Goal: Information Seeking & Learning: Learn about a topic

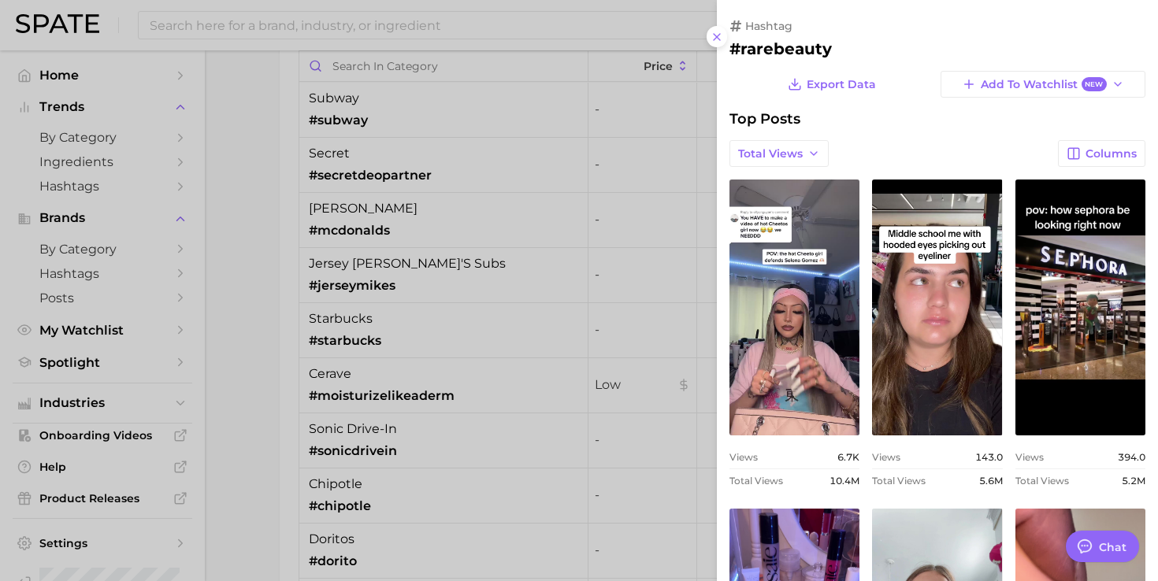
scroll to position [359, 0]
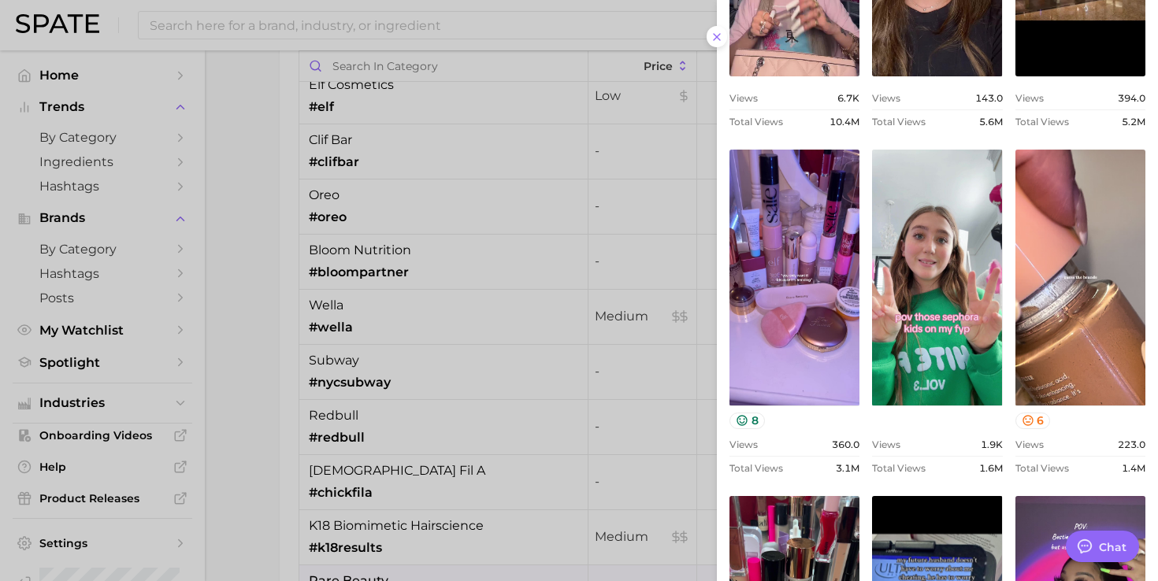
click at [328, 25] on div at bounding box center [579, 290] width 1158 height 581
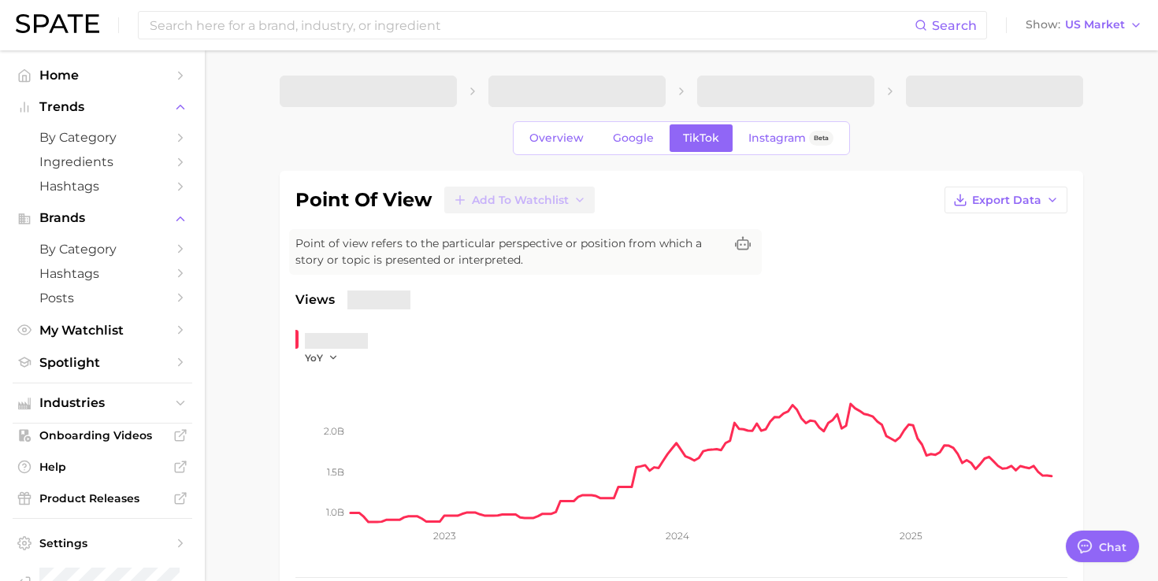
type textarea "x"
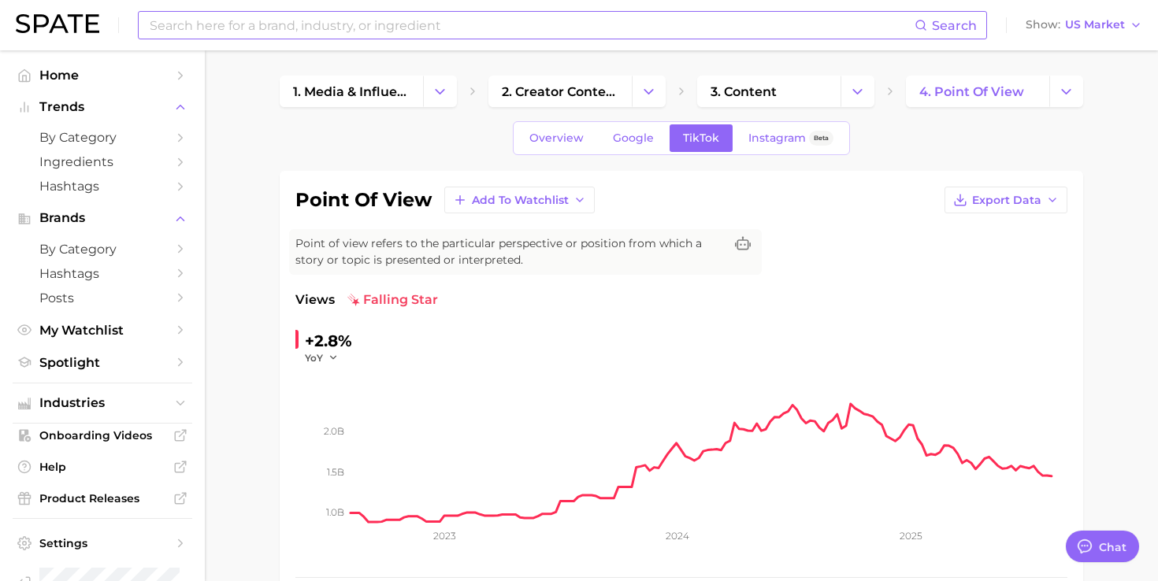
click at [576, 31] on input at bounding box center [531, 25] width 766 height 27
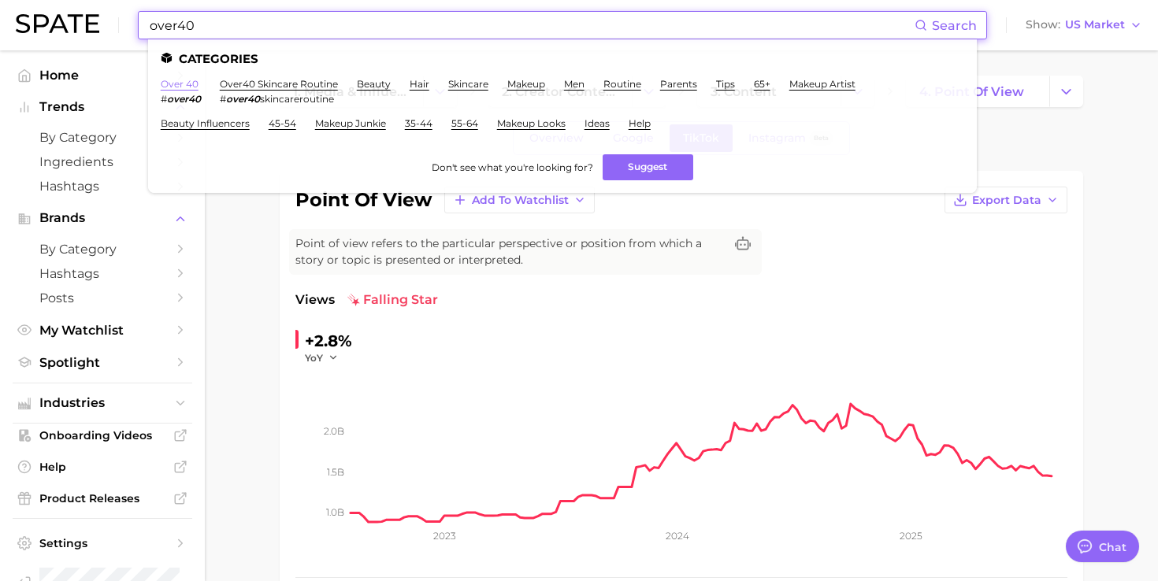
type input "over40"
click at [182, 83] on link "over 40" at bounding box center [180, 84] width 38 height 12
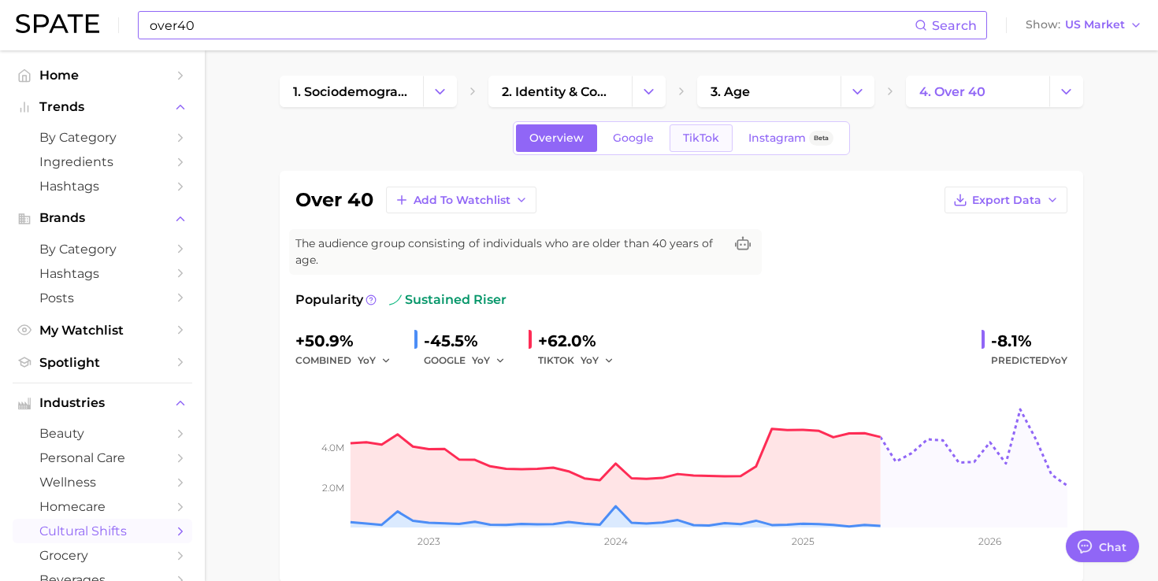
click at [697, 143] on span "TikTok" at bounding box center [701, 138] width 36 height 13
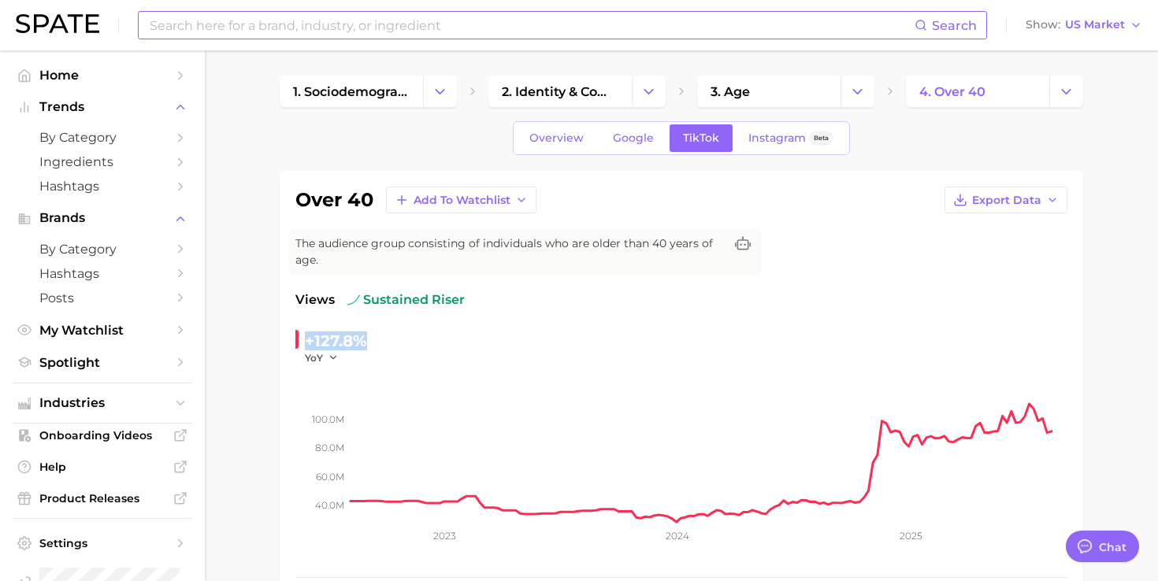
drag, startPoint x: 306, startPoint y: 343, endPoint x: 397, endPoint y: 342, distance: 90.6
click at [397, 342] on div "+127.8% YoY" at bounding box center [402, 346] width 215 height 36
copy div "+127.8%"
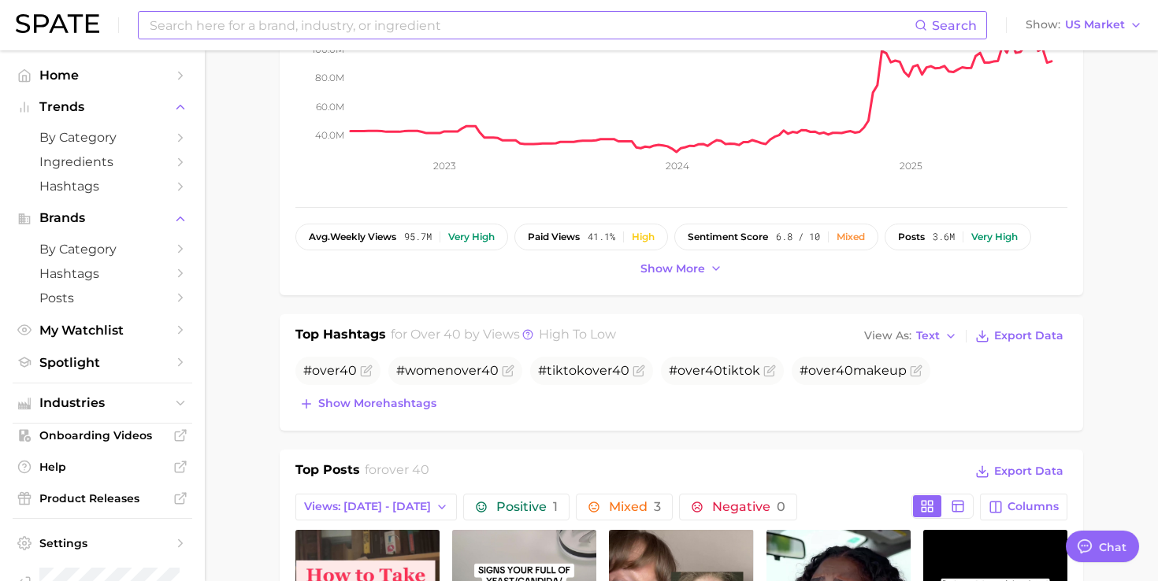
scroll to position [454, 0]
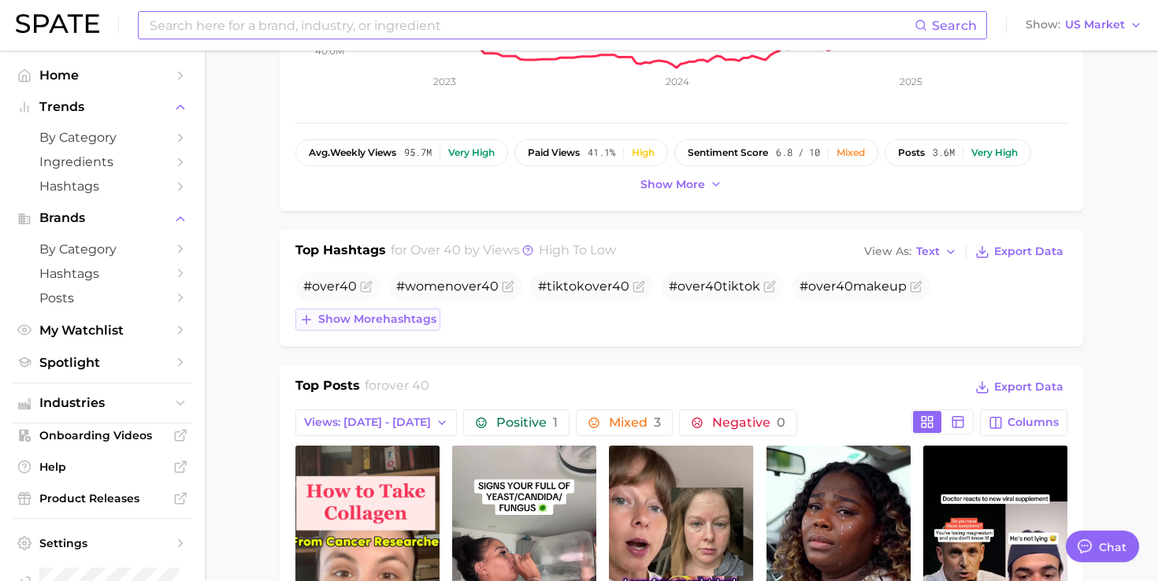
click at [419, 311] on button "Show more hashtags" at bounding box center [367, 320] width 145 height 22
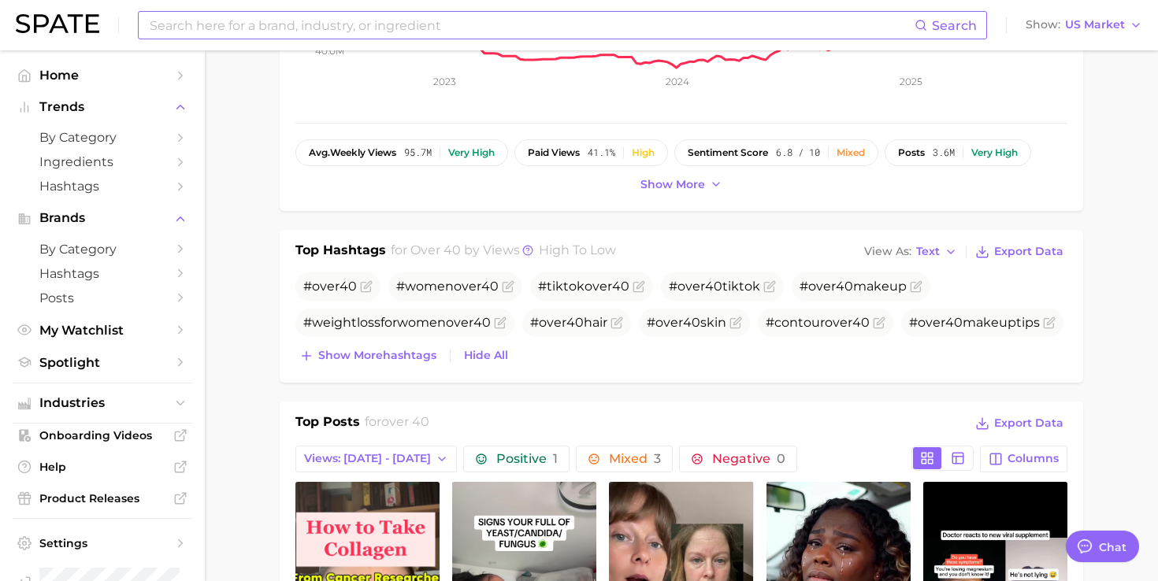
click at [371, 24] on input at bounding box center [531, 25] width 766 height 27
type input "o"
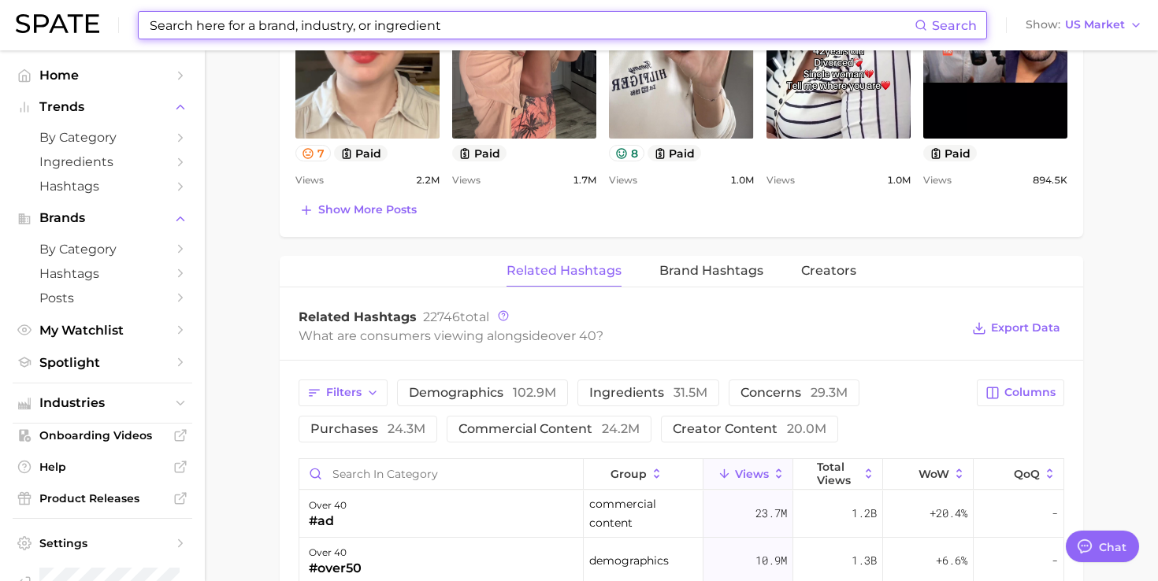
scroll to position [1134, 0]
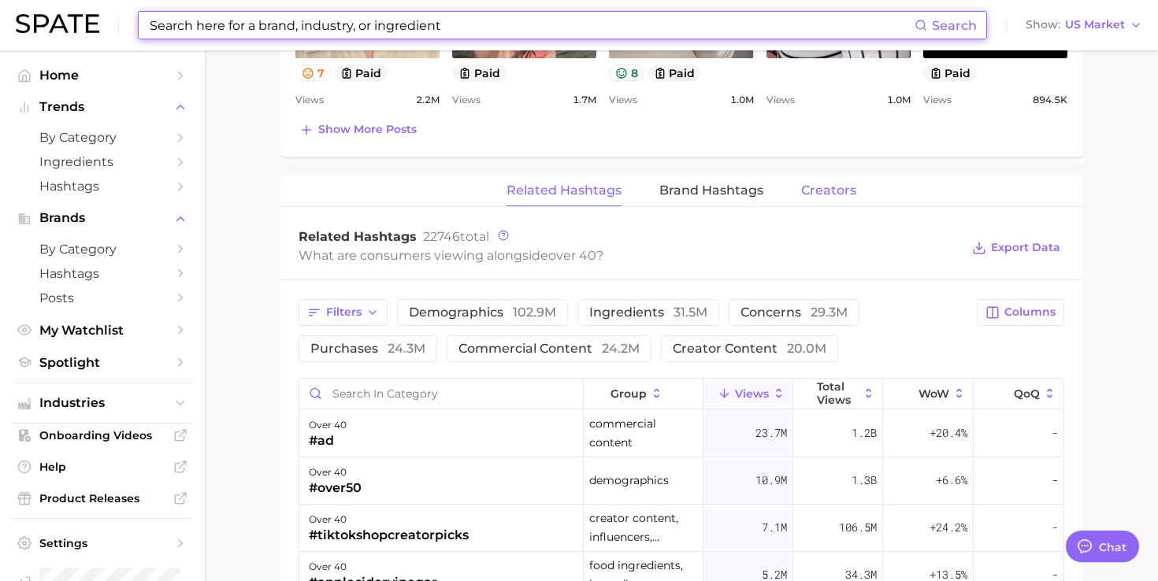
click at [819, 198] on button "Creators" at bounding box center [828, 191] width 55 height 31
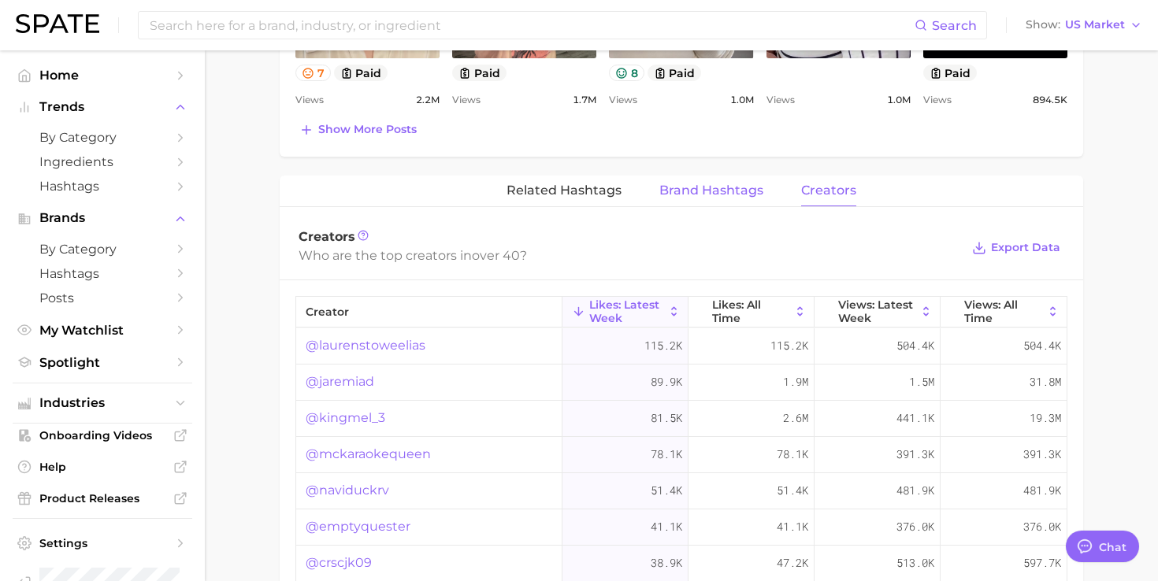
click at [724, 183] on span "Brand Hashtags" at bounding box center [711, 190] width 104 height 14
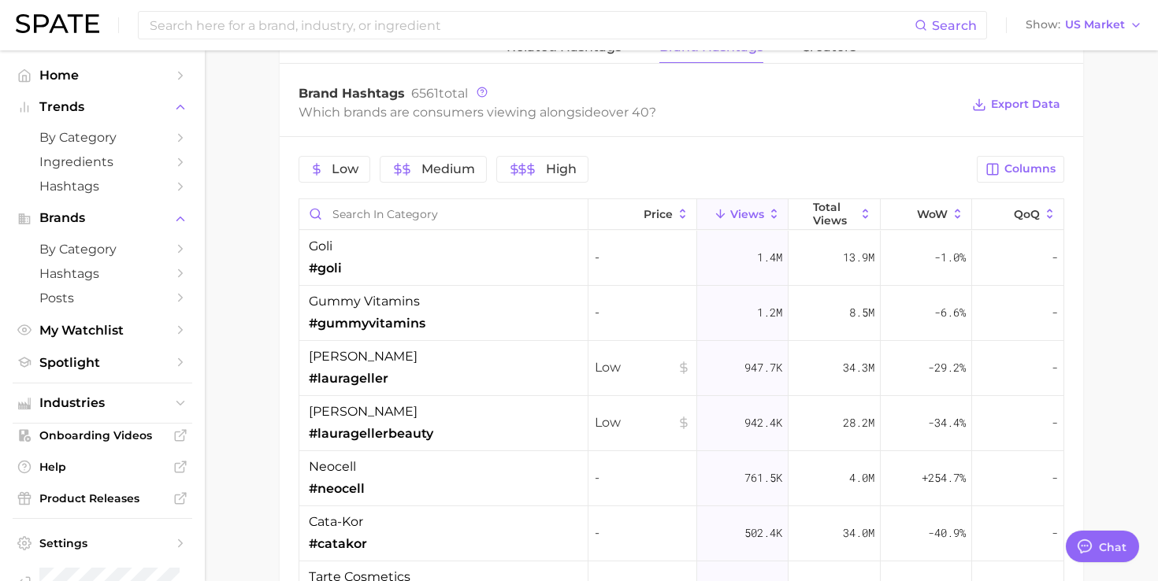
scroll to position [1294, 0]
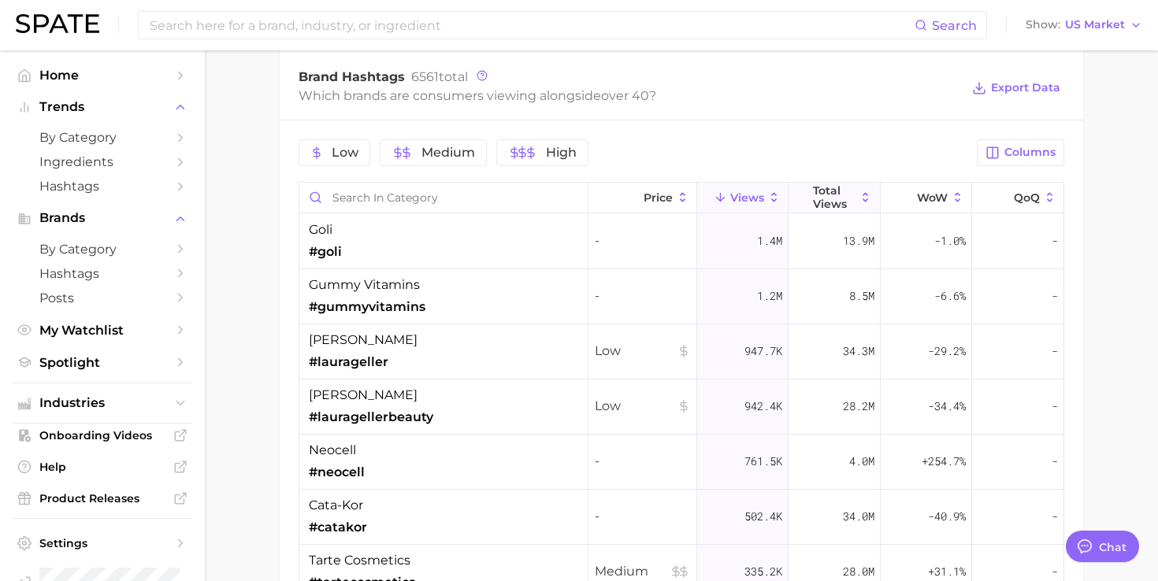
click at [816, 188] on span "Total Views" at bounding box center [834, 196] width 43 height 25
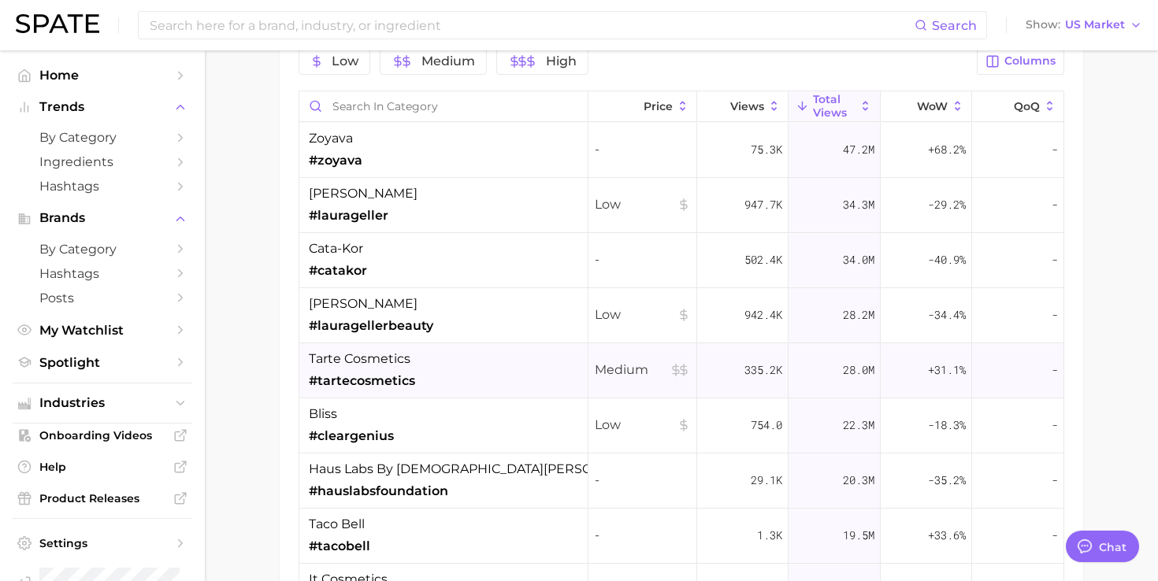
scroll to position [1388, 0]
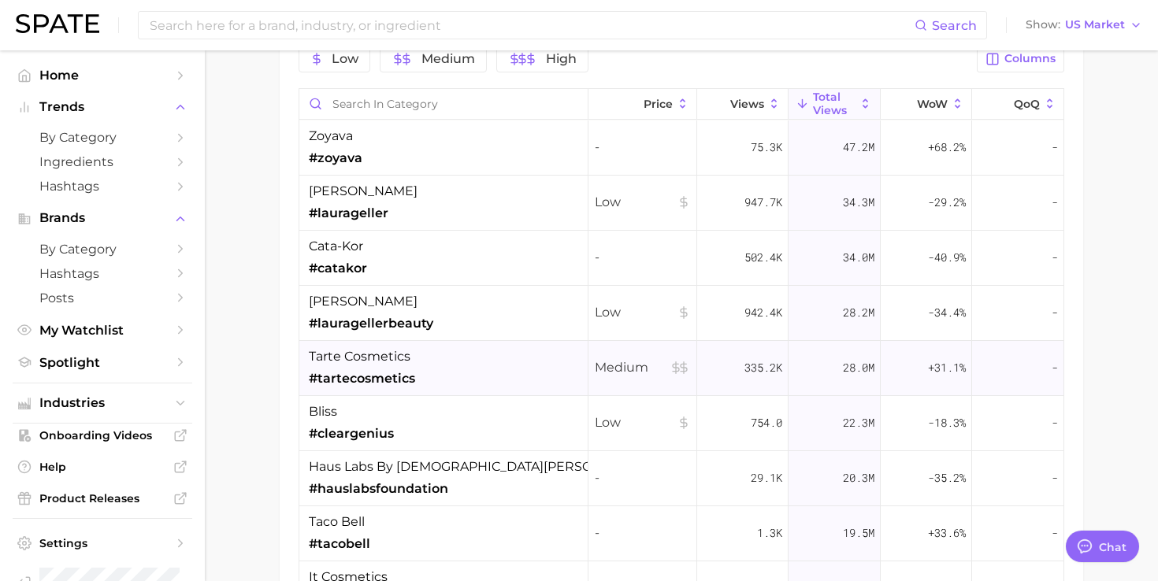
click at [409, 360] on span "tarte cosmetics" at bounding box center [360, 356] width 102 height 19
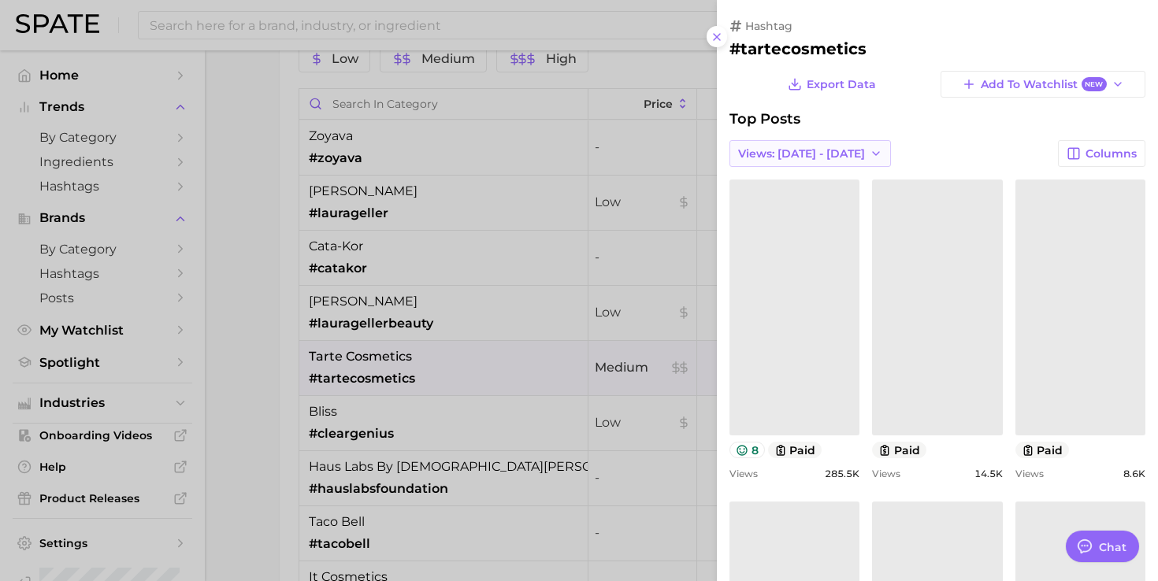
click at [814, 157] on span "Views: [DATE] - [DATE]" at bounding box center [801, 153] width 127 height 13
click at [800, 208] on span "Total Views" at bounding box center [769, 211] width 65 height 13
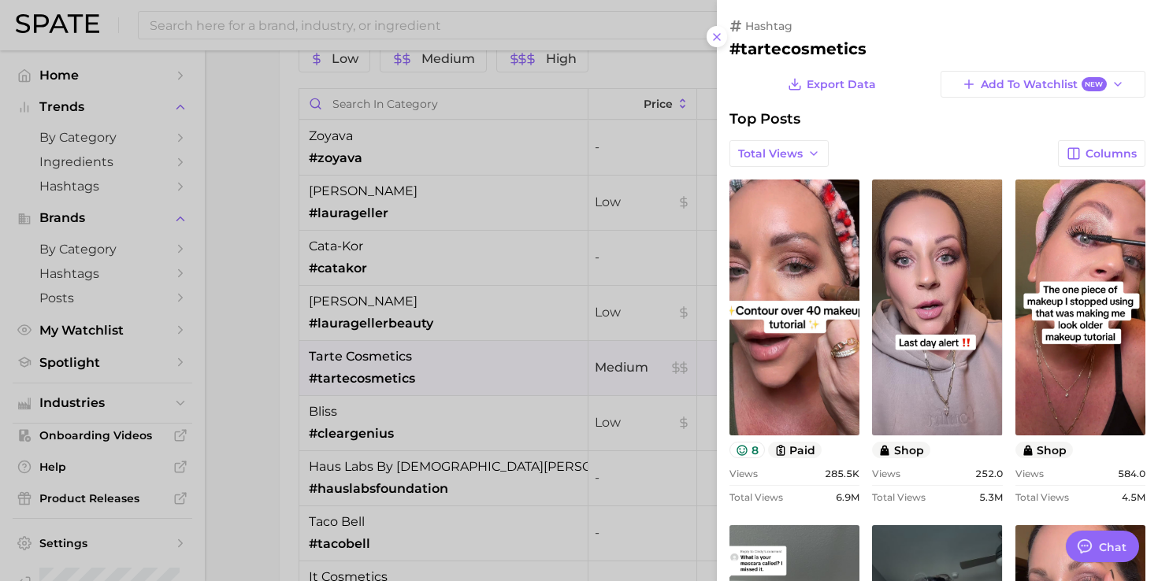
scroll to position [0, 0]
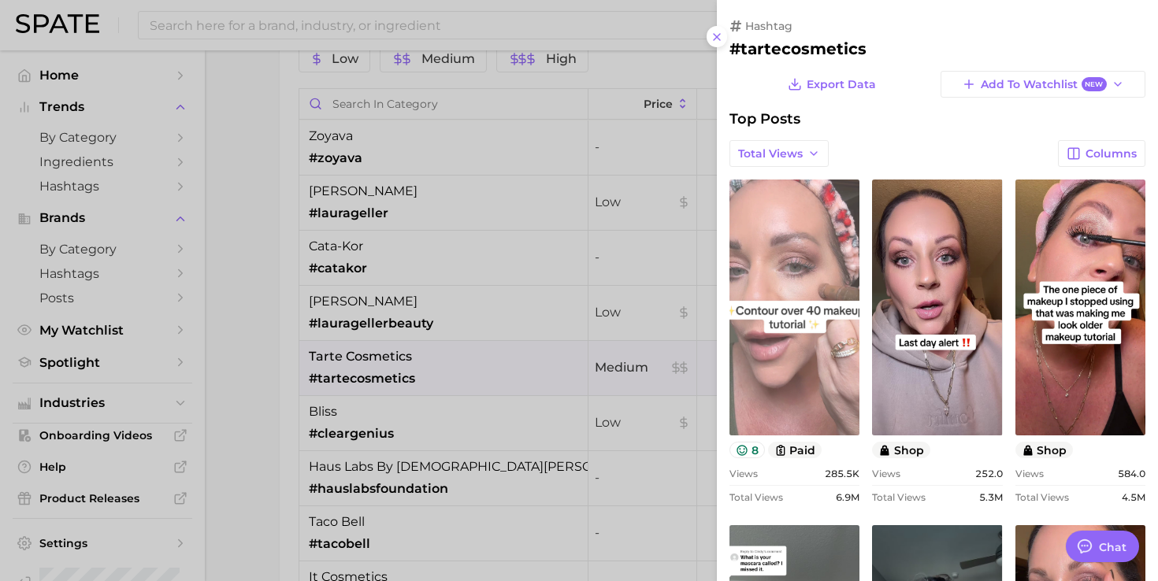
click at [776, 262] on link "view post on TikTok" at bounding box center [794, 308] width 130 height 256
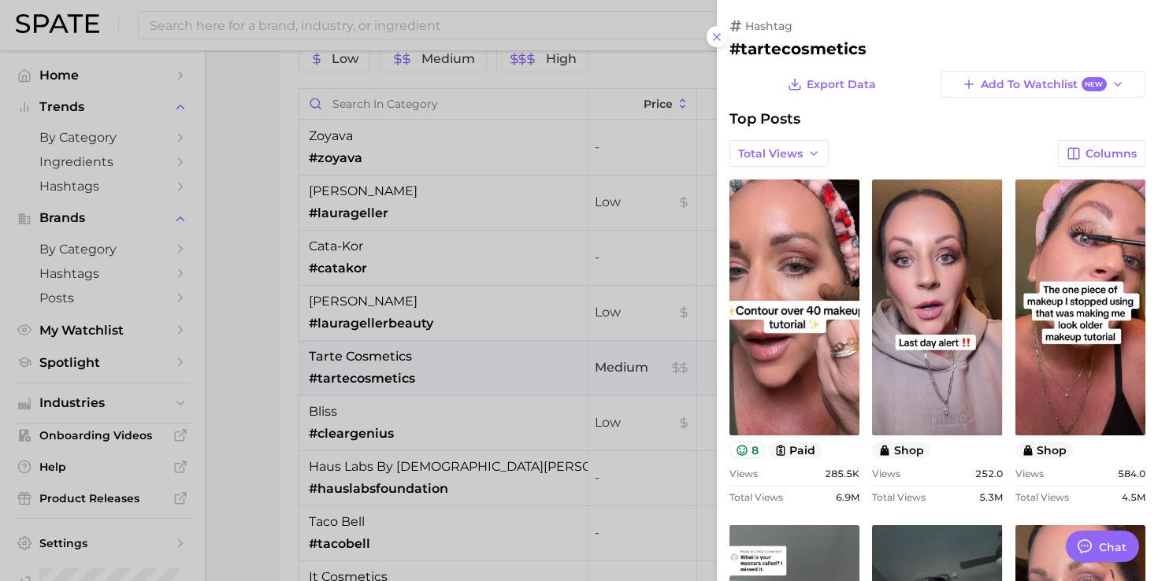
click at [477, 316] on div at bounding box center [579, 290] width 1158 height 581
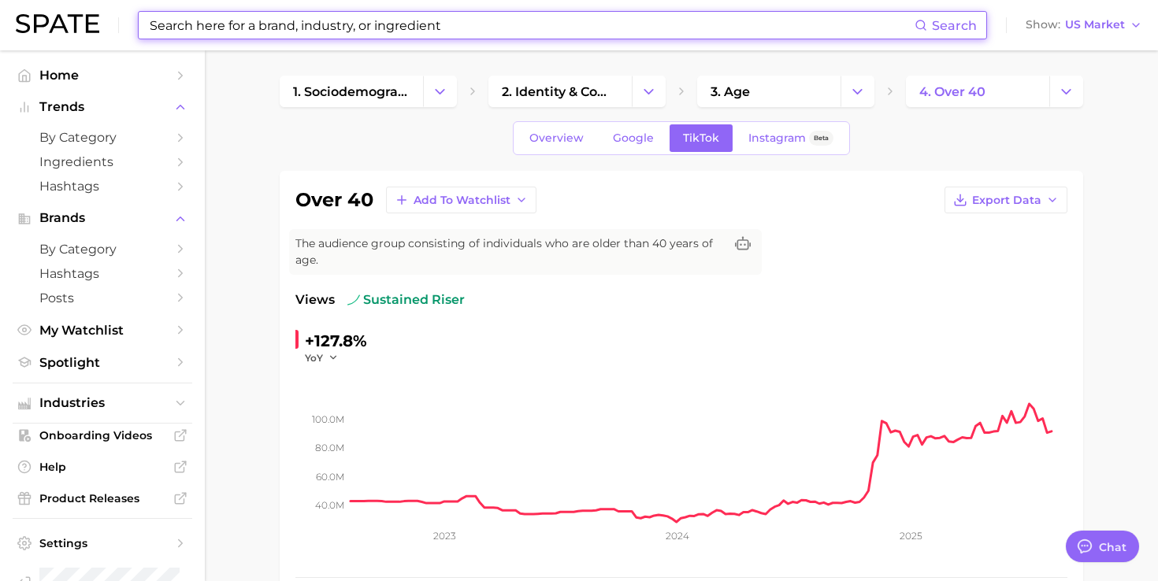
click at [398, 23] on input at bounding box center [531, 25] width 766 height 27
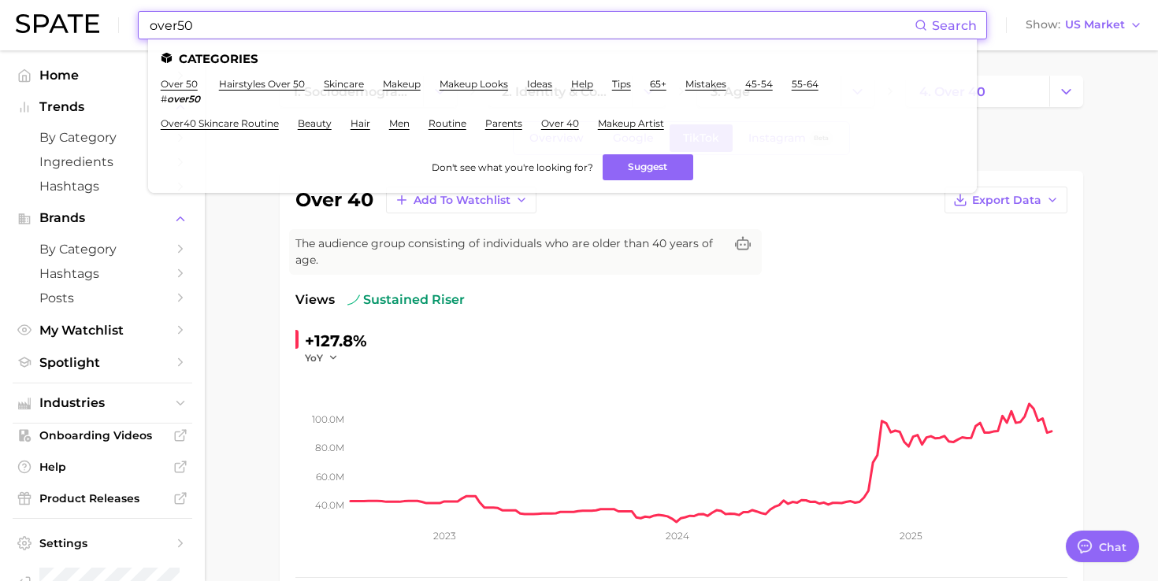
type input "over50"
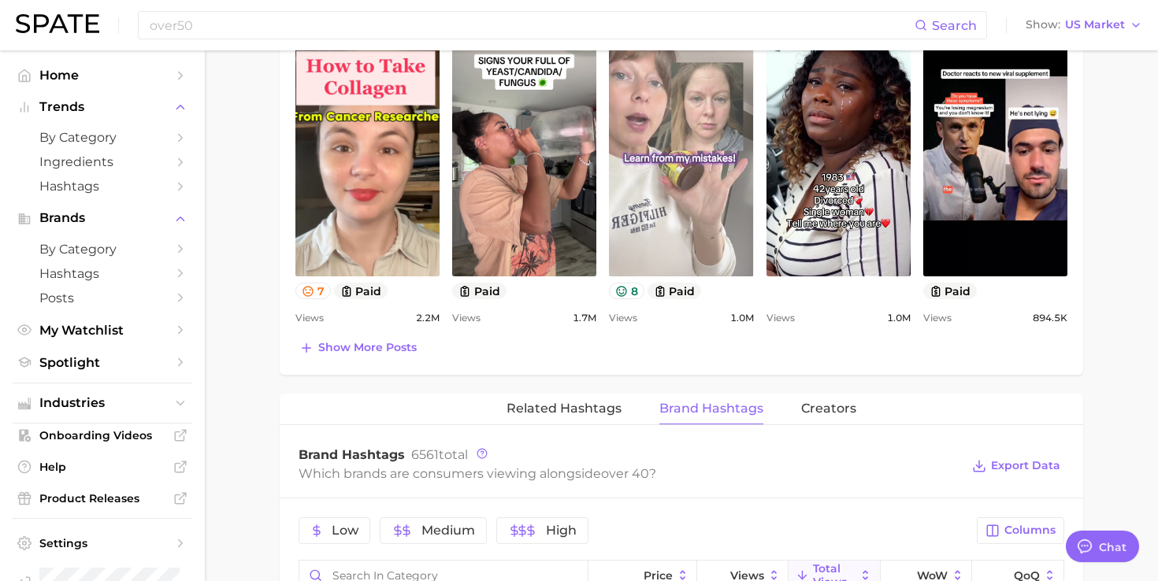
scroll to position [1073, 0]
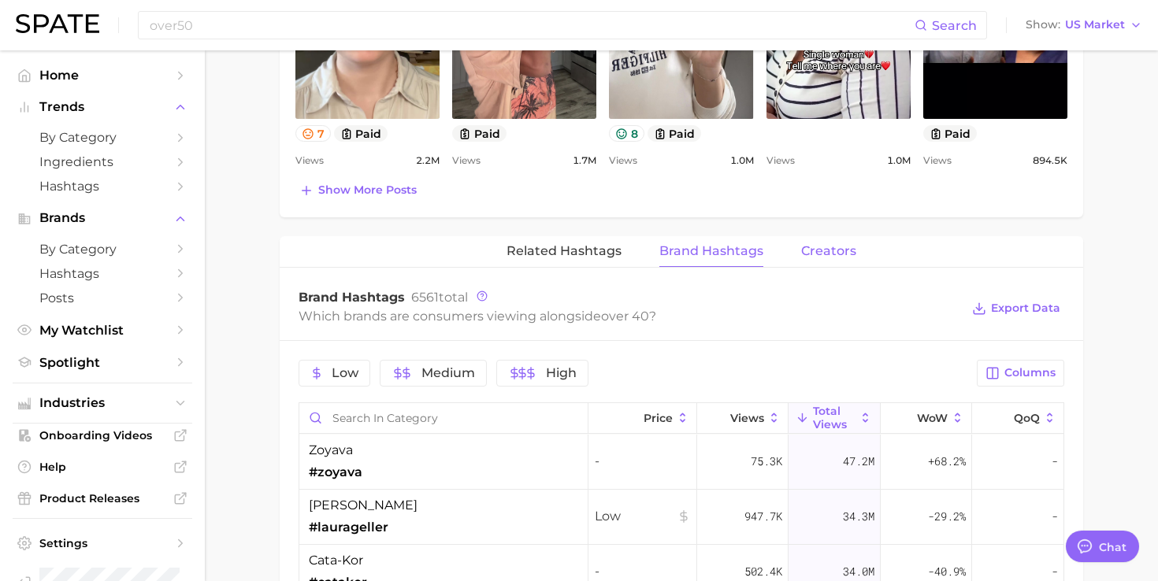
click at [817, 251] on span "Creators" at bounding box center [828, 251] width 55 height 14
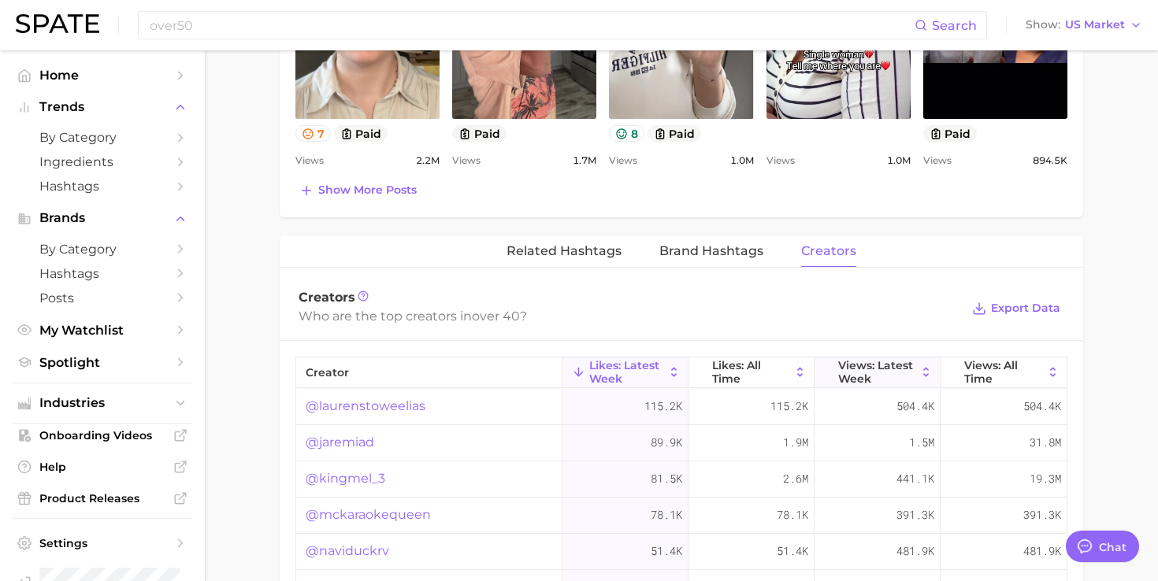
click at [866, 366] on span "Views: Latest Week" at bounding box center [877, 371] width 78 height 25
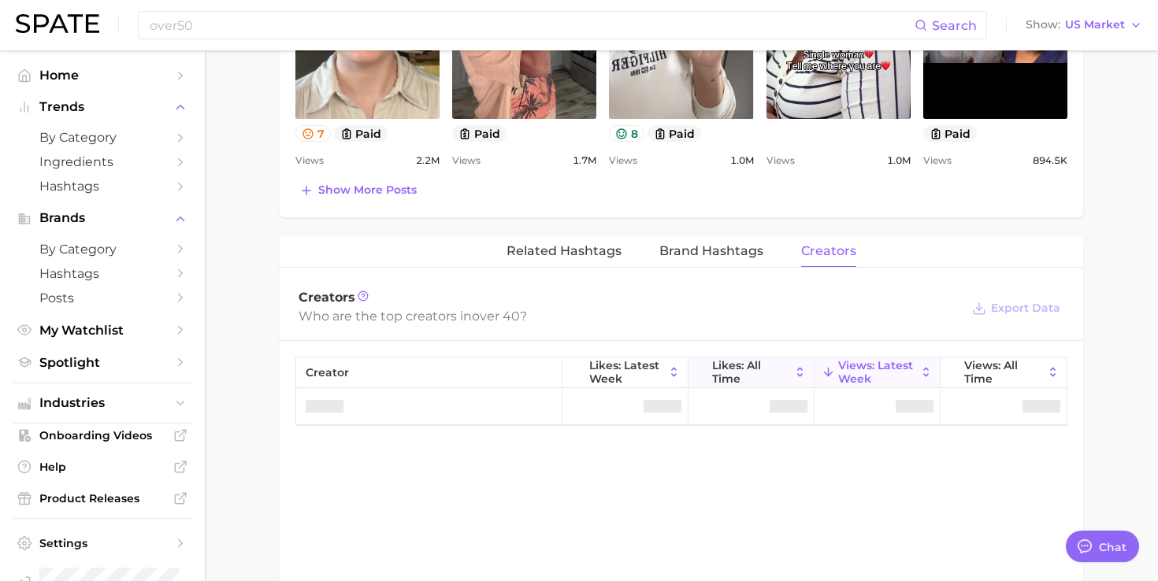
click at [771, 371] on span "Likes: All Time" at bounding box center [751, 371] width 78 height 25
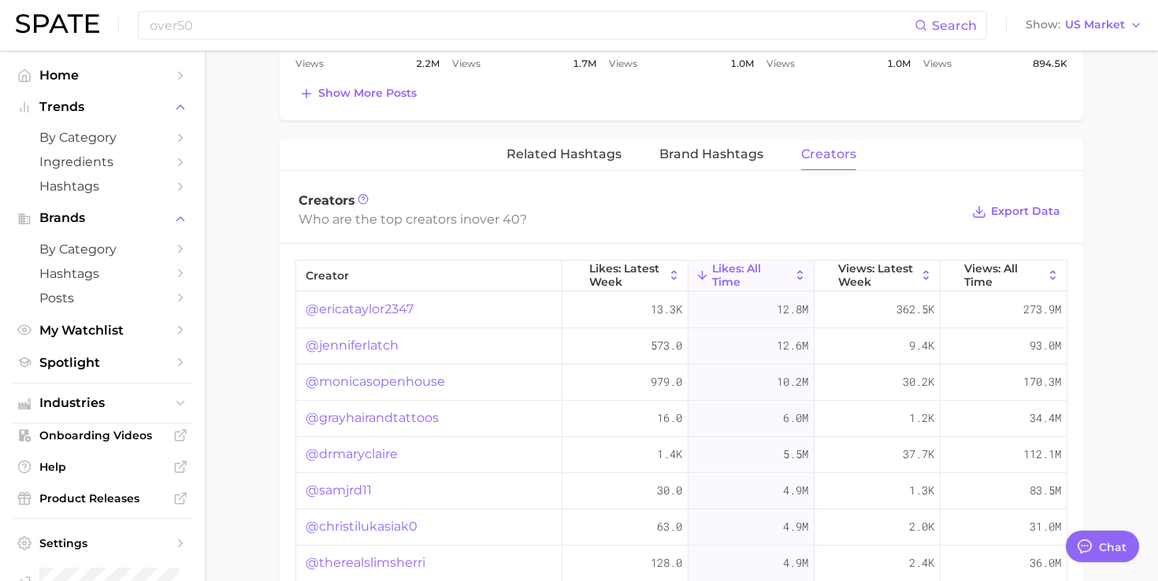
scroll to position [1173, 0]
click at [424, 380] on link "@monicasopenhouse" at bounding box center [375, 379] width 139 height 19
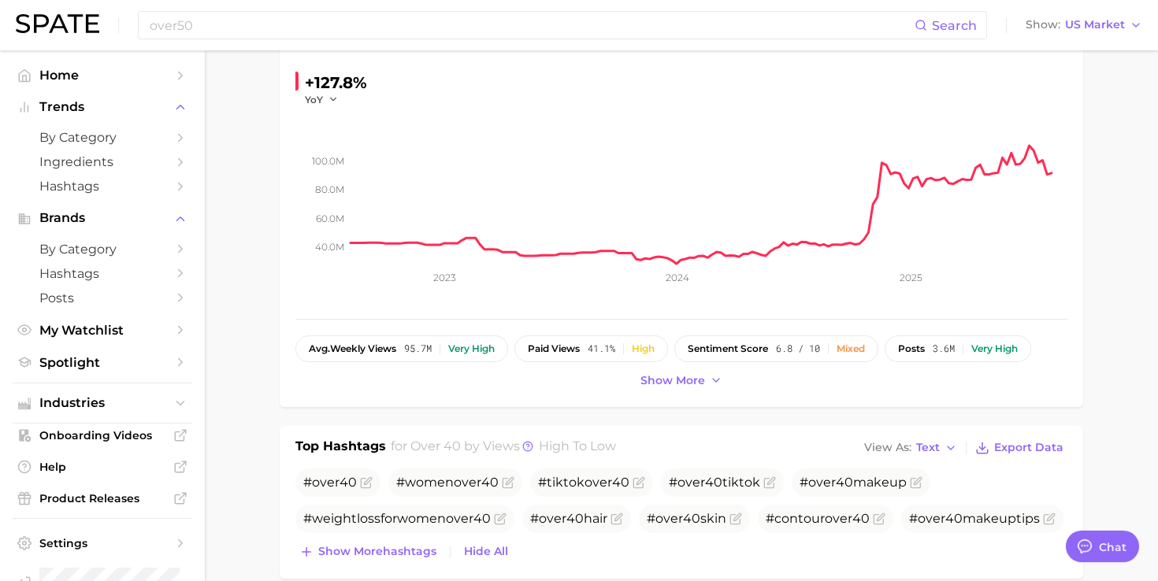
scroll to position [0, 0]
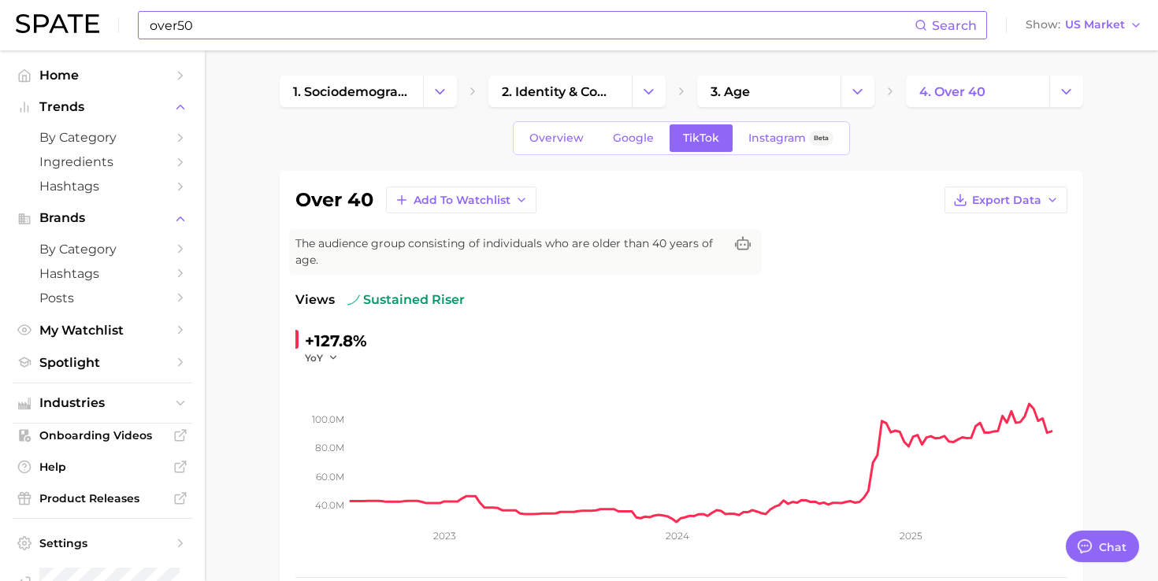
click at [342, 13] on input "over50" at bounding box center [531, 25] width 766 height 27
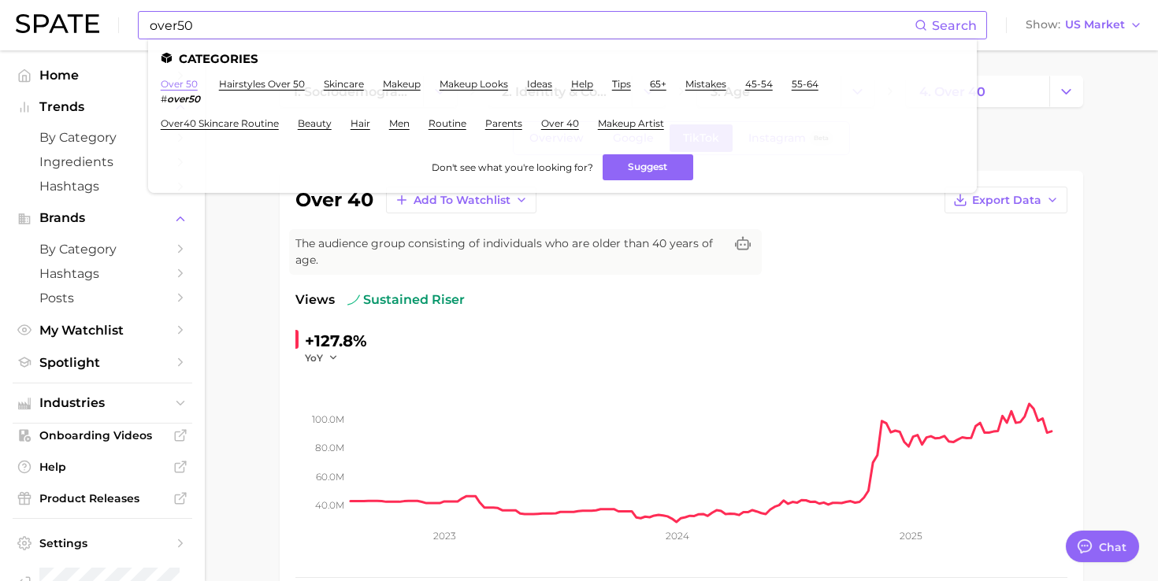
click at [187, 85] on link "over 50" at bounding box center [179, 84] width 37 height 12
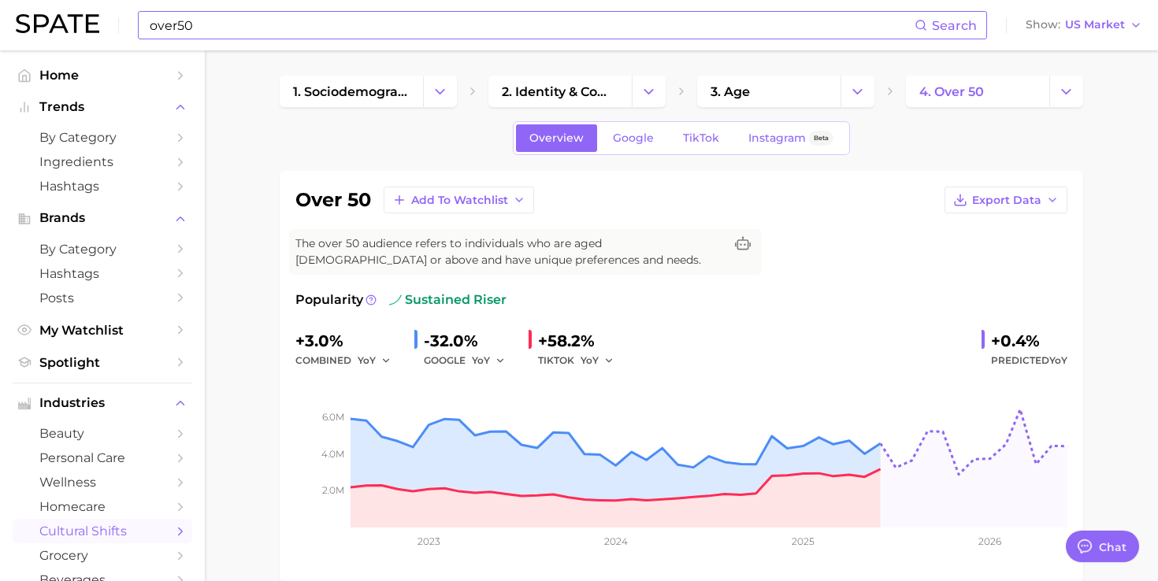
scroll to position [14, 0]
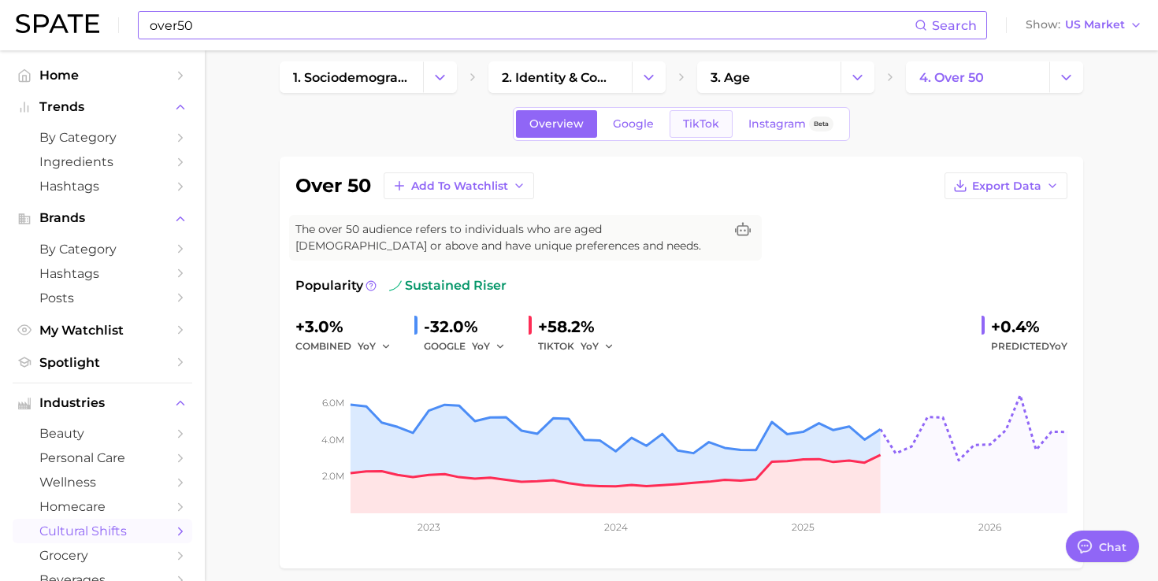
click at [689, 120] on span "TikTok" at bounding box center [701, 123] width 36 height 13
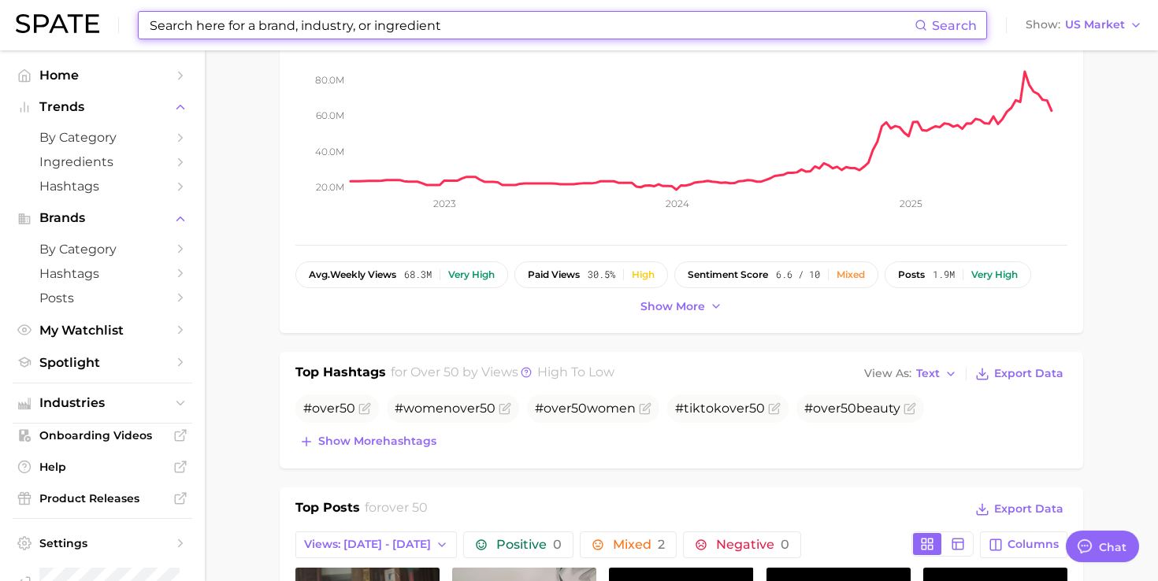
scroll to position [426, 0]
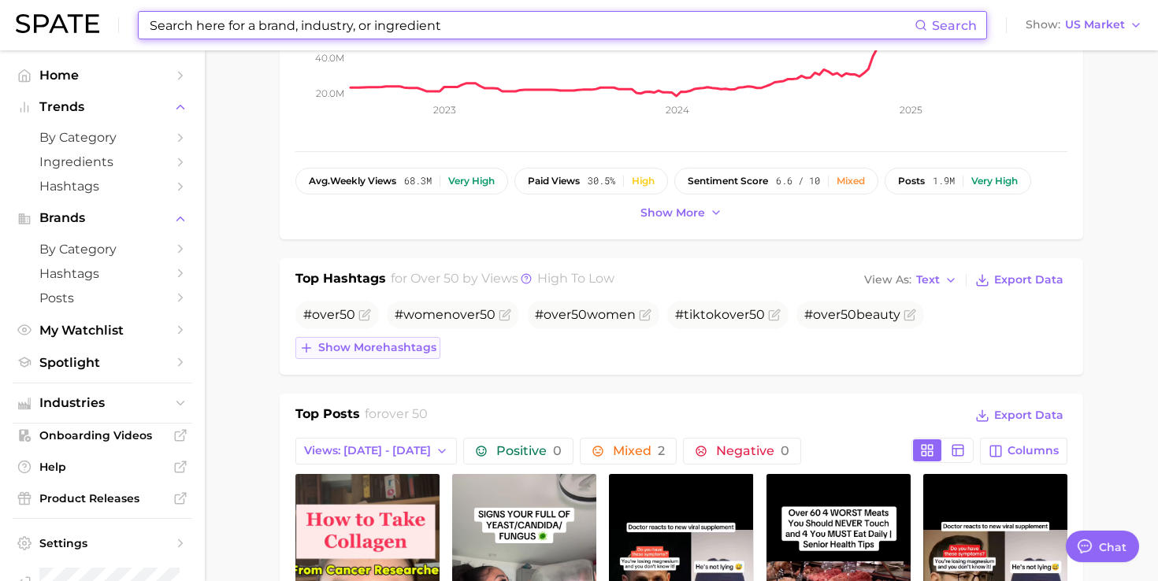
click at [415, 348] on span "Show more hashtags" at bounding box center [377, 347] width 118 height 13
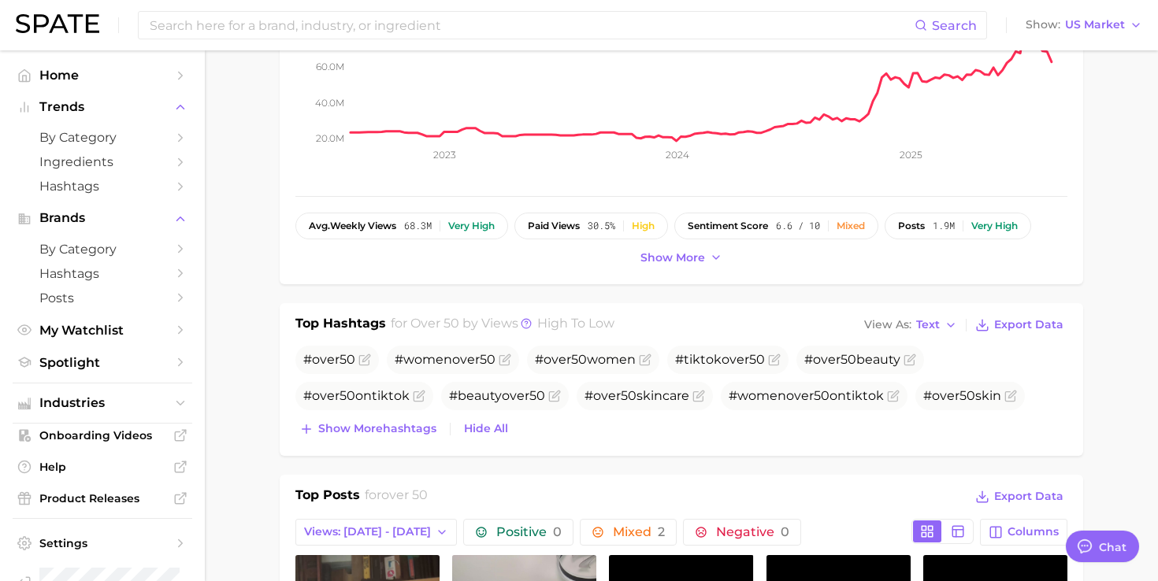
scroll to position [380, 0]
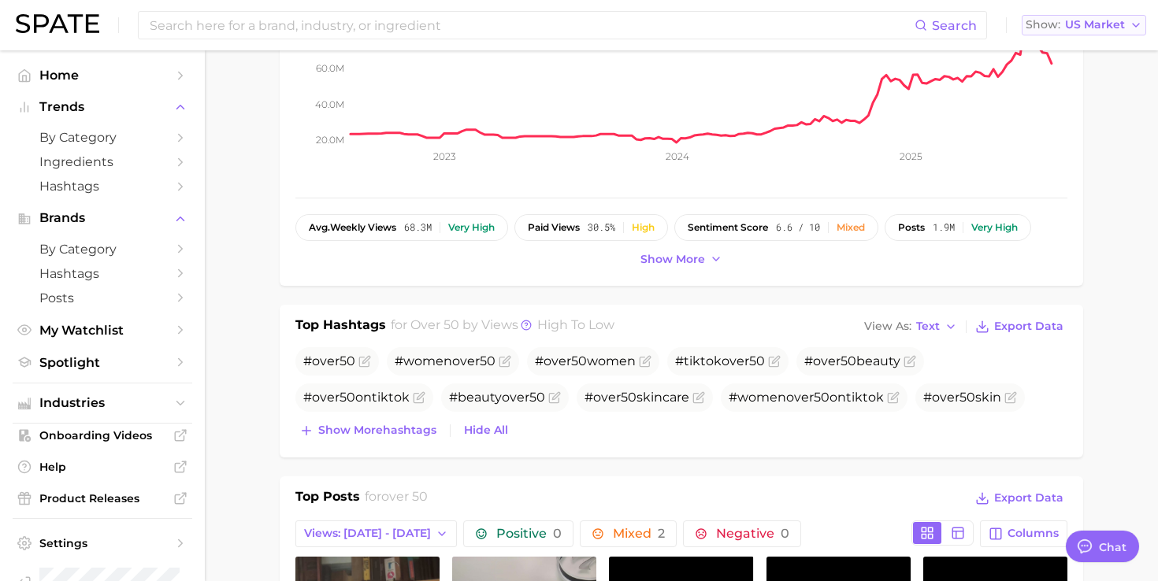
click at [1096, 21] on span "US Market" at bounding box center [1095, 24] width 60 height 9
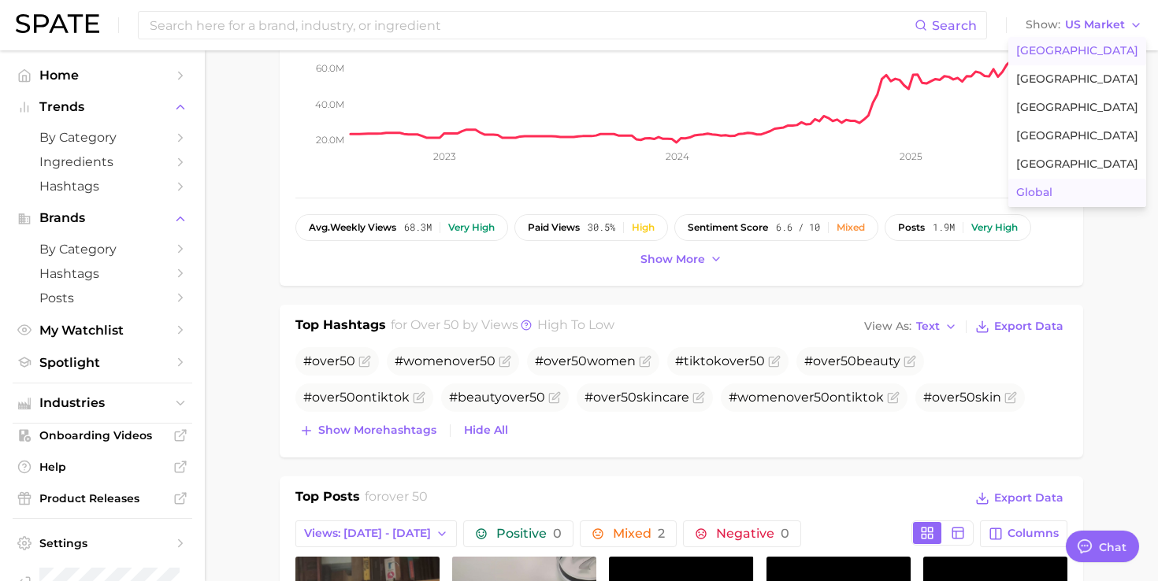
click at [1048, 194] on span "Global" at bounding box center [1034, 192] width 36 height 13
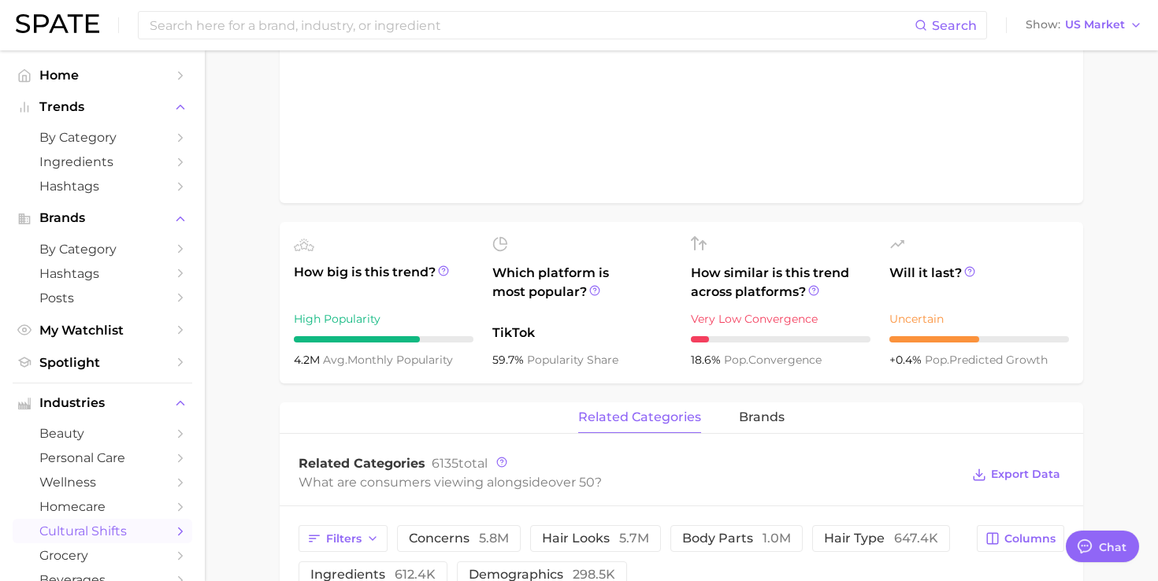
type input "over50"
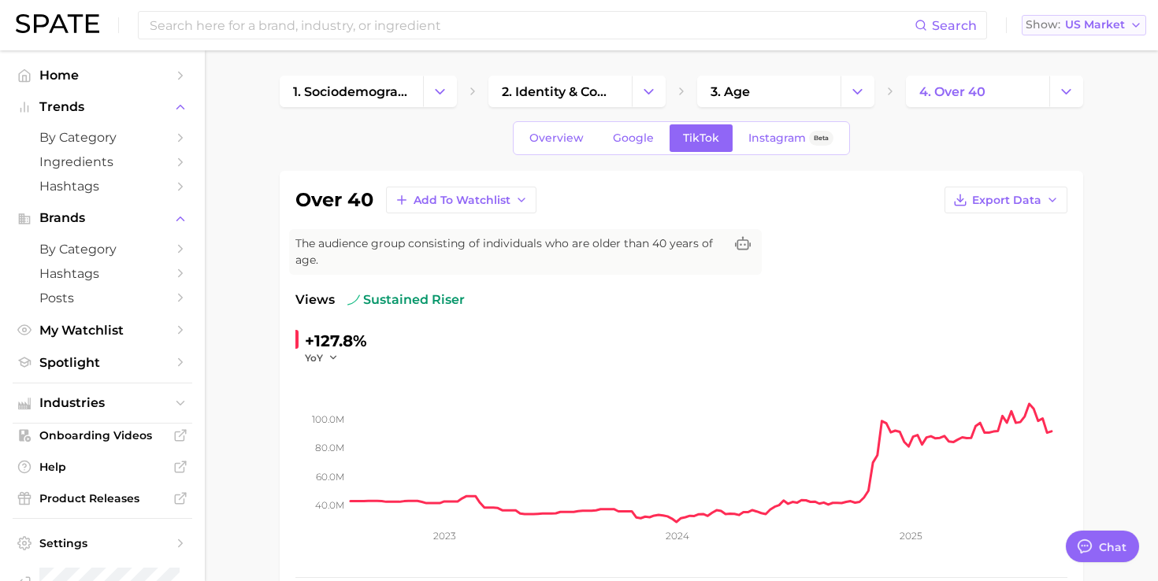
click at [1104, 20] on span "US Market" at bounding box center [1095, 24] width 60 height 9
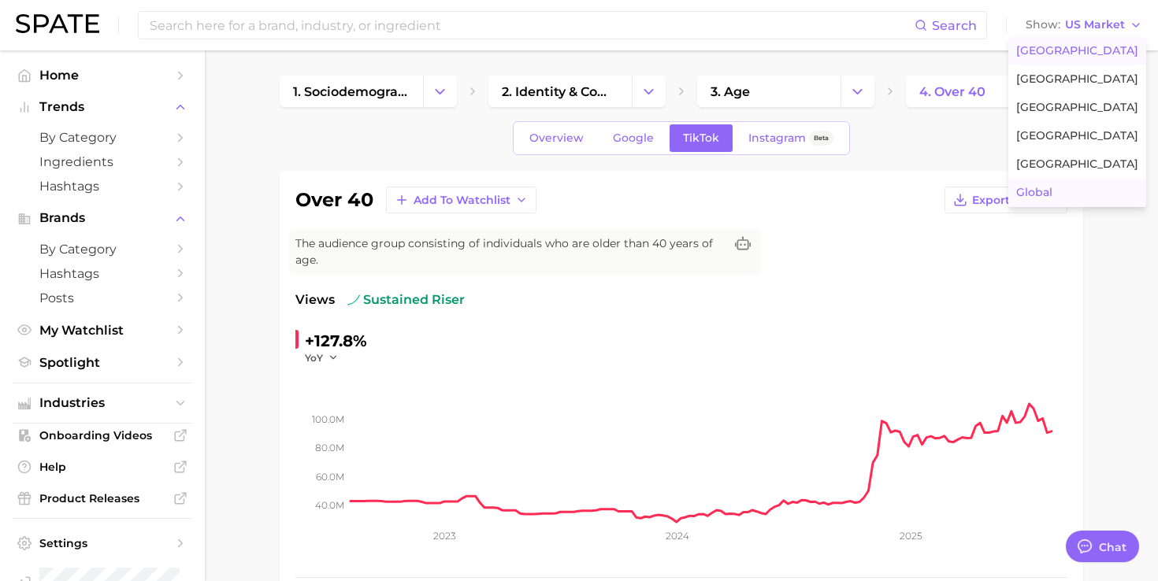
click at [1058, 179] on button "Global" at bounding box center [1077, 193] width 138 height 28
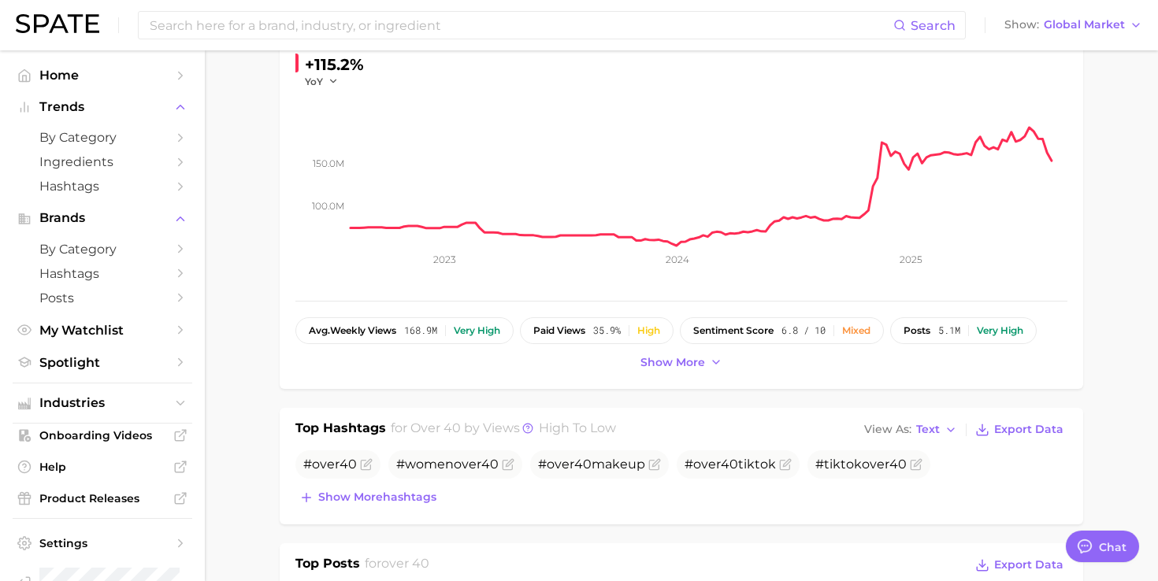
scroll to position [273, 0]
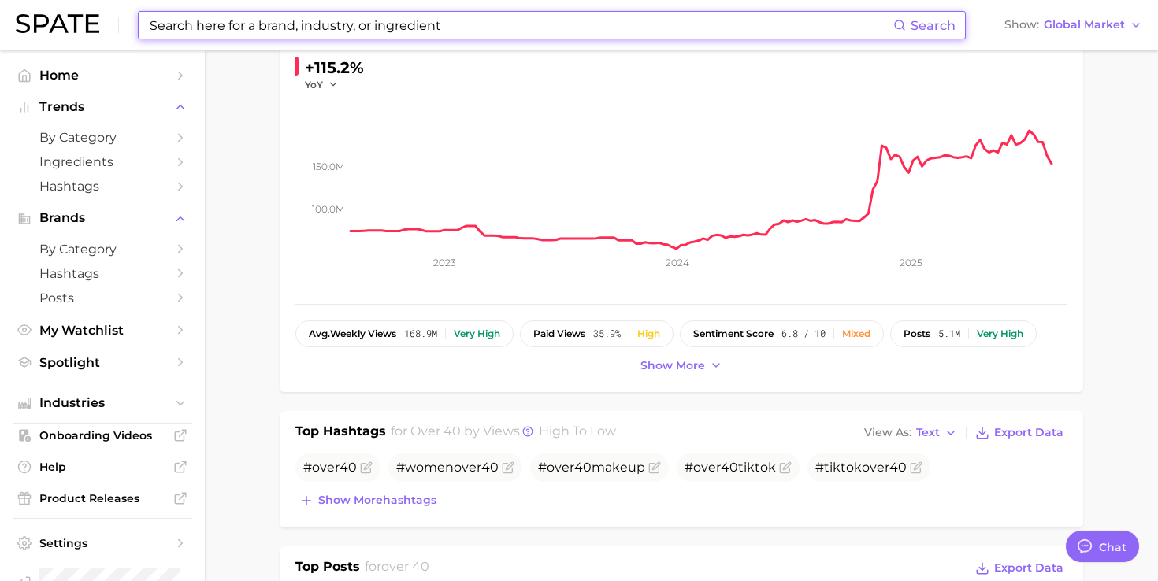
click at [339, 24] on input at bounding box center [520, 25] width 745 height 27
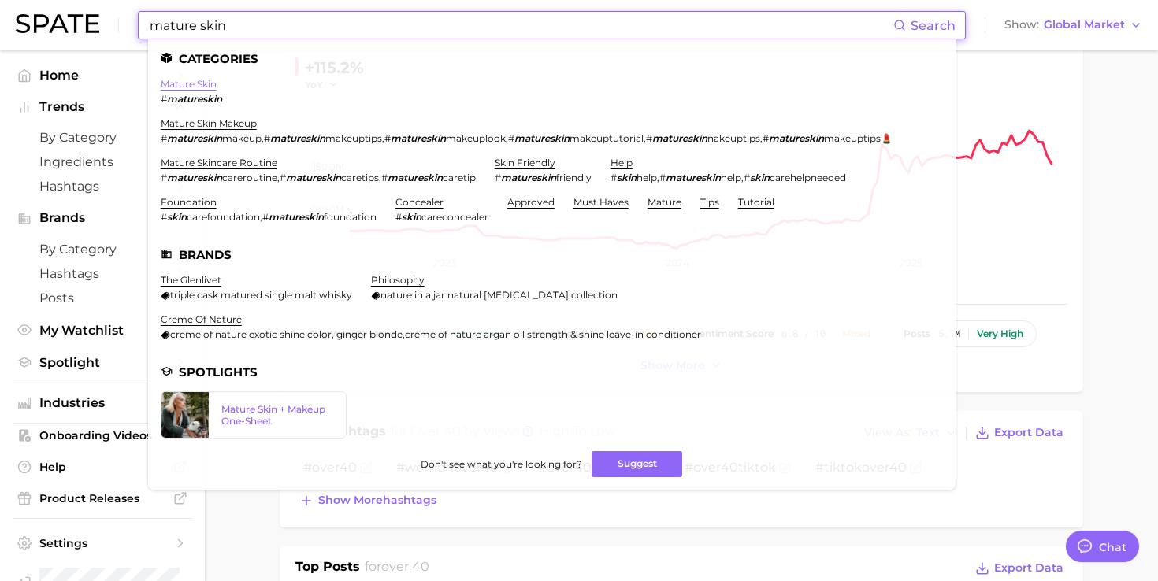
type input "mature skin"
click at [190, 83] on link "mature skin" at bounding box center [189, 84] width 56 height 12
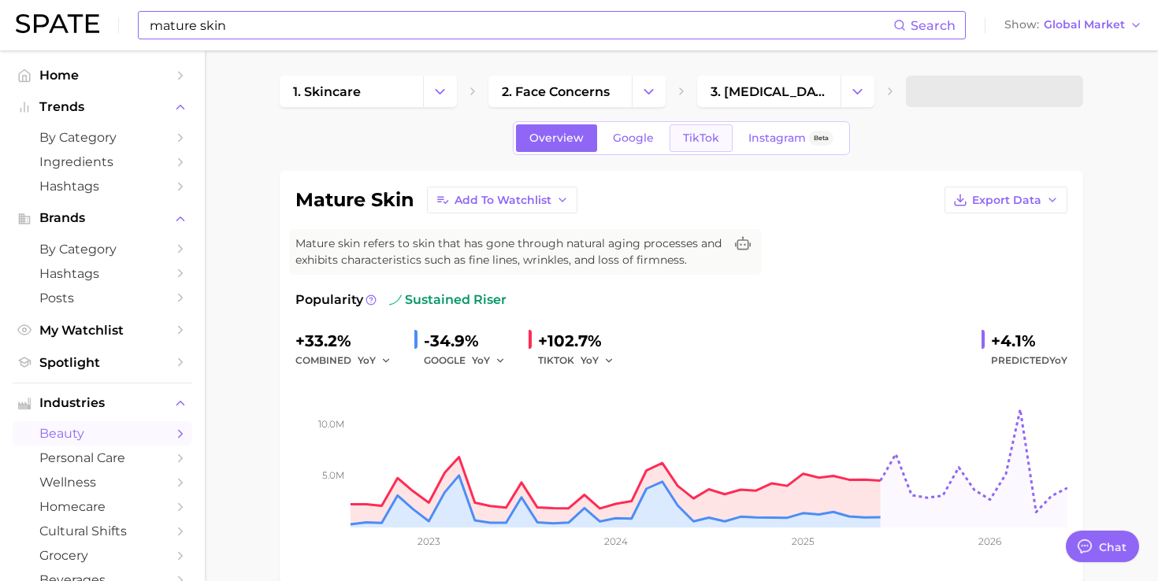
click at [695, 128] on link "TikTok" at bounding box center [700, 138] width 63 height 28
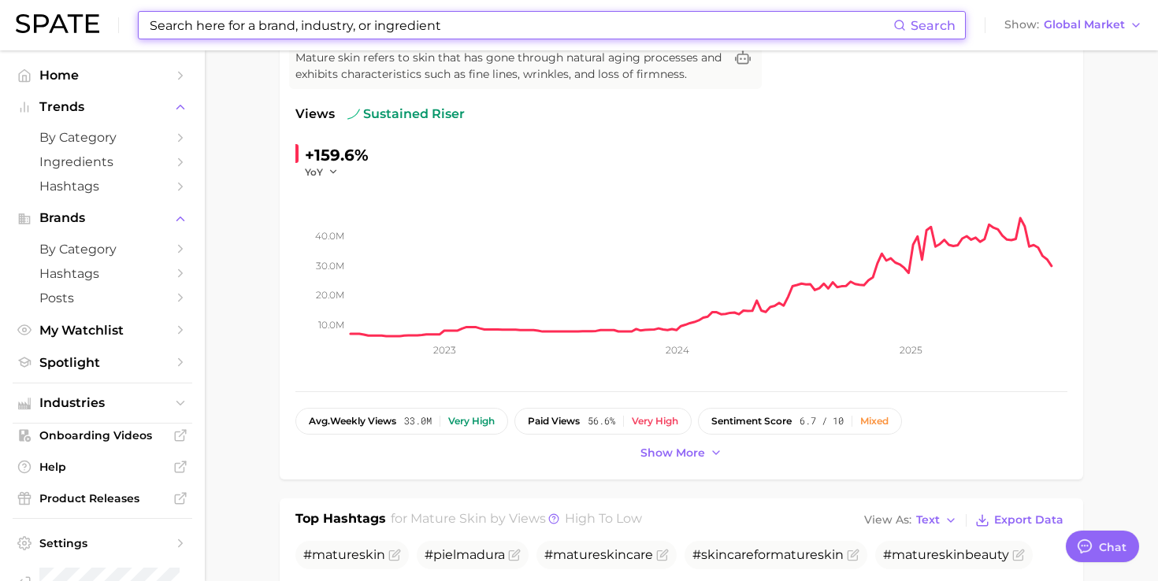
scroll to position [157, 0]
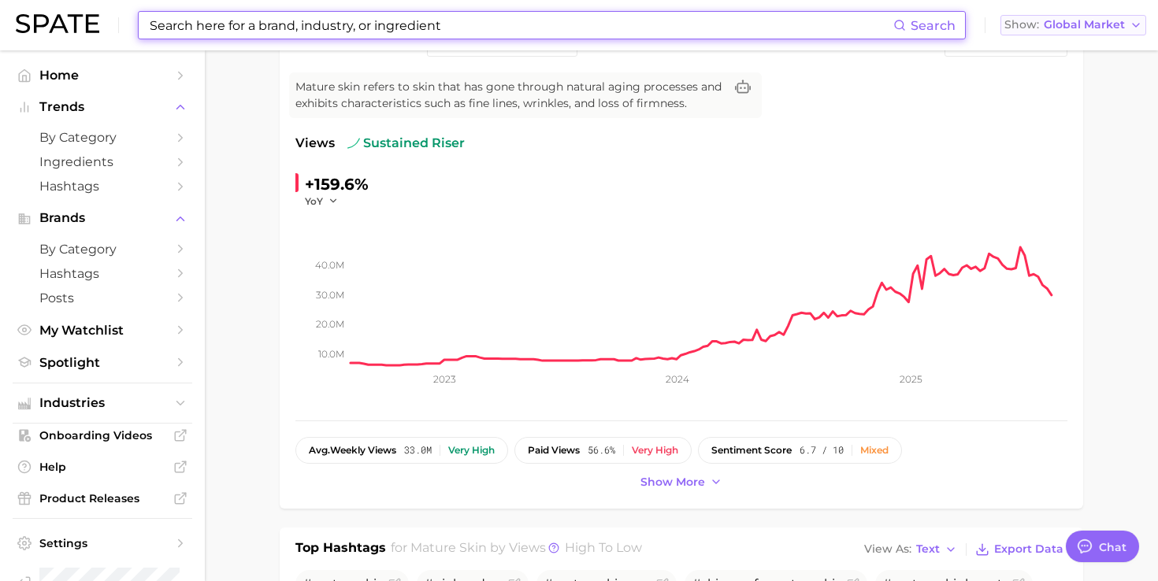
click at [1065, 27] on span "Global Market" at bounding box center [1083, 24] width 81 height 9
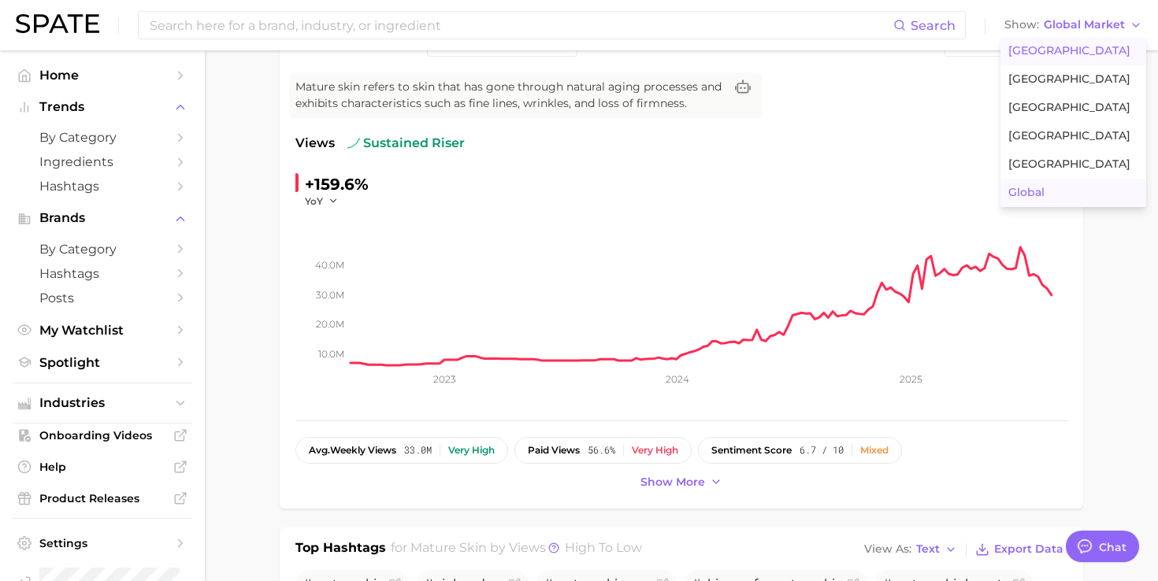
click at [1047, 52] on span "[GEOGRAPHIC_DATA]" at bounding box center [1069, 50] width 122 height 13
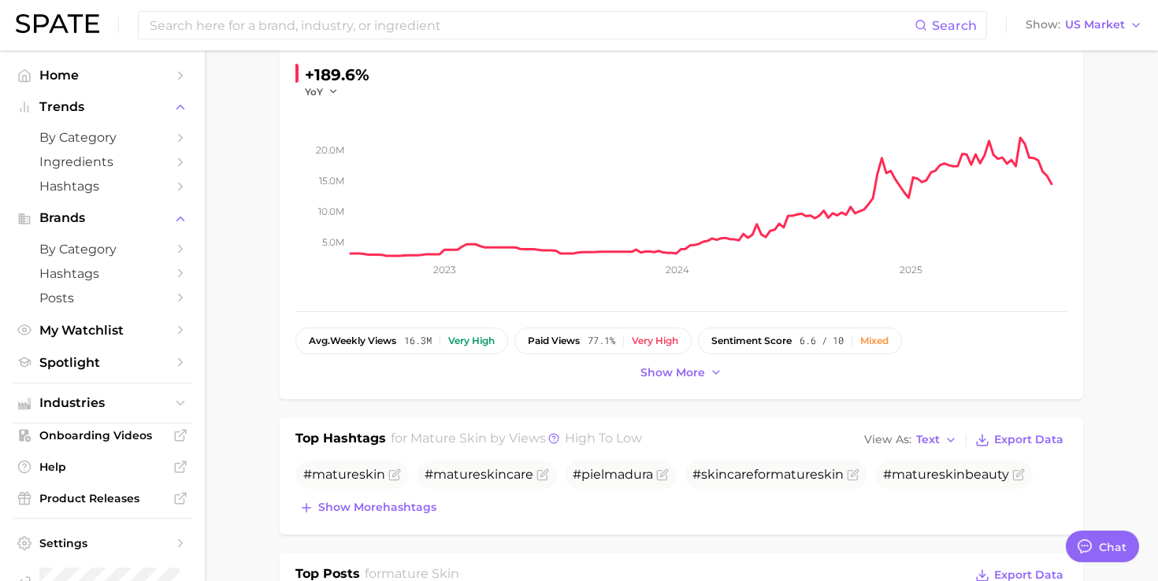
scroll to position [304, 0]
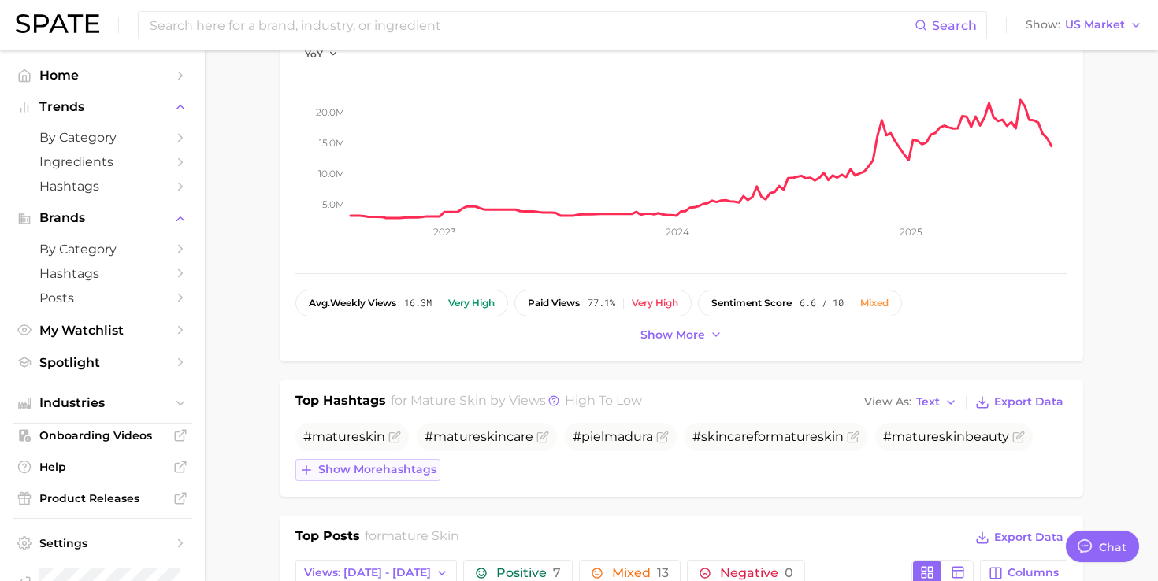
click at [414, 474] on span "Show more hashtags" at bounding box center [377, 469] width 118 height 13
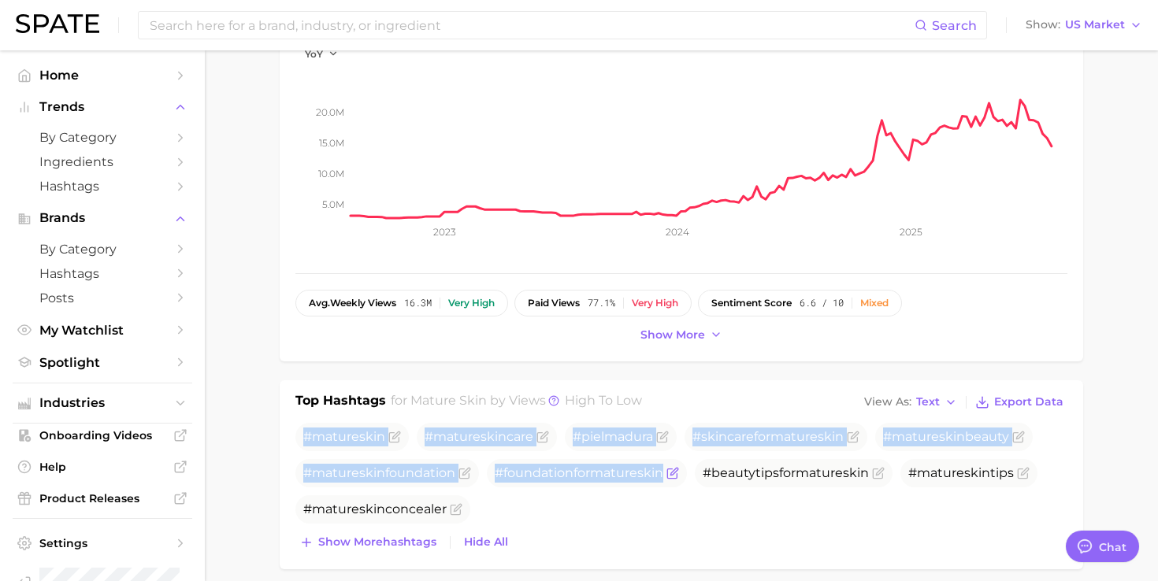
drag, startPoint x: 302, startPoint y: 430, endPoint x: 658, endPoint y: 474, distance: 358.7
click at [658, 474] on ul "# mature skin # mature [MEDICAL_DATA] #pielmadura # skin carefor mature skin # …" at bounding box center [681, 473] width 772 height 101
copy ul "# mature skin # mature [MEDICAL_DATA] #pielmadura # skin carefor mature skin # …"
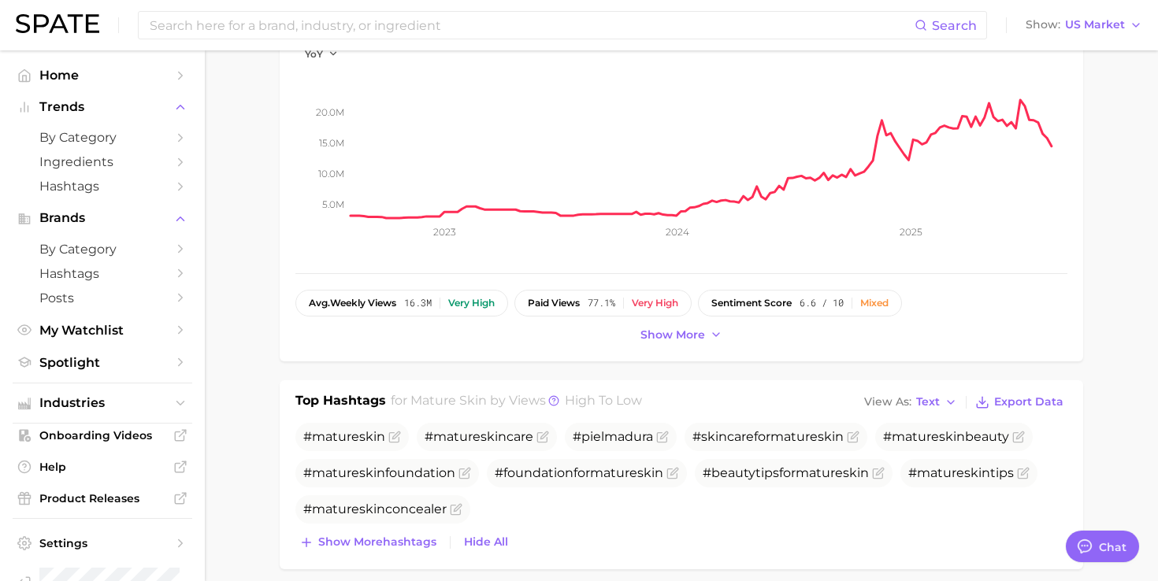
click at [439, 254] on icon "5.0m 10.0m 15.0m 20.0m 2023 2024 2025" at bounding box center [681, 159] width 772 height 197
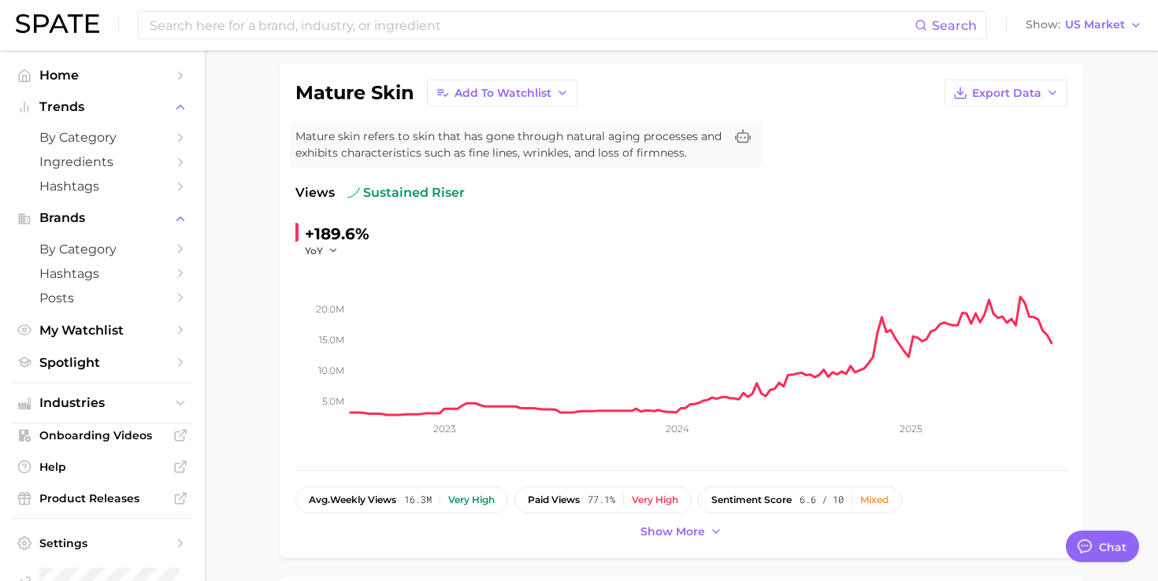
scroll to position [0, 0]
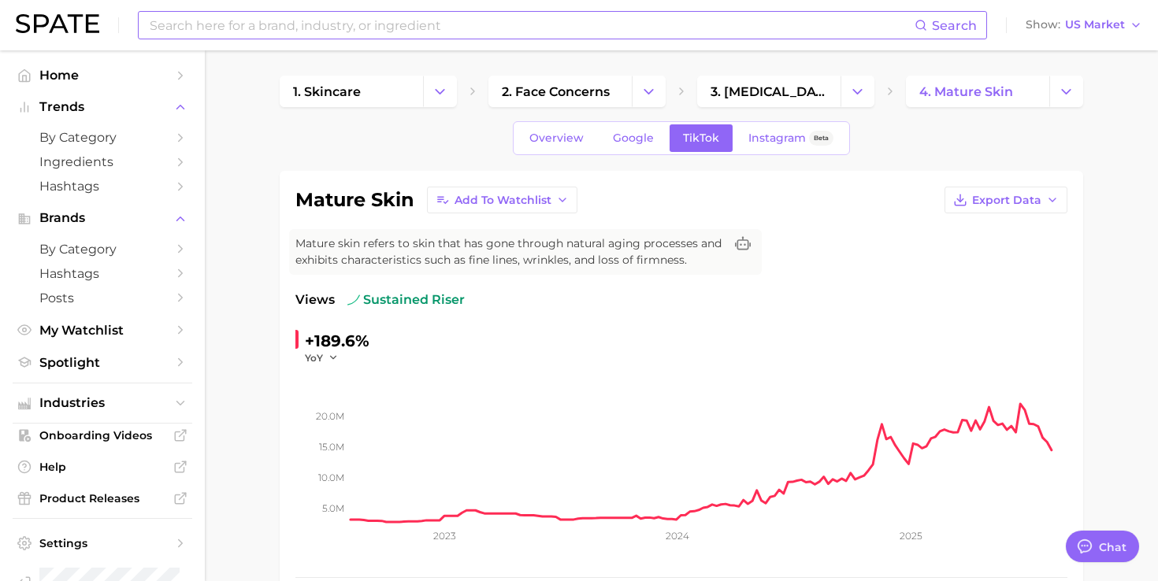
click at [411, 28] on input at bounding box center [531, 25] width 766 height 27
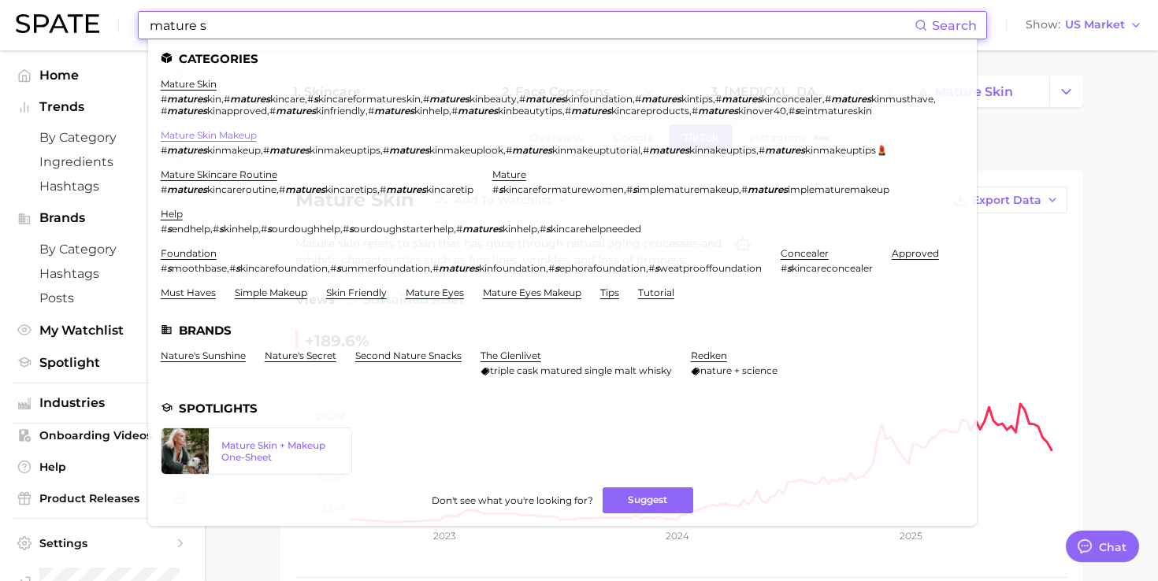
type input "mature s"
click at [242, 141] on link "mature skin makeup" at bounding box center [209, 135] width 96 height 12
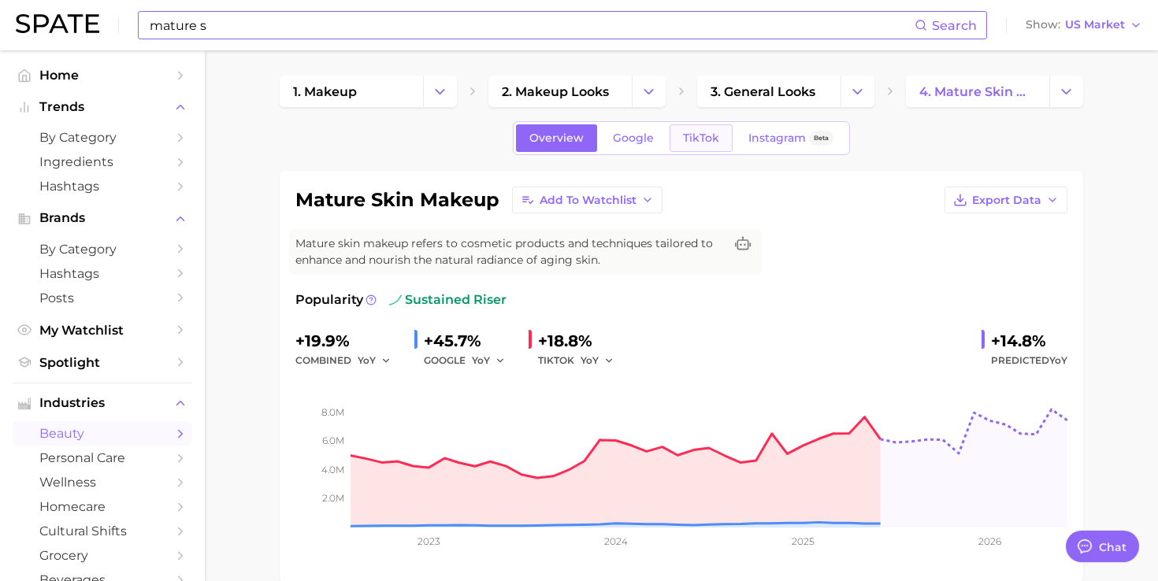
click at [692, 146] on link "TikTok" at bounding box center [700, 138] width 63 height 28
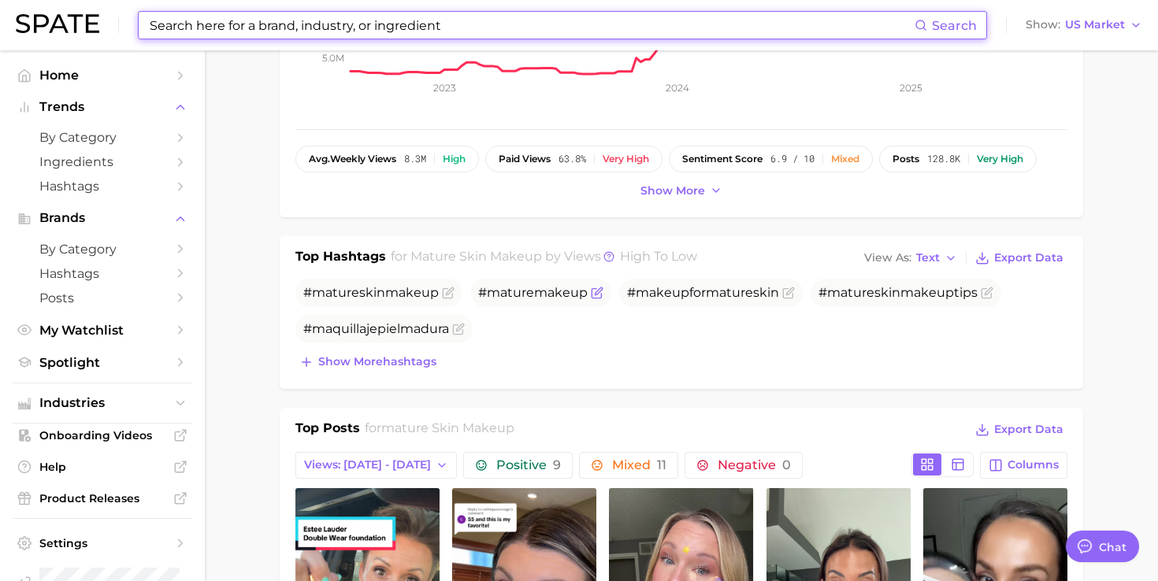
scroll to position [484, 0]
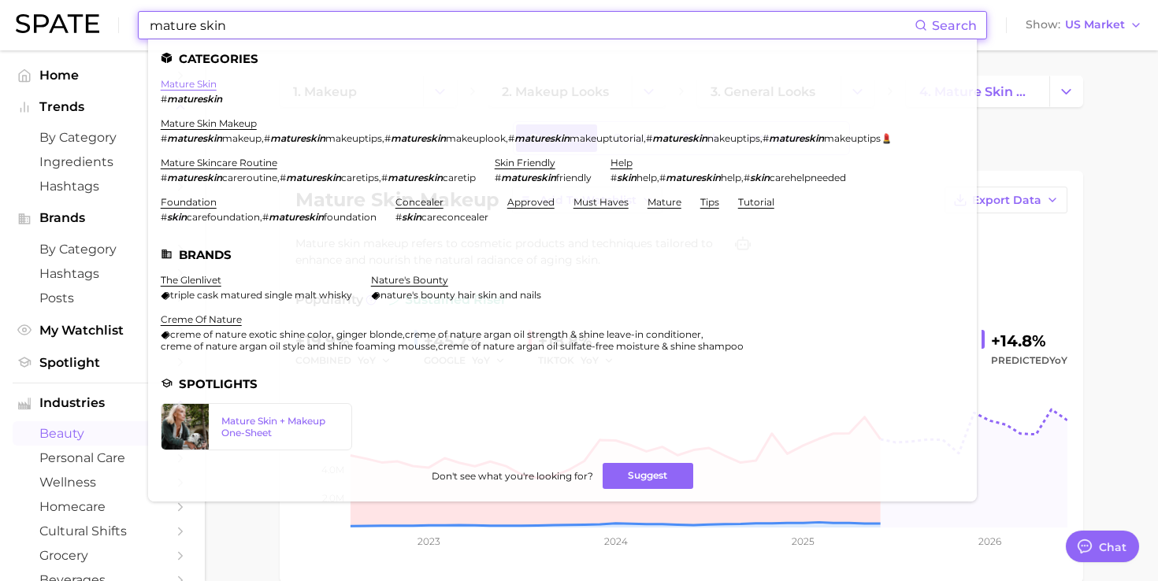
type input "mature skin"
click at [171, 84] on link "mature skin" at bounding box center [189, 84] width 56 height 12
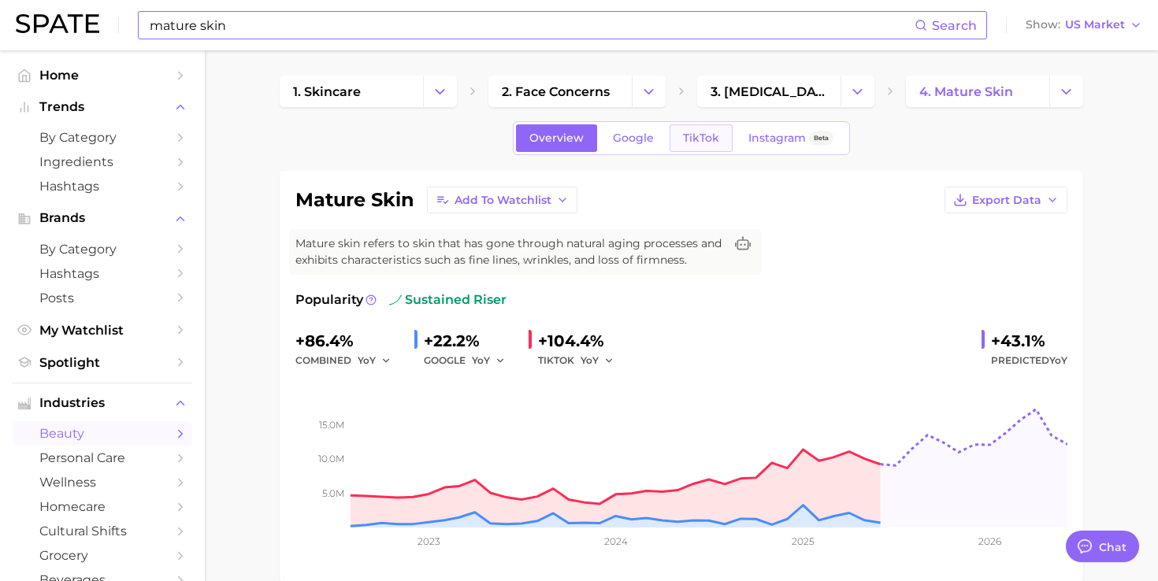
click at [720, 131] on link "TikTok" at bounding box center [700, 138] width 63 height 28
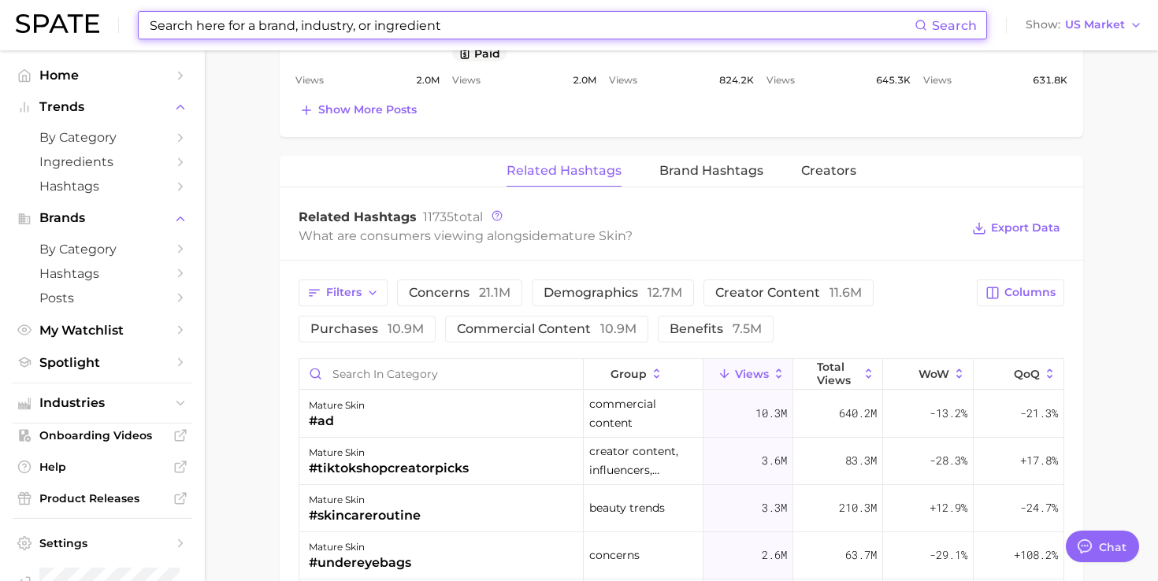
scroll to position [1139, 0]
click at [703, 169] on span "Brand Hashtags" at bounding box center [711, 169] width 104 height 14
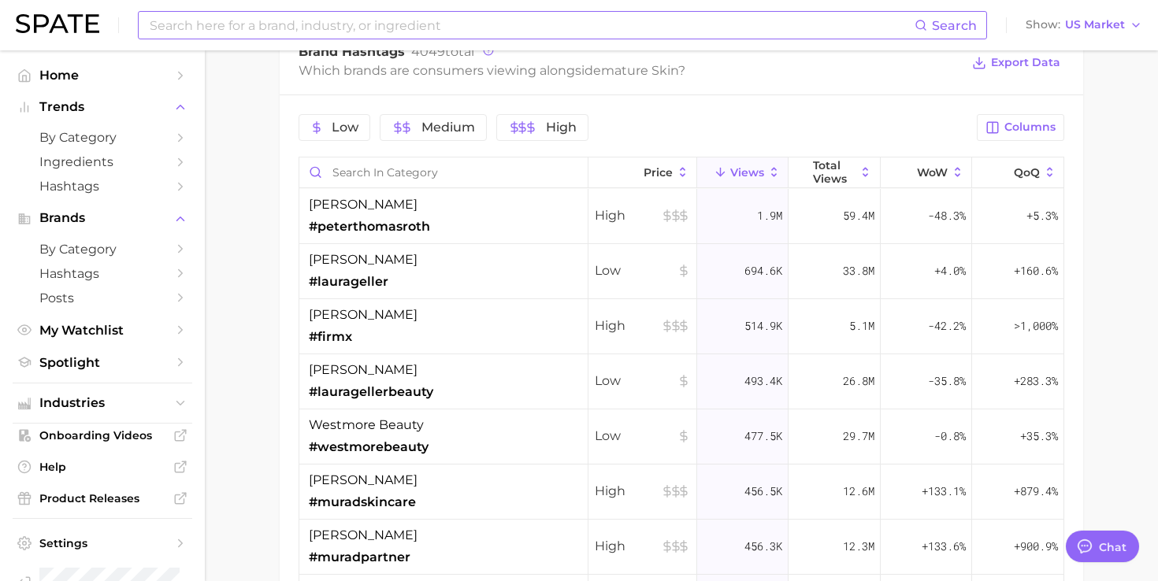
scroll to position [1312, 0]
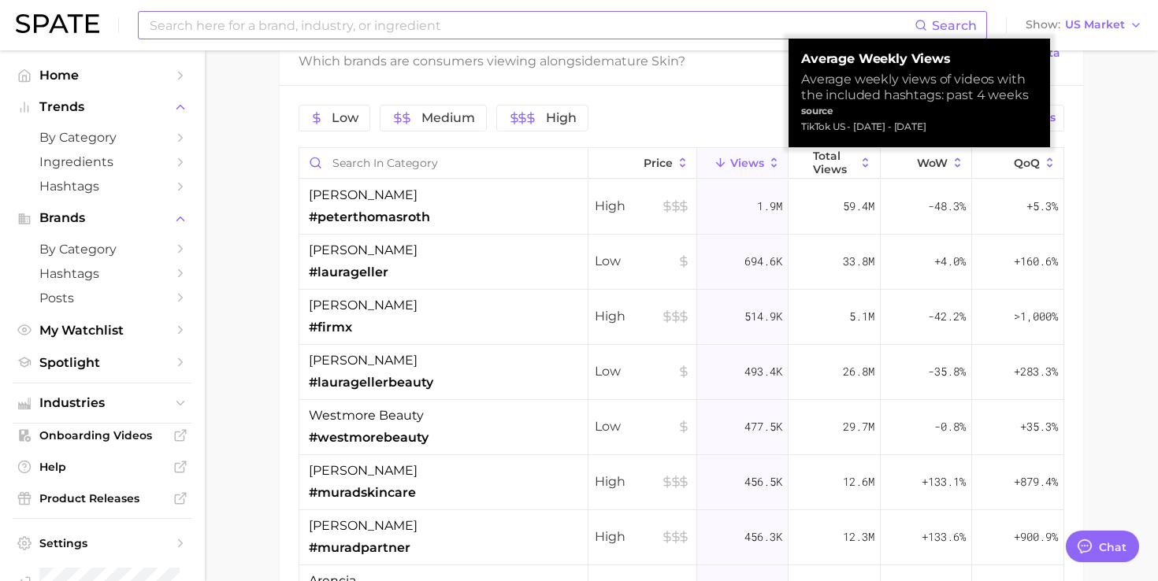
click at [832, 146] on div "Average Weekly Views Average weekly views of videos with the included hashtags:…" at bounding box center [918, 93] width 261 height 109
click at [823, 165] on span "Total Views" at bounding box center [834, 162] width 43 height 25
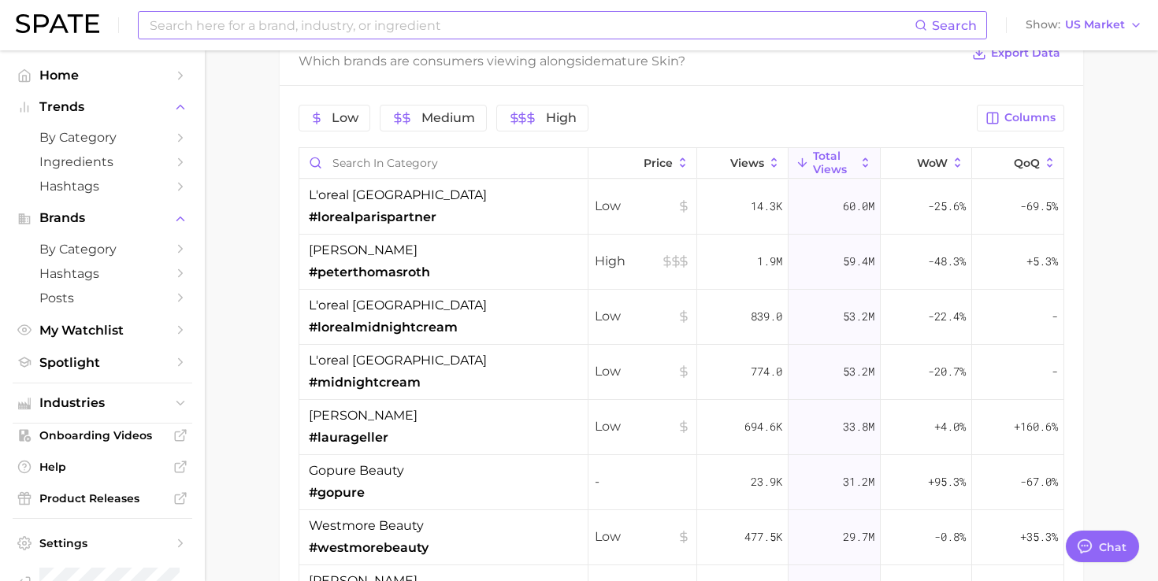
click at [1007, 102] on div "Low Medium High Columns Price Views Total Views WoW QoQ l'oreal [GEOGRAPHIC_DAT…" at bounding box center [681, 416] width 803 height 661
click at [1002, 118] on button "Columns" at bounding box center [1019, 118] width 87 height 27
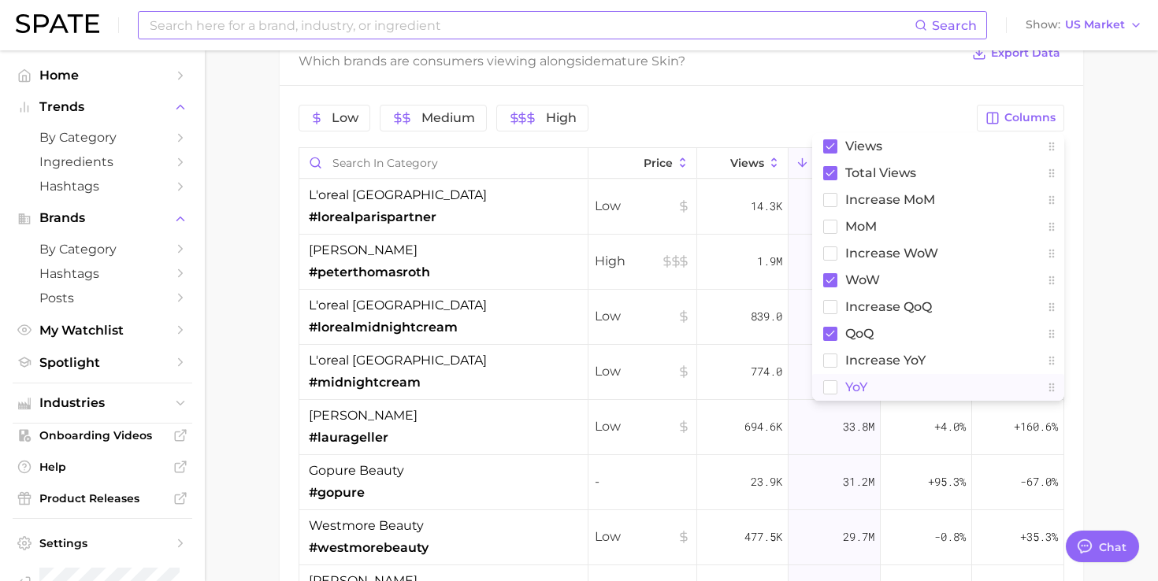
click at [843, 383] on button "YoY" at bounding box center [938, 387] width 252 height 27
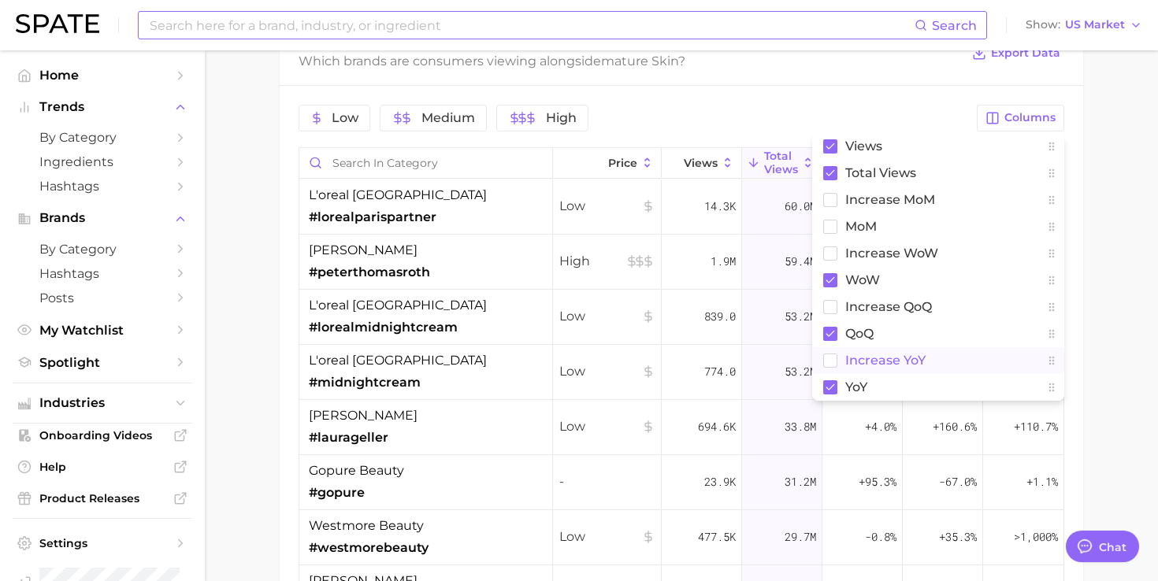
click at [845, 367] on span "increase YoY" at bounding box center [885, 360] width 80 height 13
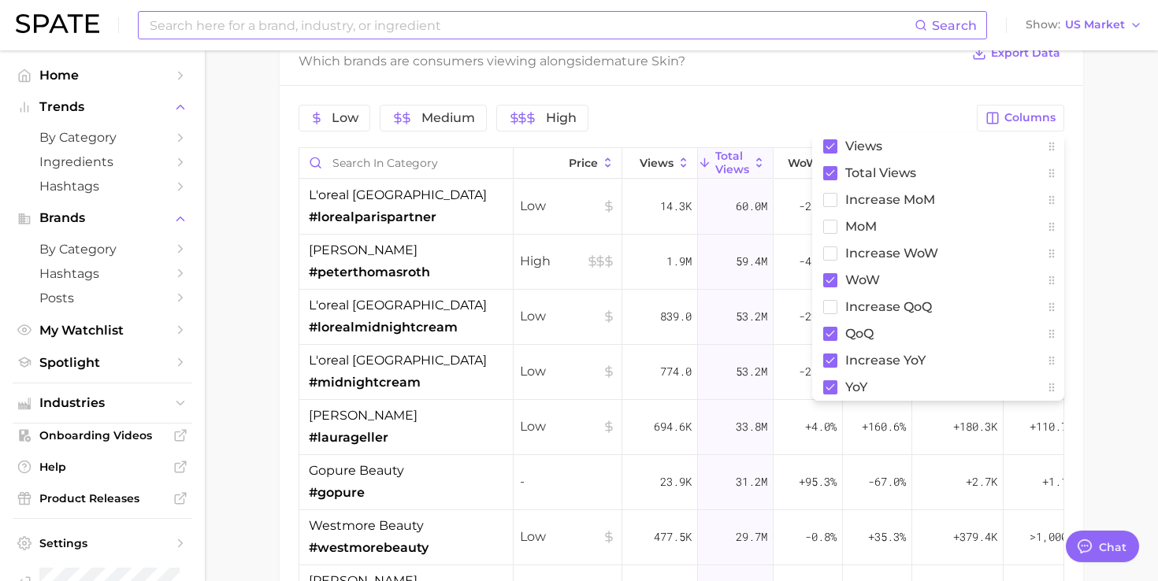
click at [874, 106] on div "Low Medium High" at bounding box center [632, 118] width 669 height 27
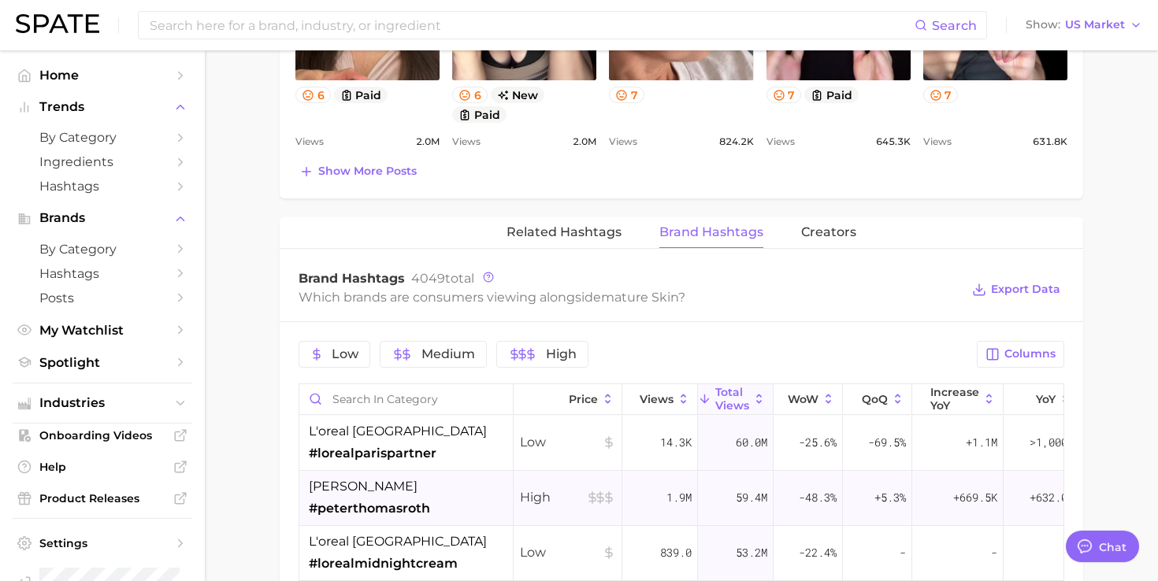
scroll to position [1002, 0]
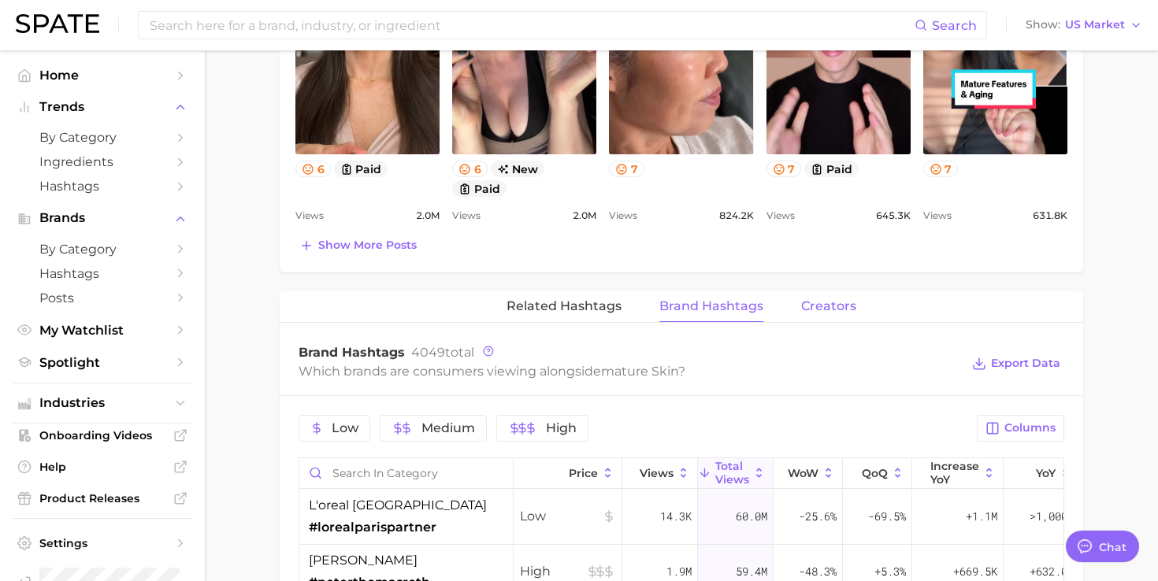
click at [843, 303] on span "Creators" at bounding box center [828, 306] width 55 height 14
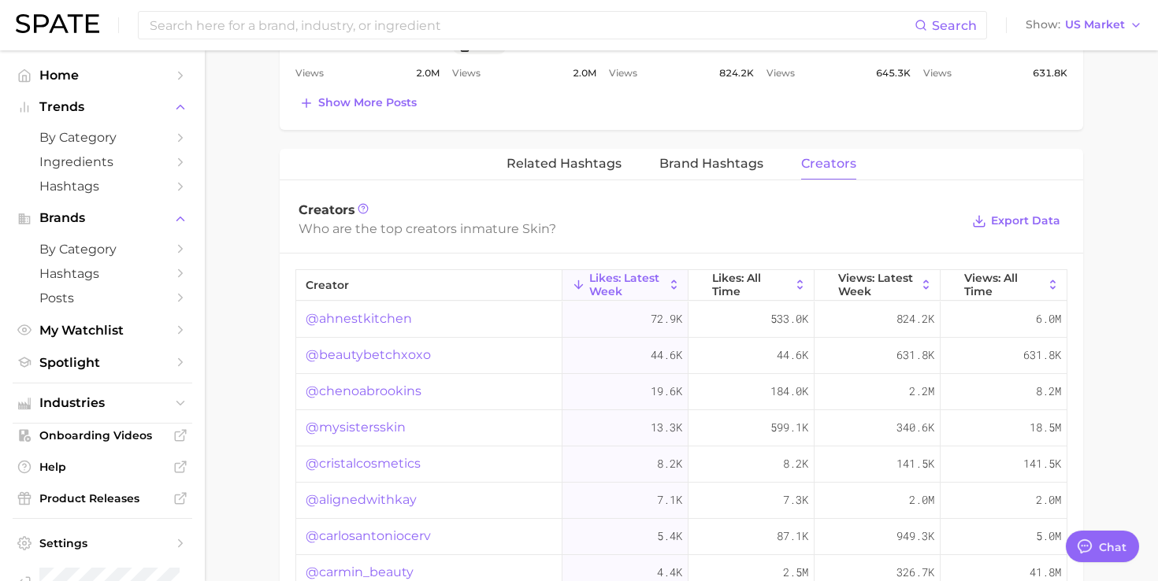
scroll to position [1218, 0]
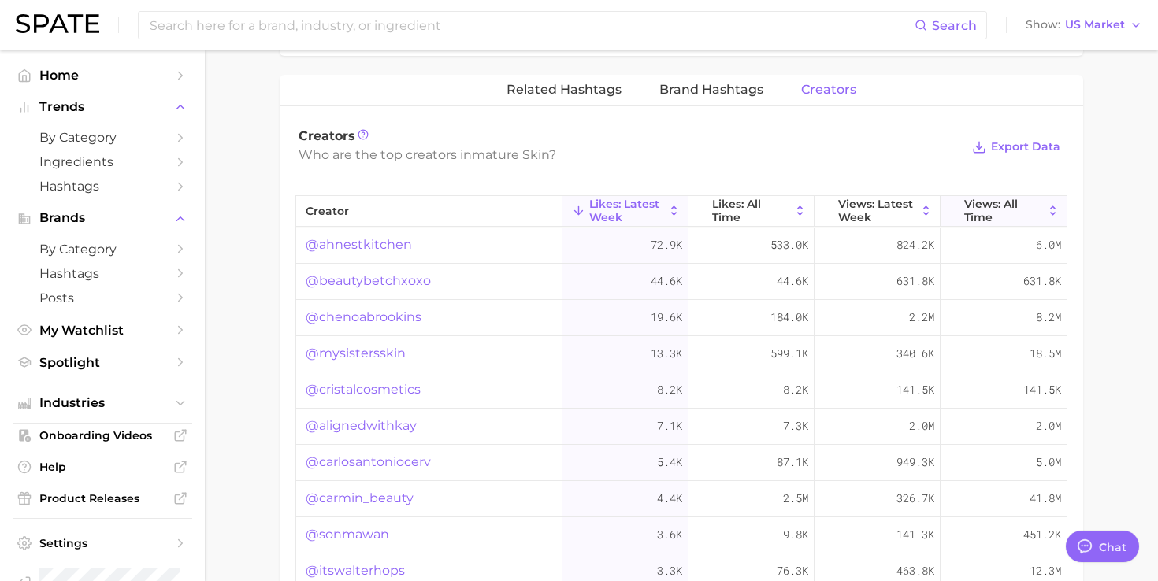
click at [990, 203] on span "Views: All Time" at bounding box center [1003, 210] width 79 height 25
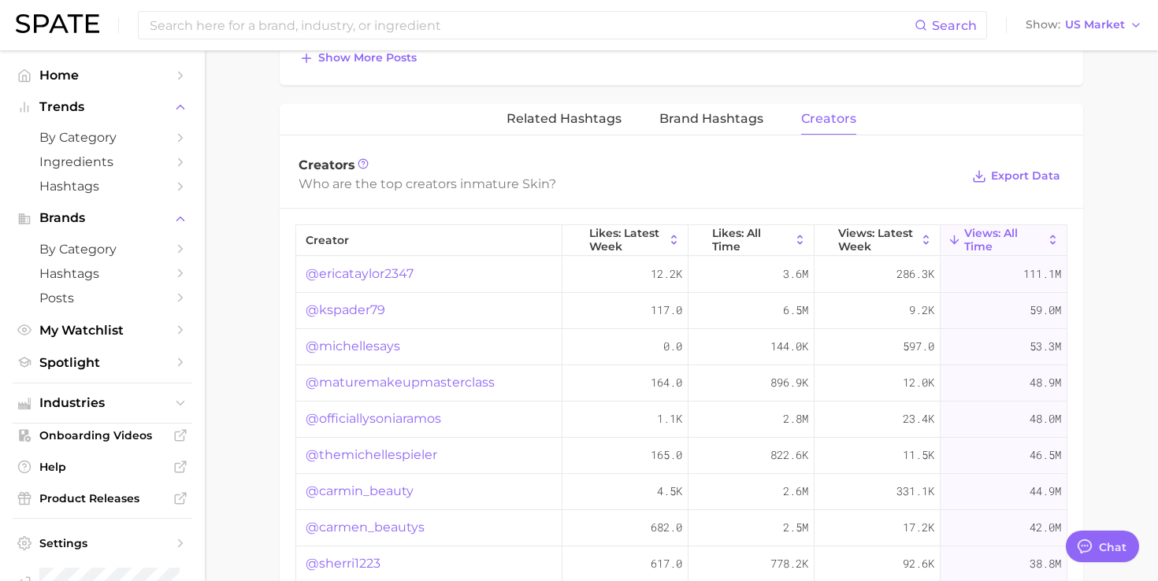
scroll to position [1162, 0]
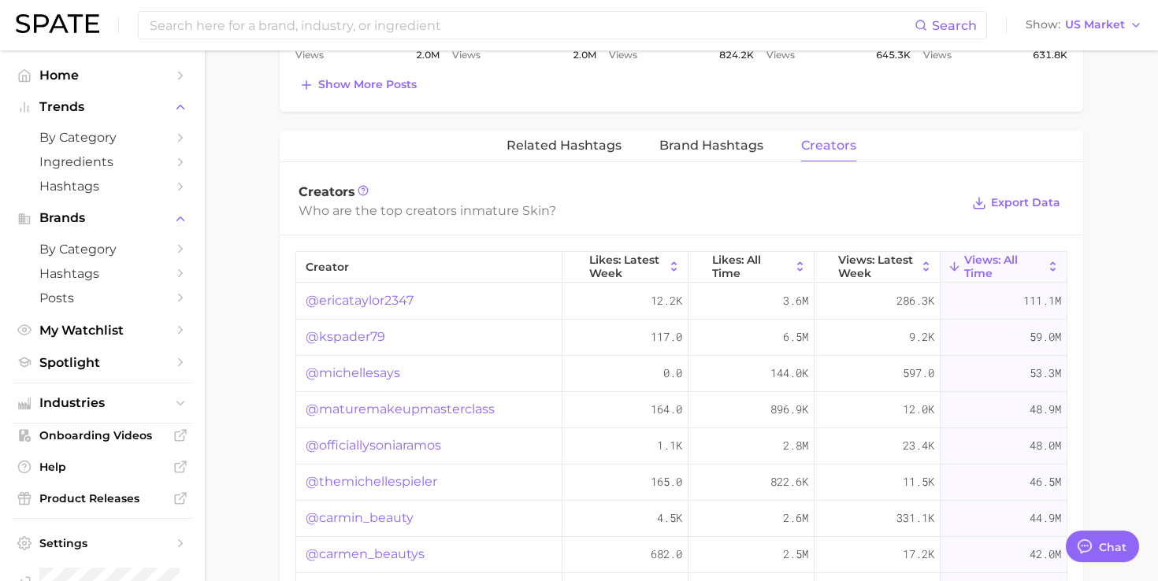
click at [344, 373] on link "@michellesays" at bounding box center [353, 373] width 94 height 19
click at [357, 406] on link "@maturemakeupmasterclass" at bounding box center [400, 409] width 189 height 19
click at [357, 445] on link "@officiallysoniaramos" at bounding box center [373, 445] width 135 height 19
click at [373, 375] on link "@michellesays" at bounding box center [353, 373] width 94 height 19
click at [1062, 21] on div "Show US Market" at bounding box center [1074, 24] width 99 height 9
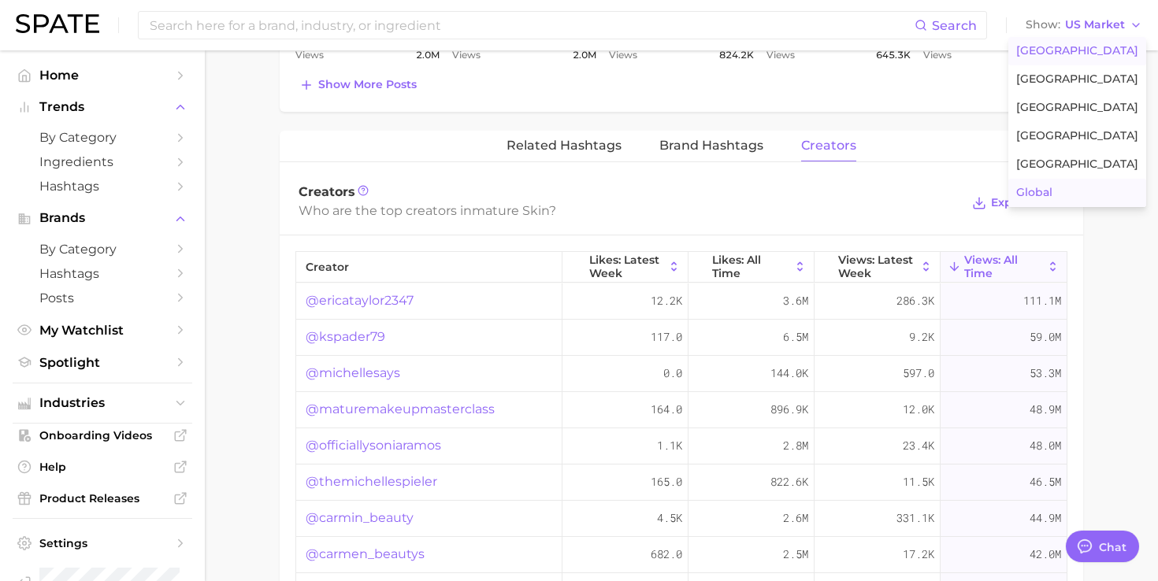
click at [1039, 192] on span "Global" at bounding box center [1034, 192] width 36 height 13
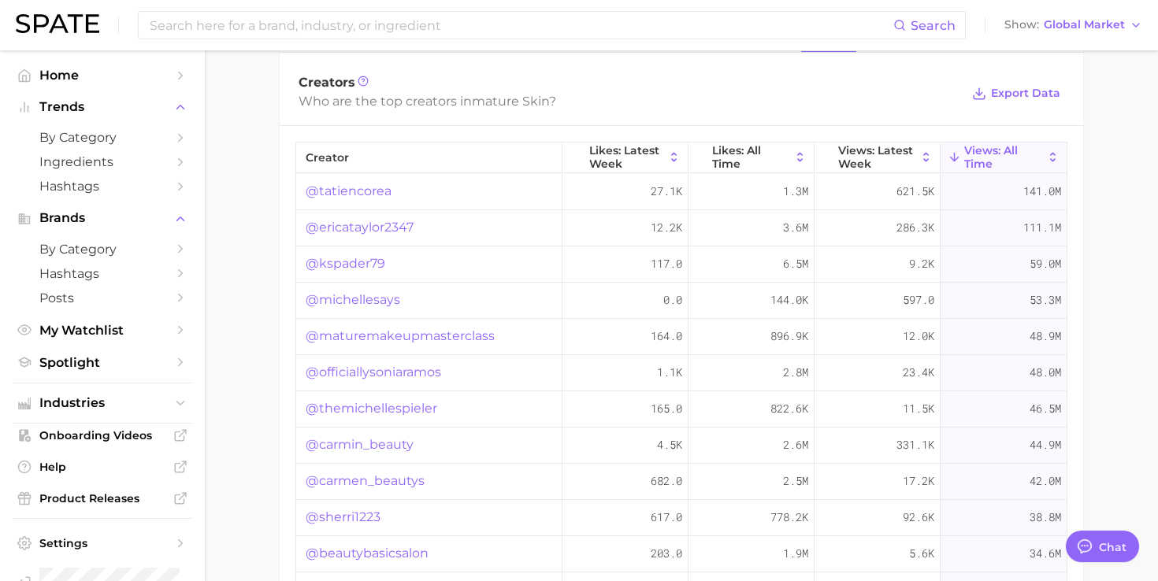
scroll to position [1273, 0]
click at [358, 189] on link "@tatiencorea" at bounding box center [349, 189] width 86 height 19
click at [372, 190] on link "@tatiencorea" at bounding box center [349, 189] width 86 height 19
click at [348, 187] on link "@tatiencorea" at bounding box center [349, 189] width 86 height 19
click at [387, 27] on input at bounding box center [520, 25] width 745 height 27
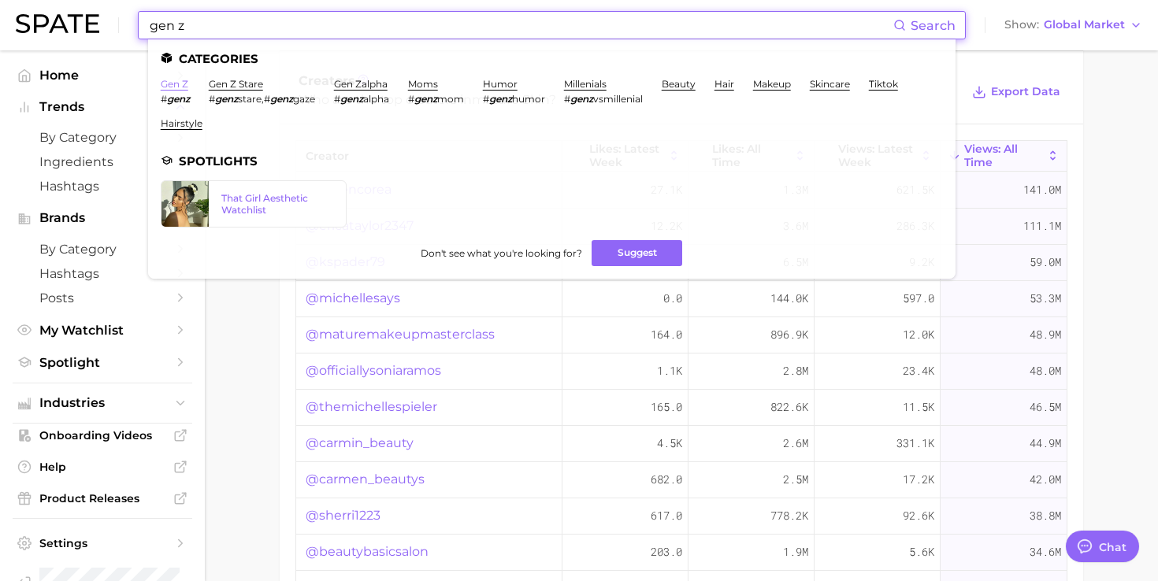
type input "gen z"
click at [177, 84] on link "gen z" at bounding box center [175, 84] width 28 height 12
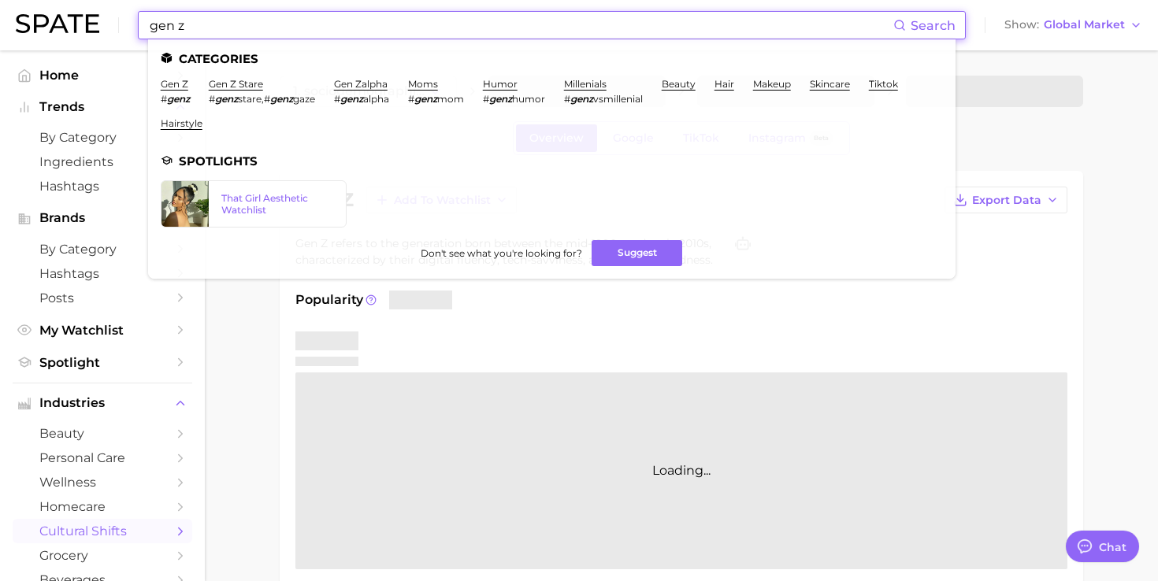
click at [346, 20] on input "gen z" at bounding box center [520, 25] width 745 height 27
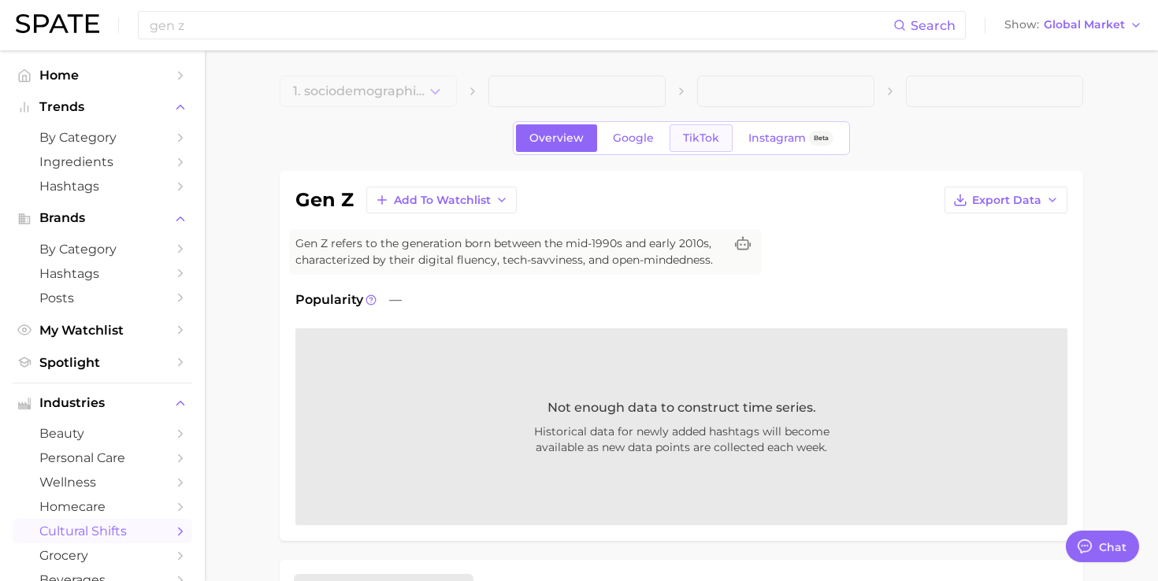
click at [697, 133] on span "TikTok" at bounding box center [701, 138] width 36 height 13
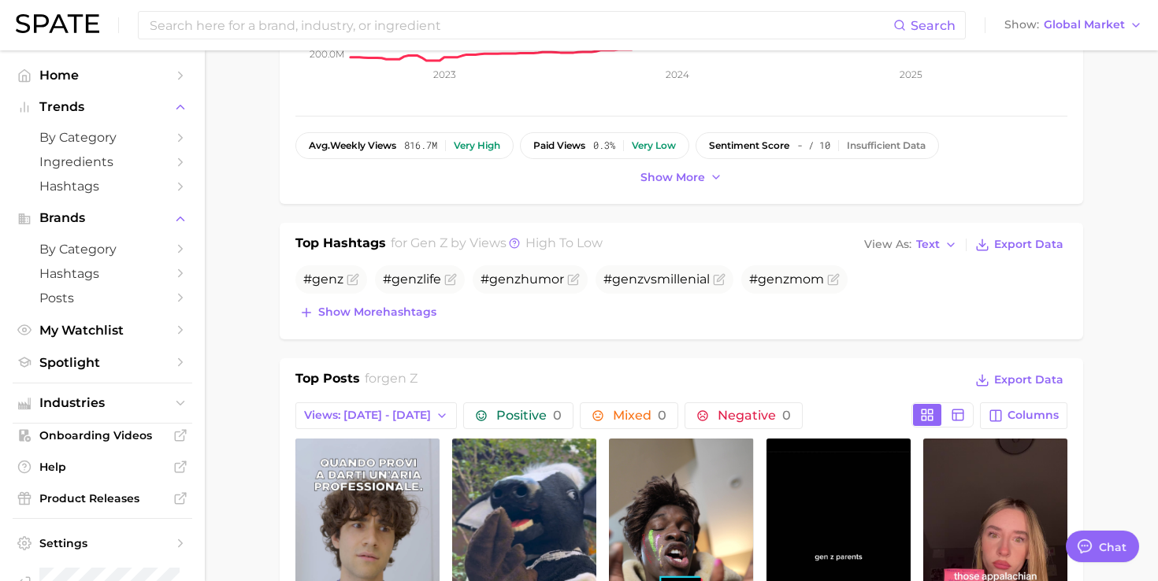
scroll to position [465, 0]
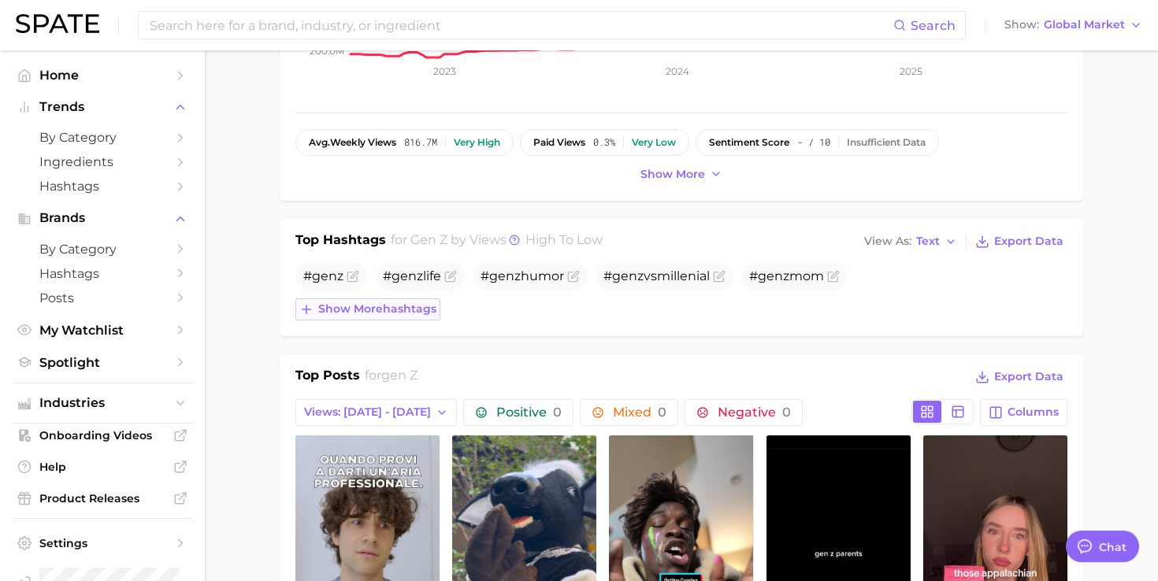
click at [336, 309] on span "Show more hashtags" at bounding box center [377, 308] width 118 height 13
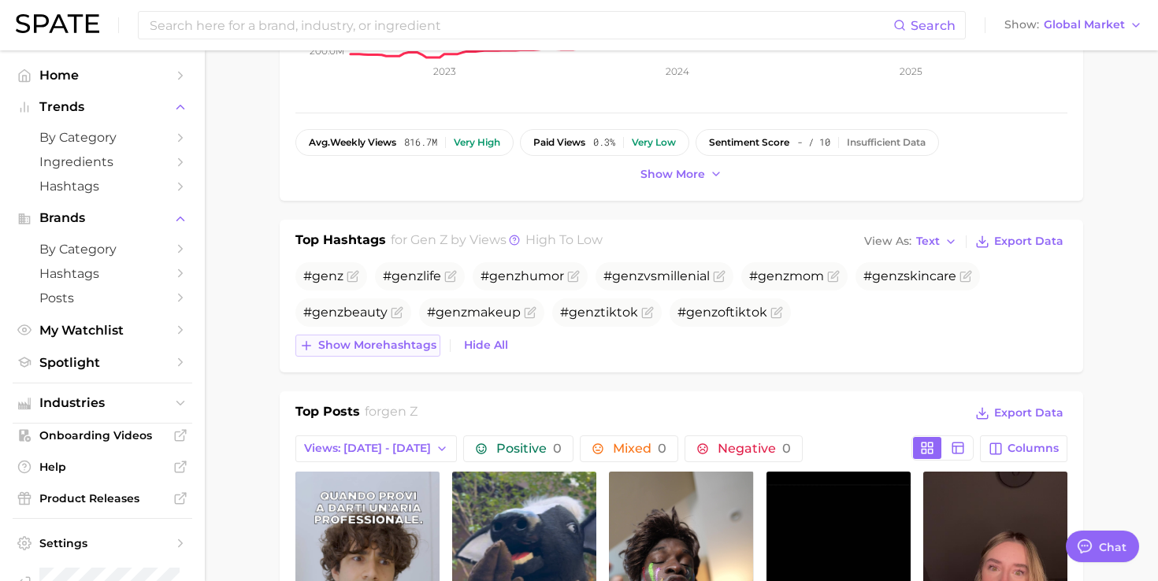
click at [332, 340] on span "Show more hashtags" at bounding box center [377, 345] width 118 height 13
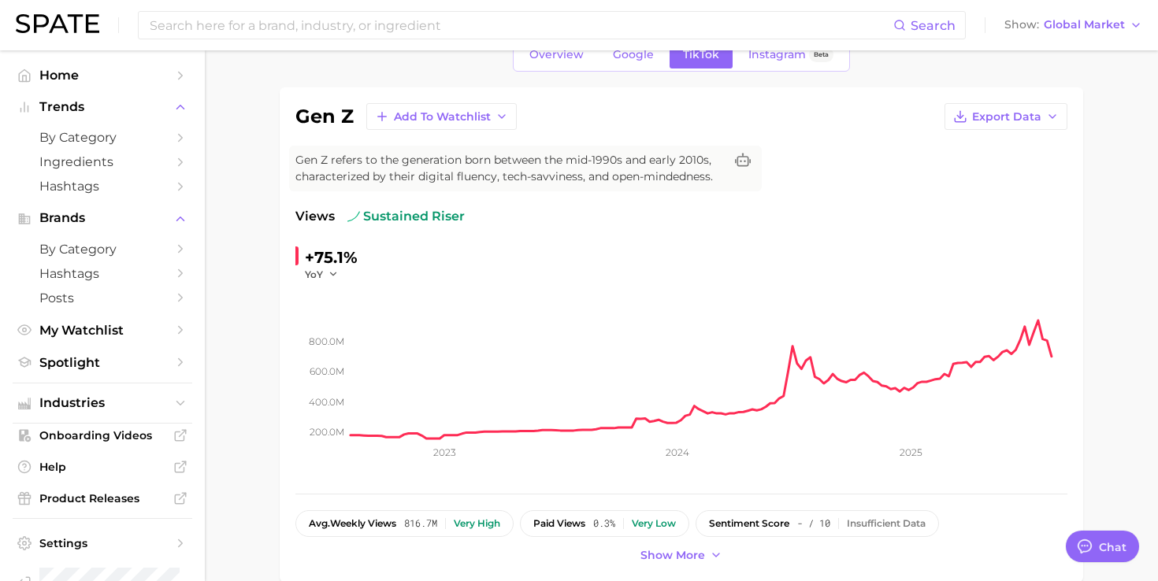
scroll to position [0, 0]
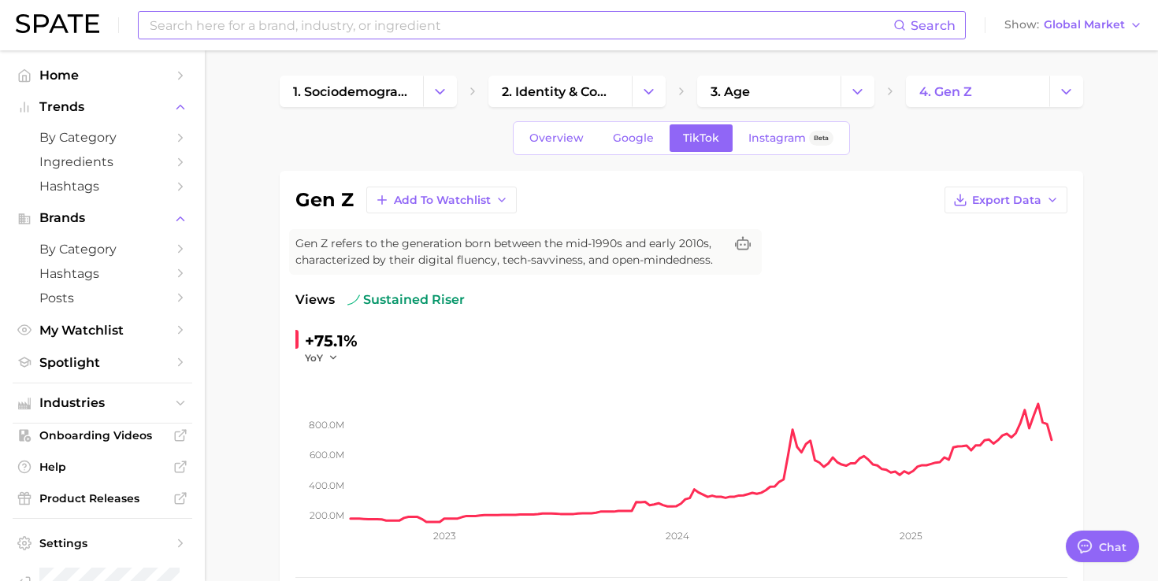
click at [275, 31] on input at bounding box center [520, 25] width 745 height 27
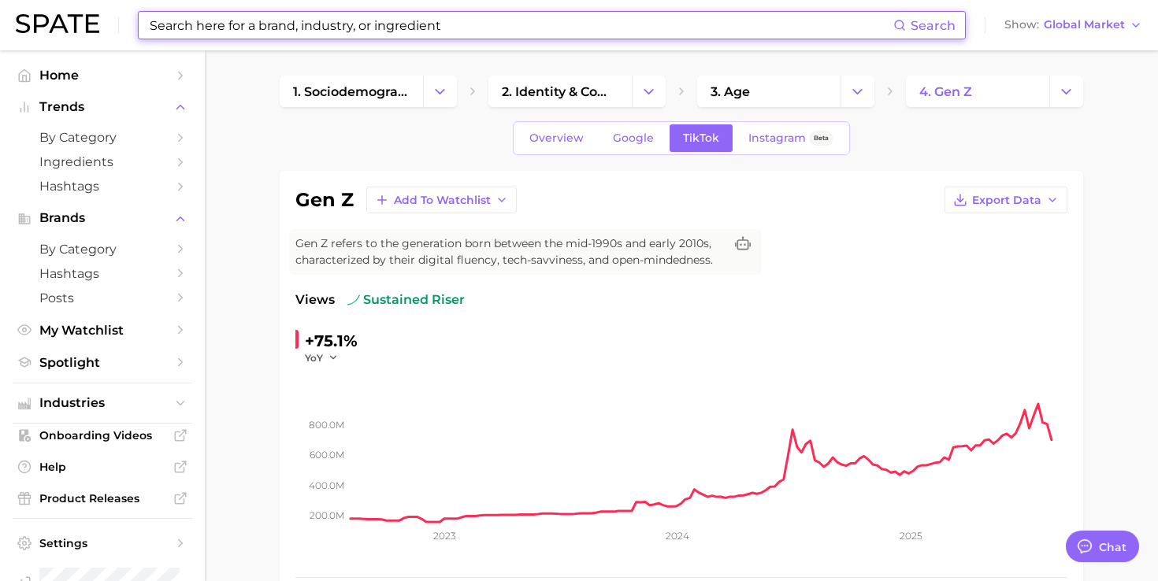
click at [392, 35] on input at bounding box center [520, 25] width 745 height 27
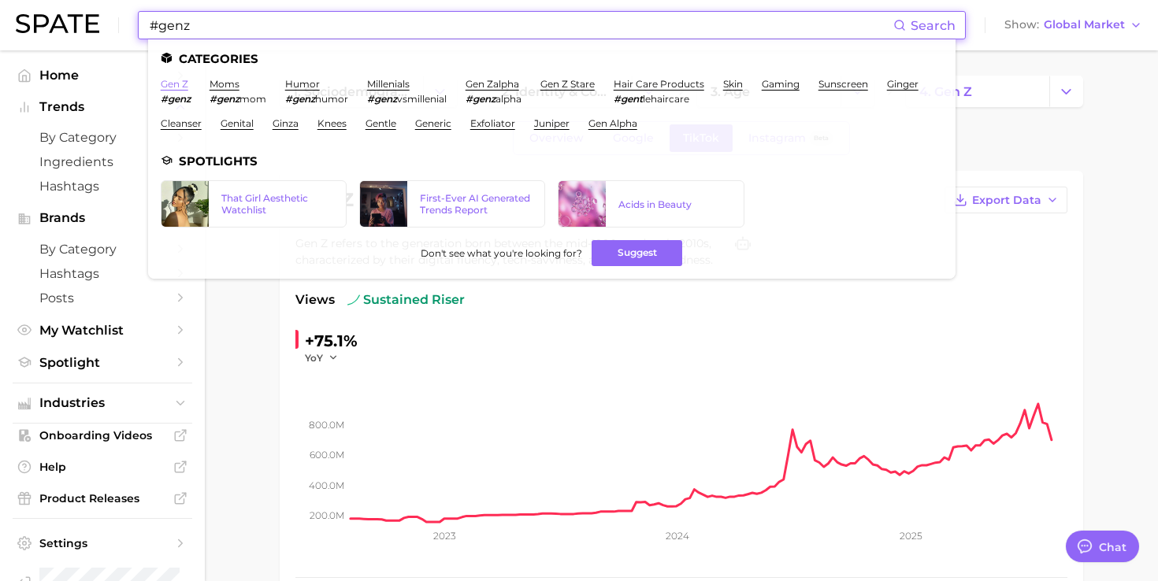
type input "#genz"
click at [179, 84] on link "gen z" at bounding box center [175, 84] width 28 height 12
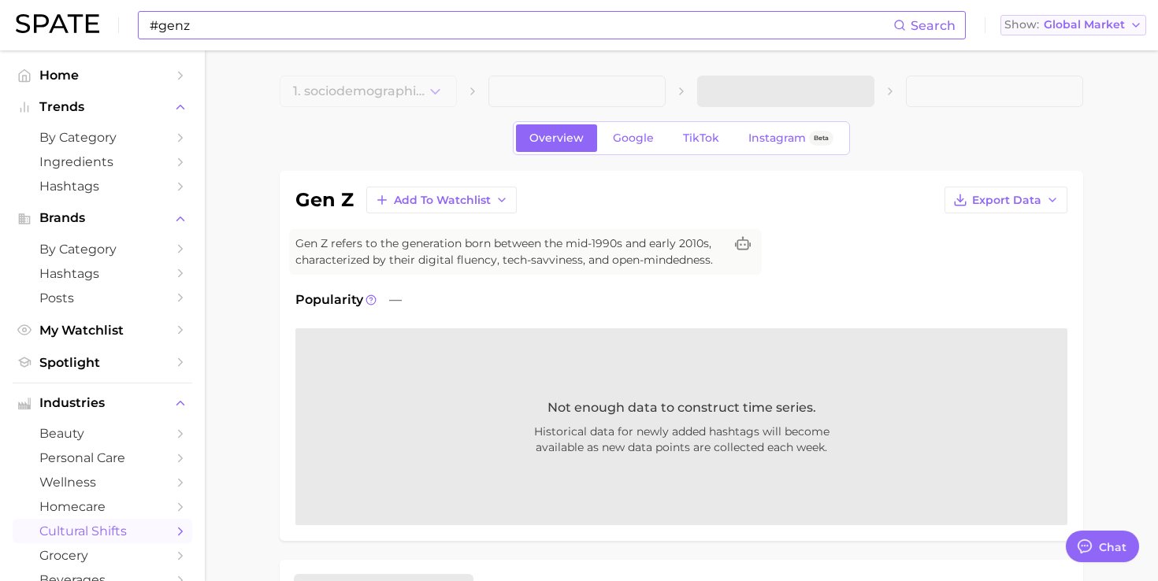
click at [1090, 22] on span "Global Market" at bounding box center [1083, 24] width 81 height 9
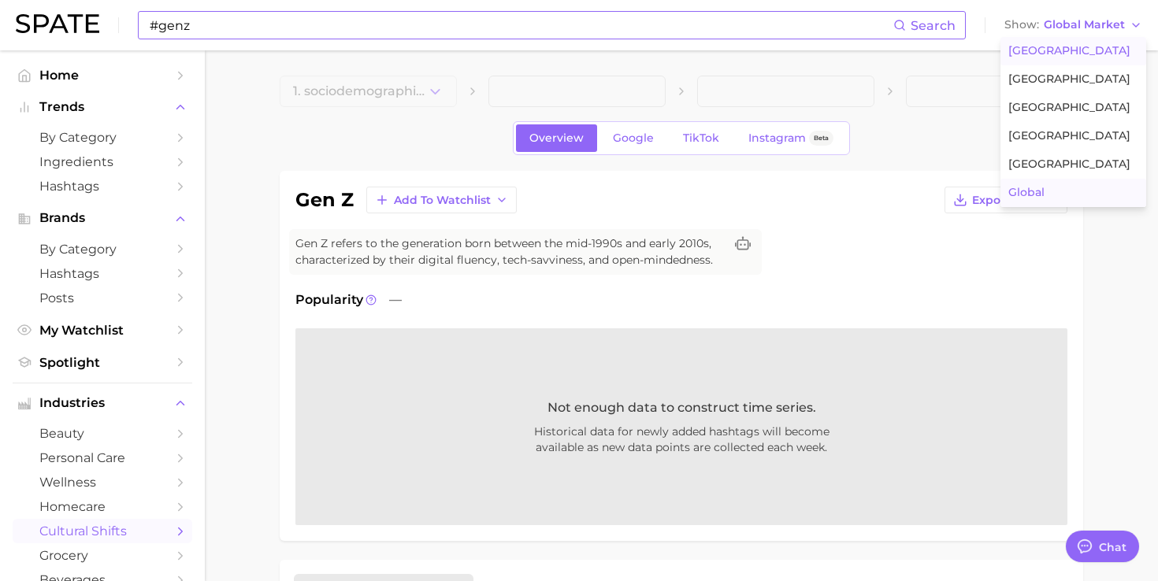
click at [1048, 50] on span "[GEOGRAPHIC_DATA]" at bounding box center [1069, 50] width 122 height 13
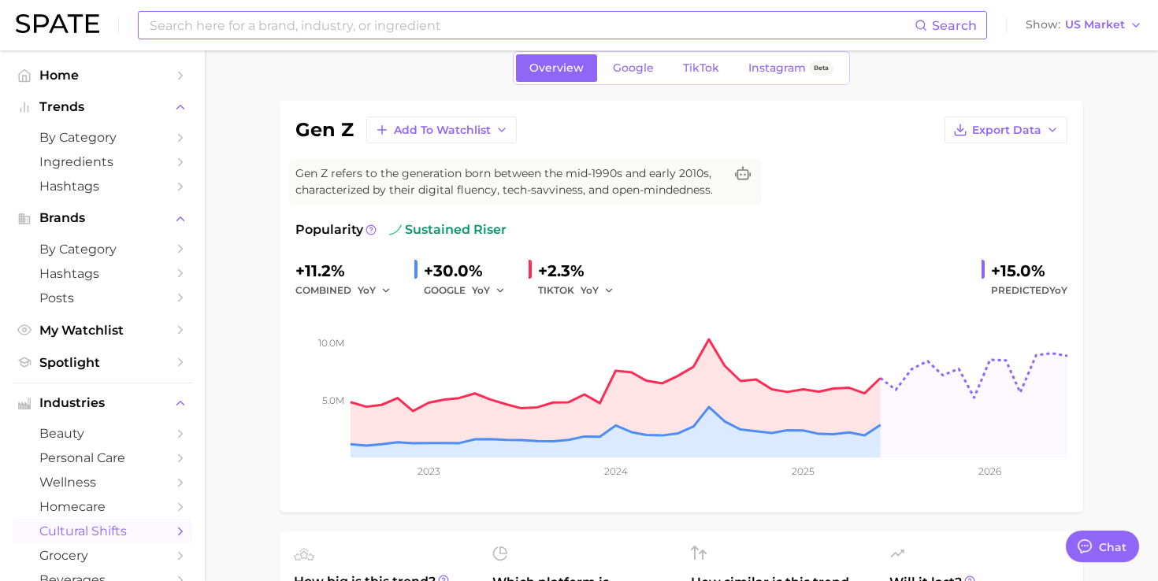
scroll to position [40, 0]
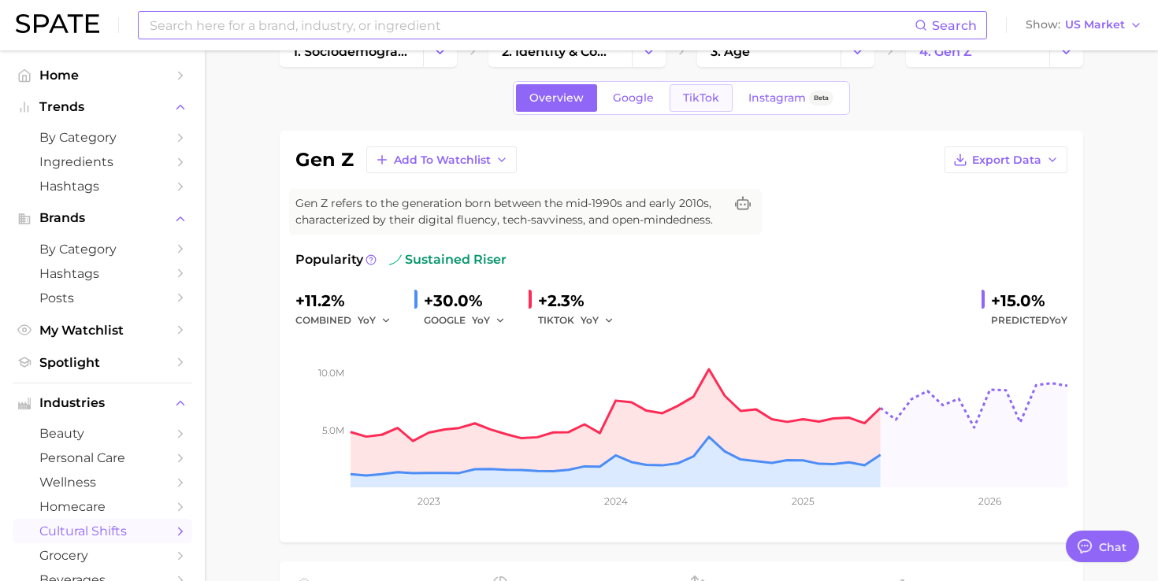
click at [699, 98] on span "TikTok" at bounding box center [701, 97] width 36 height 13
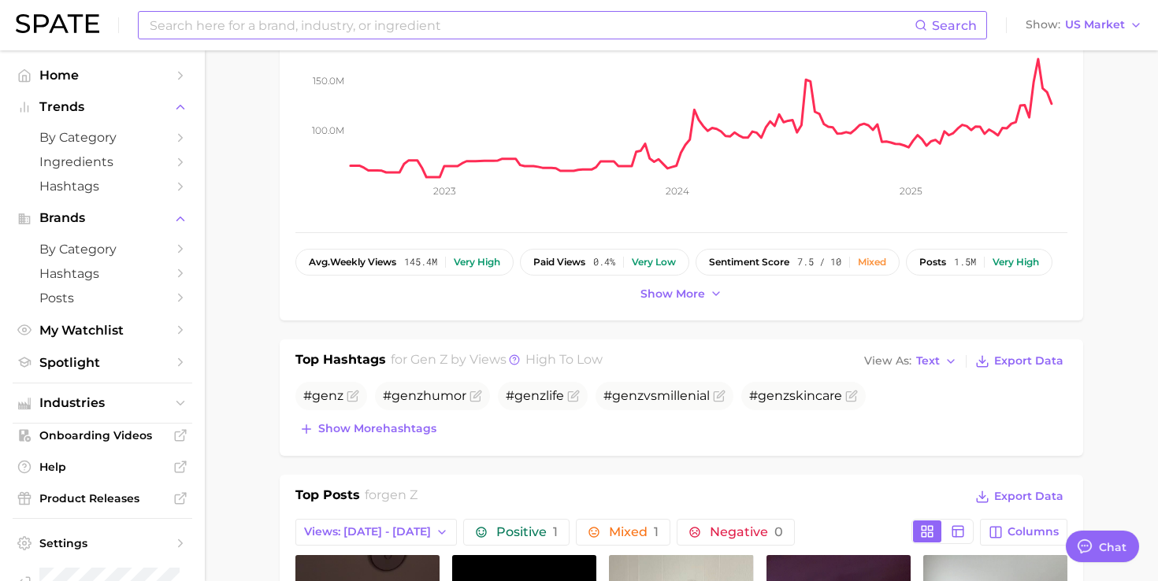
scroll to position [357, 0]
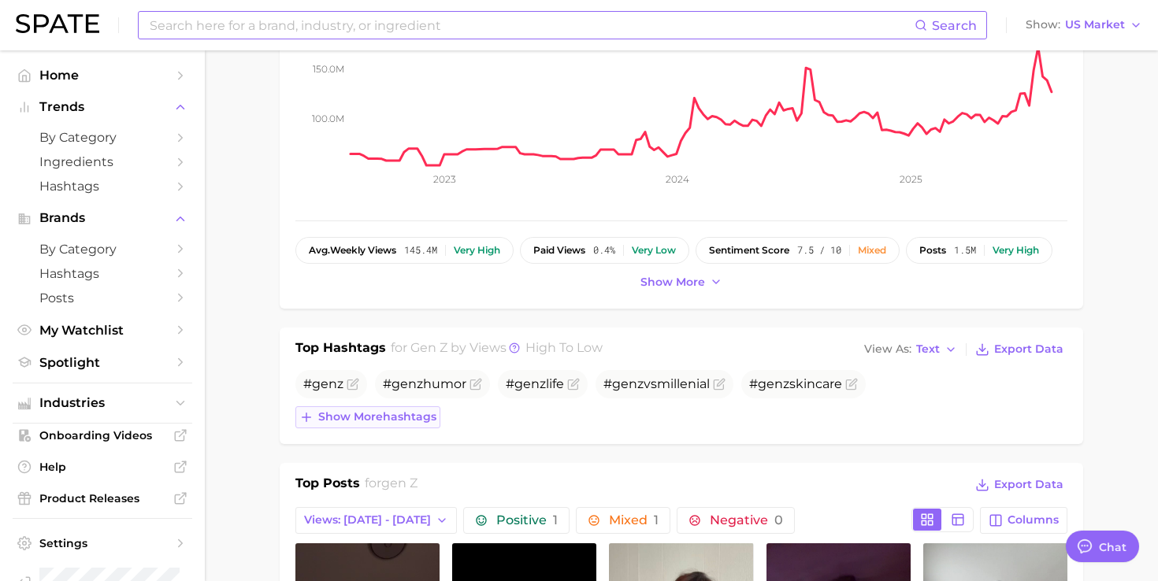
click at [335, 417] on span "Show more hashtags" at bounding box center [377, 416] width 118 height 13
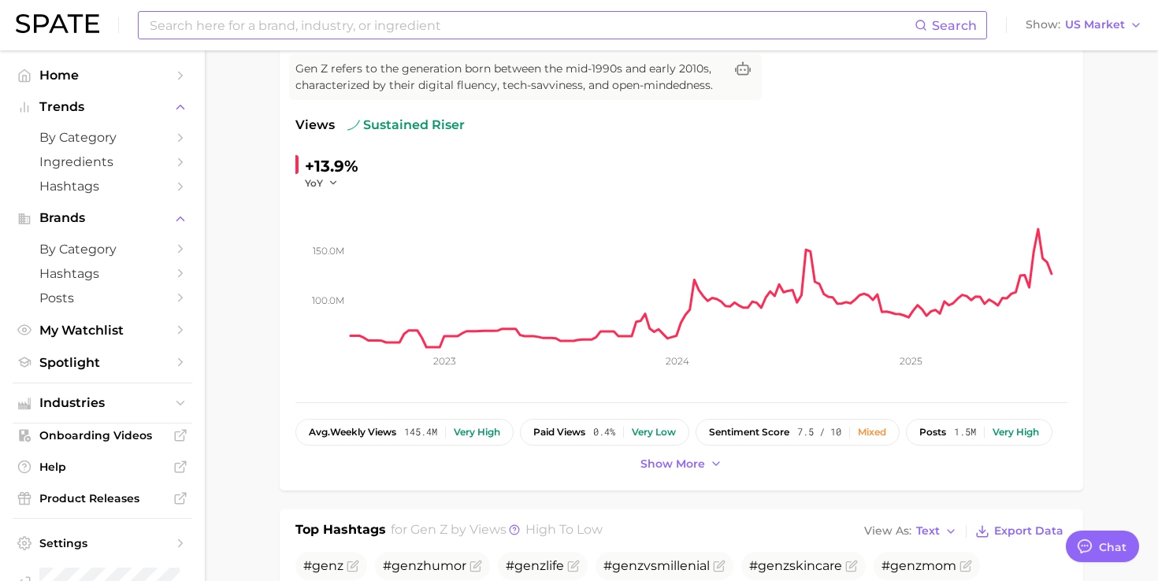
scroll to position [157, 0]
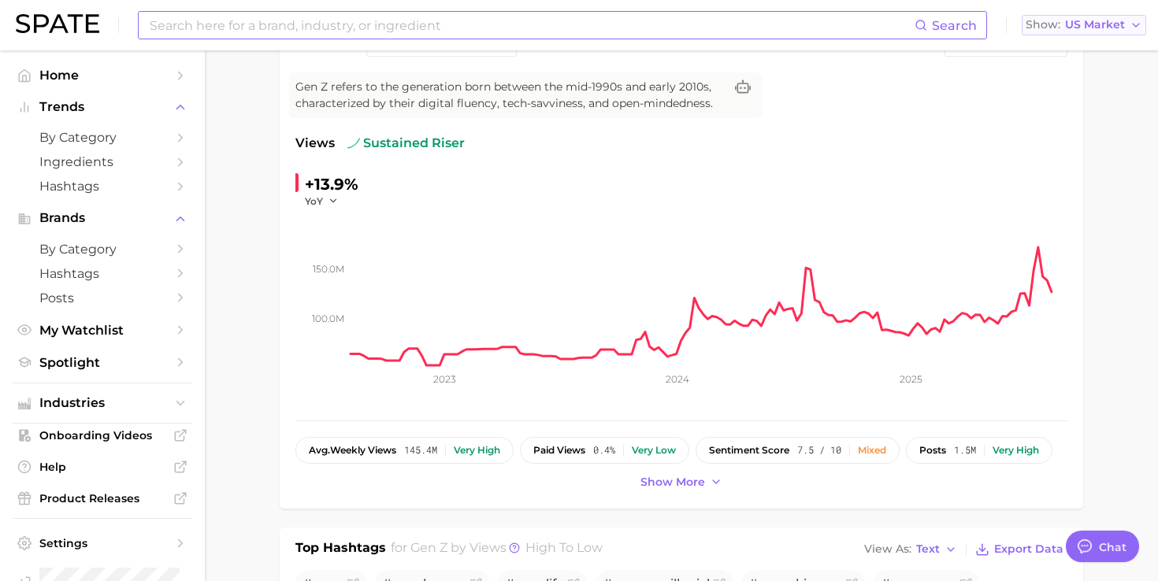
click at [1125, 17] on button "Show US Market" at bounding box center [1083, 25] width 124 height 20
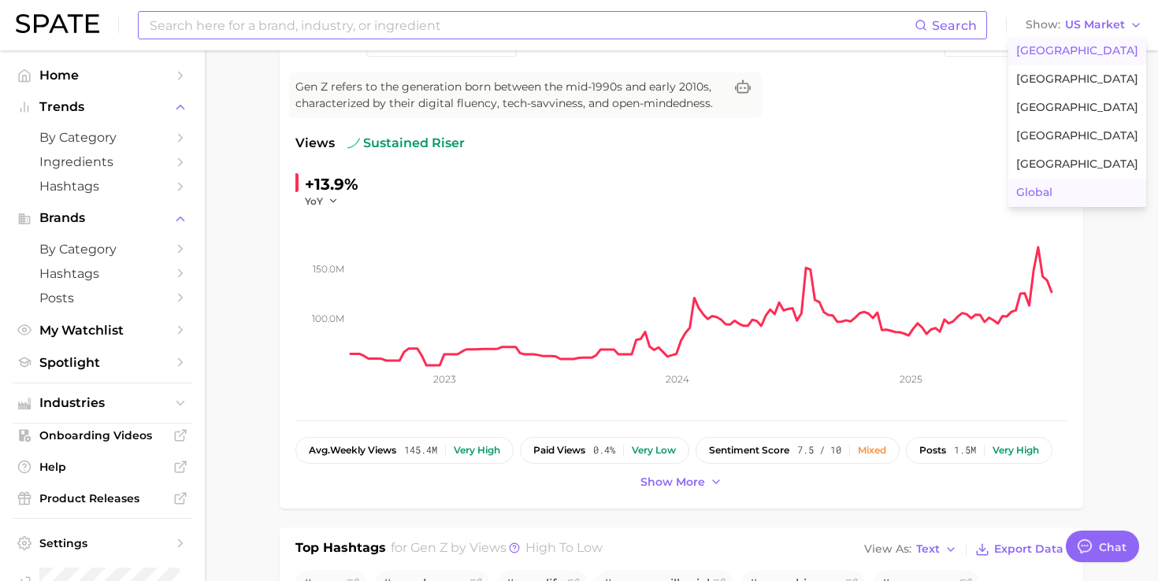
click at [1052, 188] on span "Global" at bounding box center [1034, 192] width 36 height 13
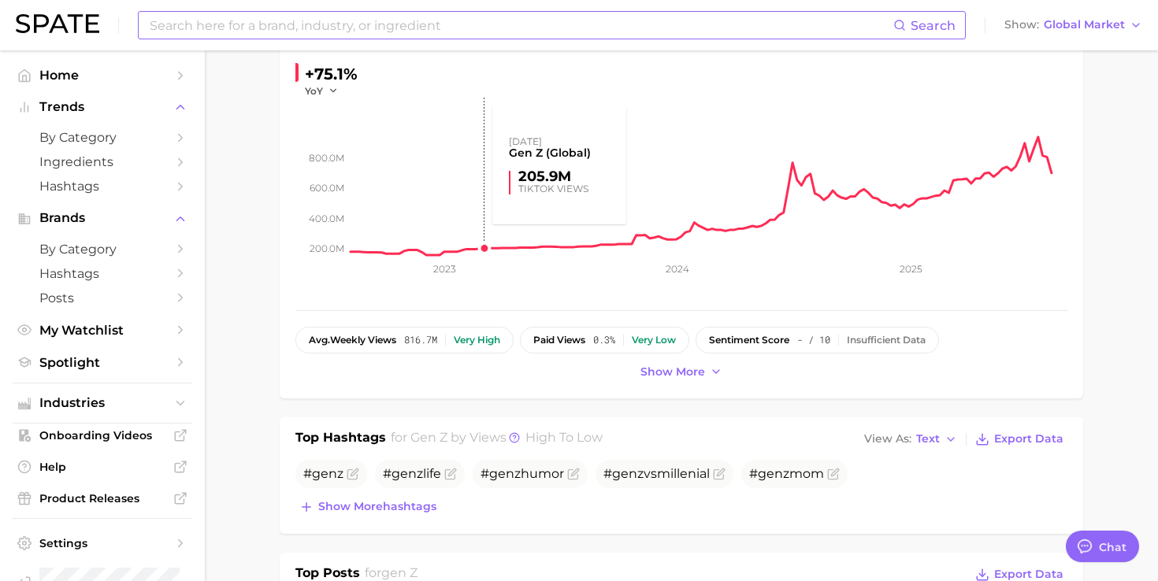
scroll to position [315, 0]
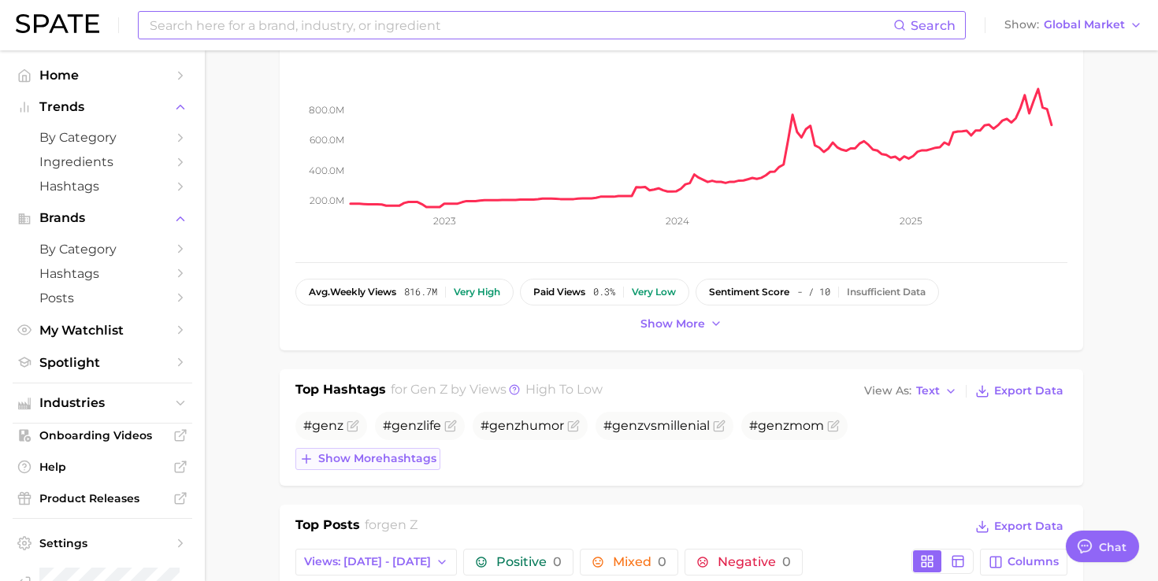
click at [395, 465] on button "Show more hashtags" at bounding box center [367, 459] width 145 height 22
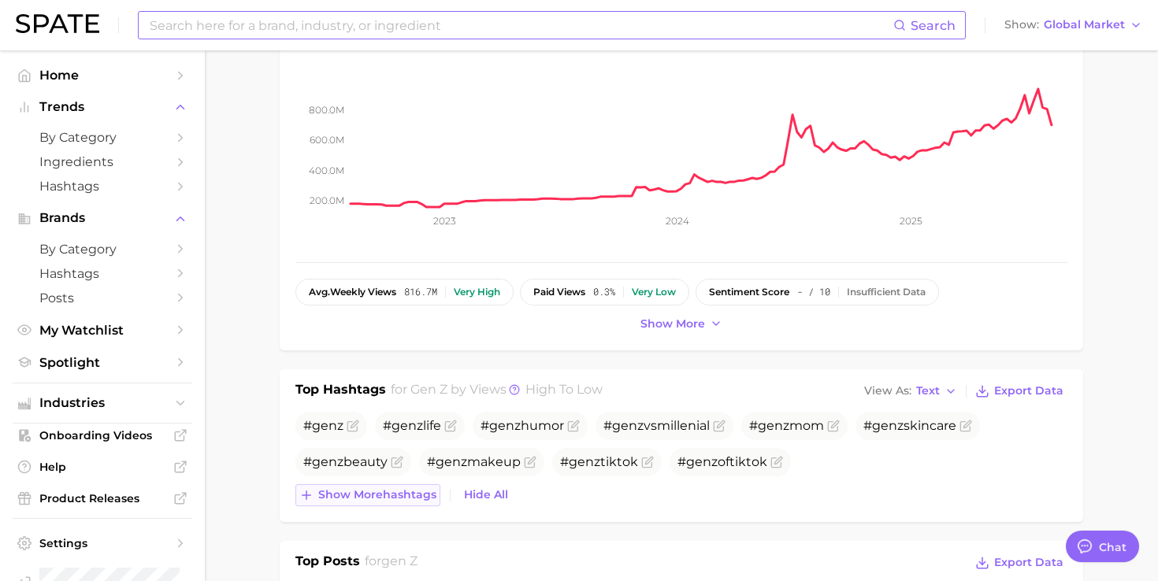
click at [386, 505] on button "Show more hashtags" at bounding box center [367, 495] width 145 height 22
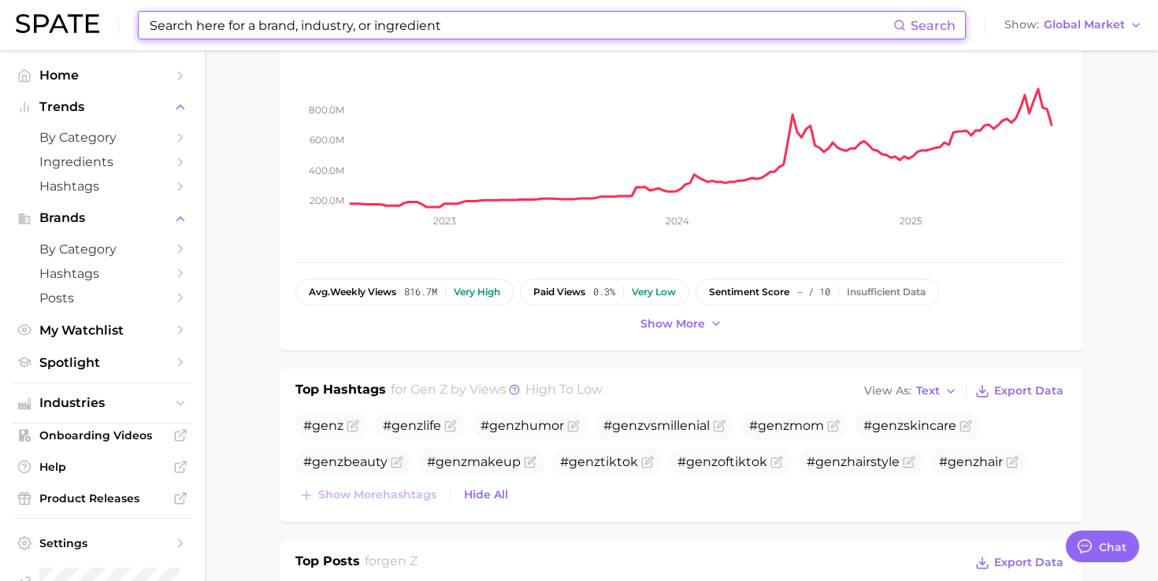
click at [420, 12] on input at bounding box center [520, 25] width 745 height 27
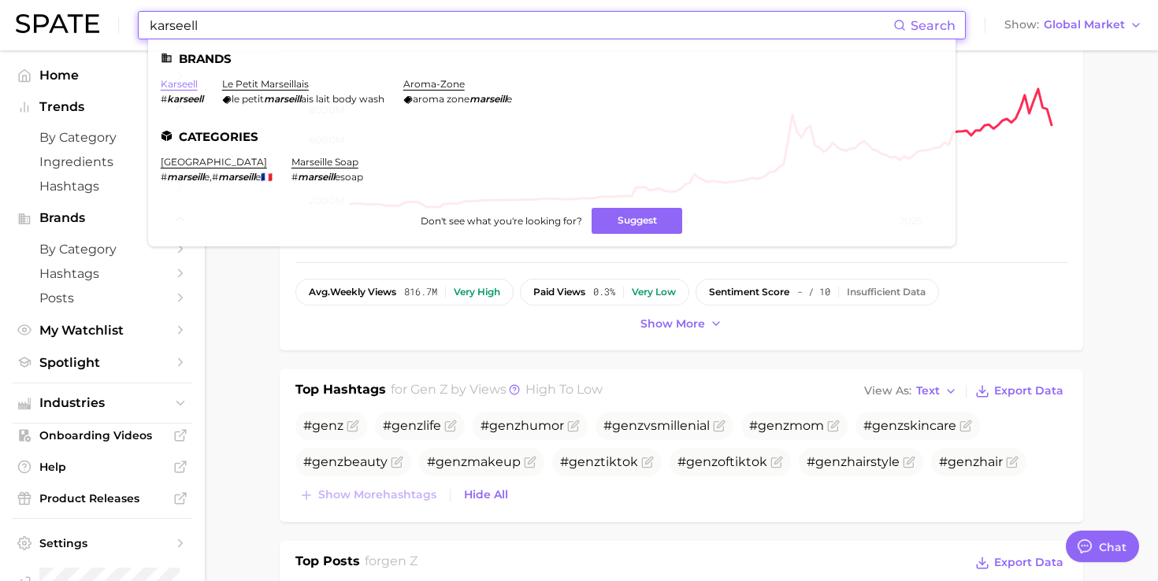
type input "karseell"
click at [182, 84] on link "karseell" at bounding box center [179, 84] width 37 height 12
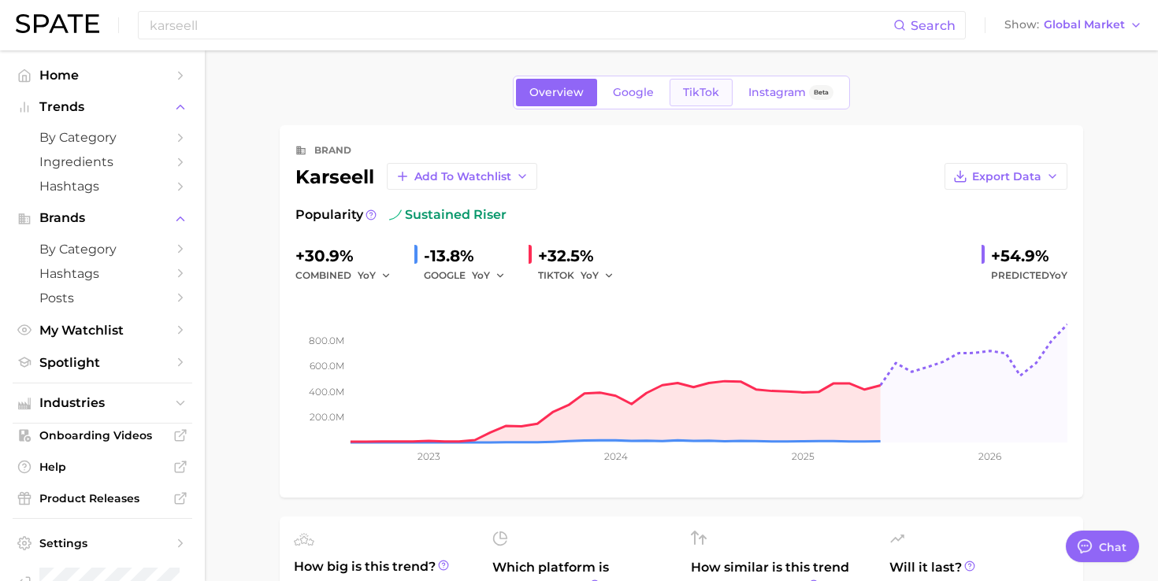
click at [690, 94] on span "TikTok" at bounding box center [701, 92] width 36 height 13
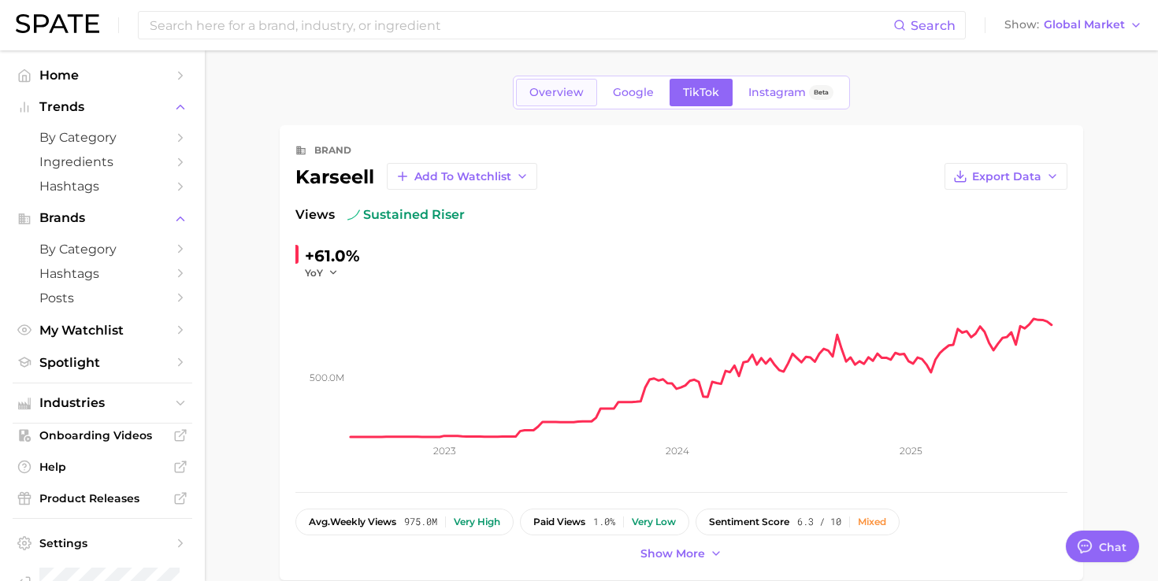
click at [560, 100] on link "Overview" at bounding box center [556, 93] width 81 height 28
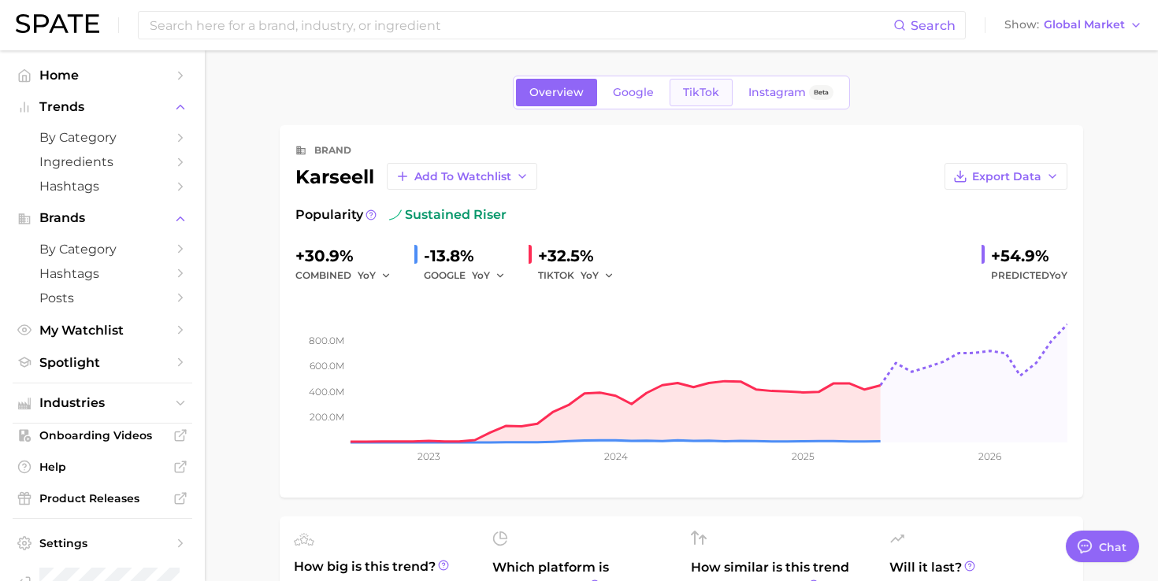
click at [711, 90] on span "TikTok" at bounding box center [701, 92] width 36 height 13
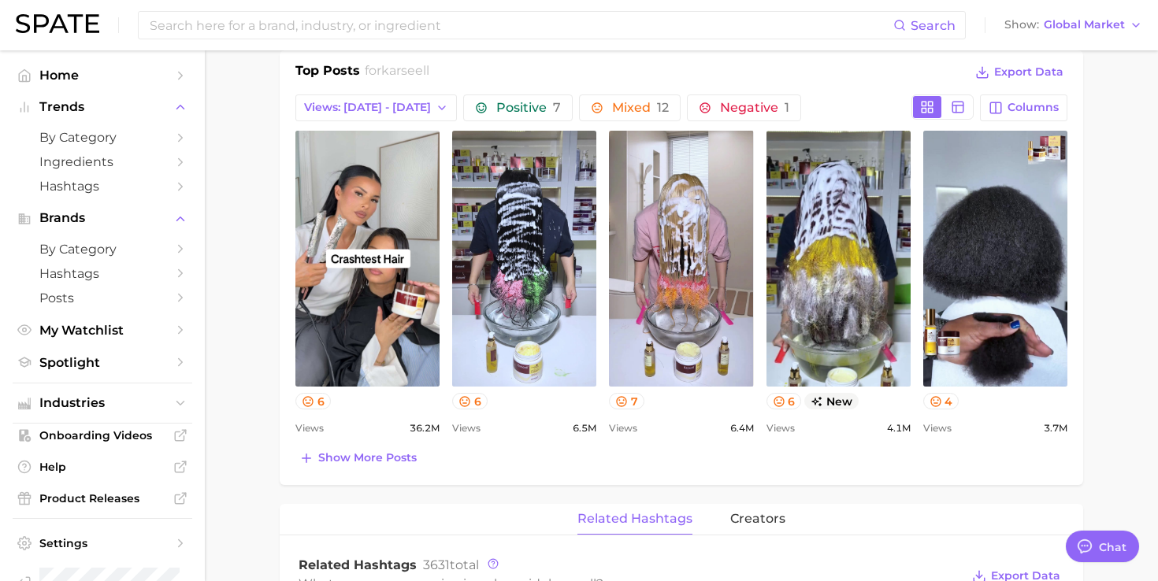
scroll to position [662, 0]
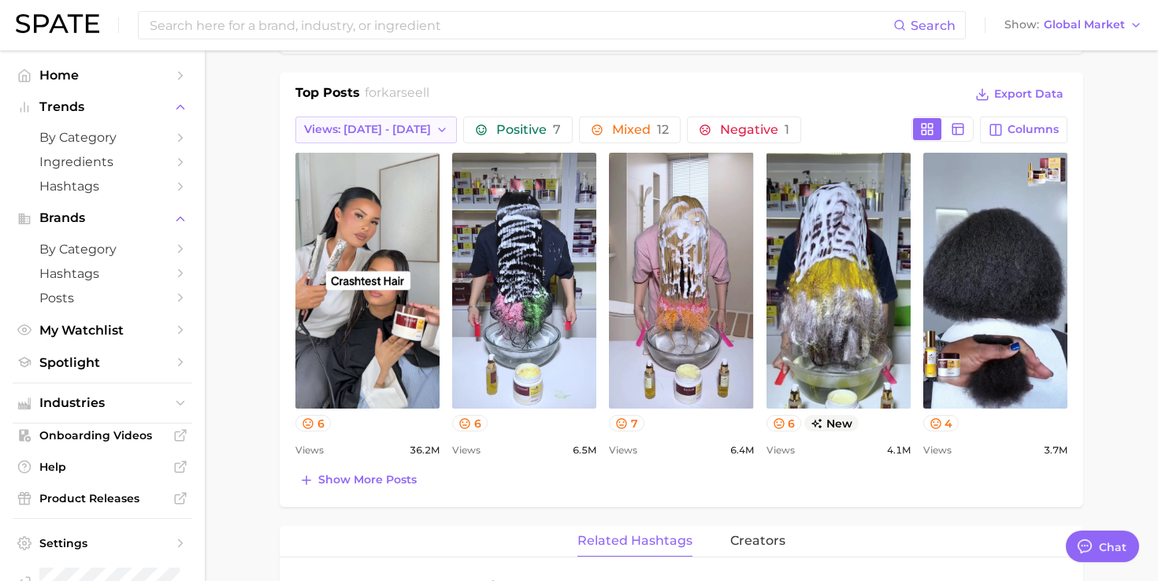
click at [399, 135] on button "Views: [DATE] - [DATE]" at bounding box center [375, 130] width 161 height 27
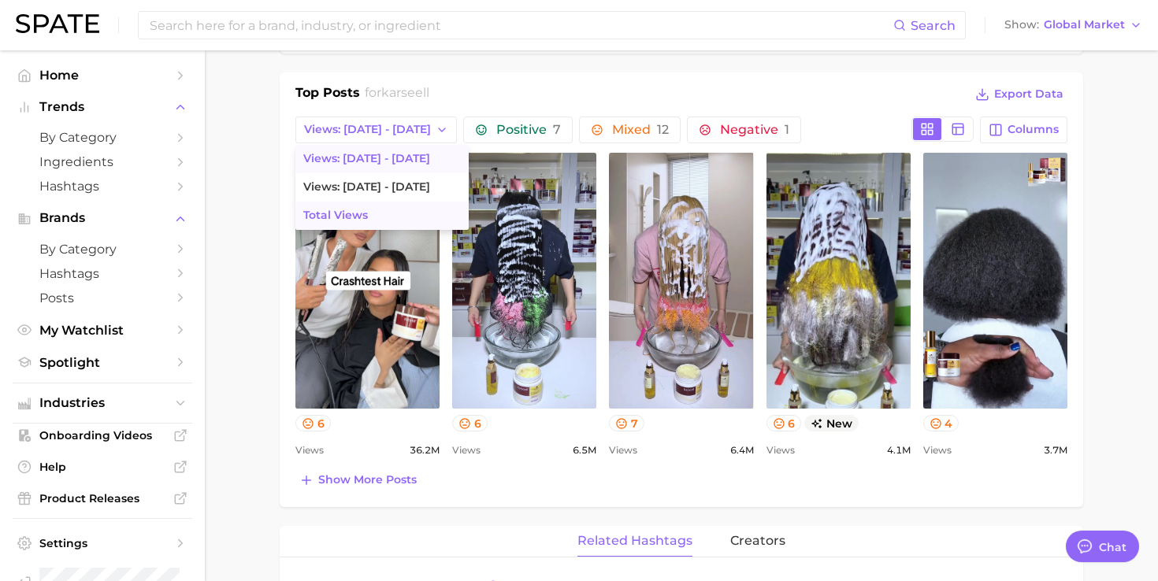
click at [383, 213] on button "Total Views" at bounding box center [381, 216] width 173 height 28
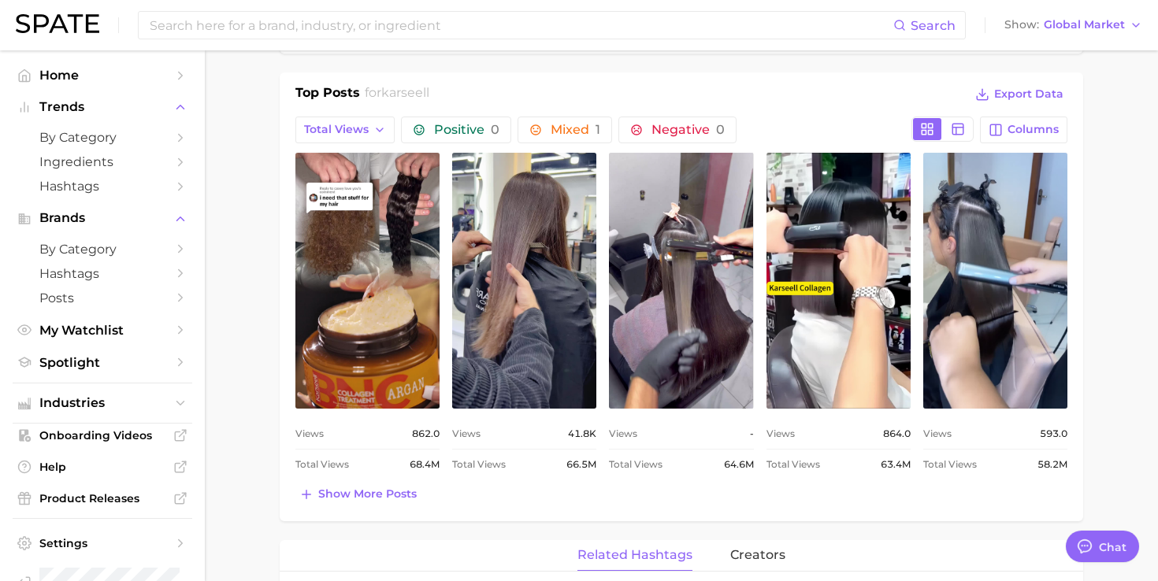
scroll to position [0, 0]
click at [363, 497] on span "Show more posts" at bounding box center [367, 493] width 98 height 13
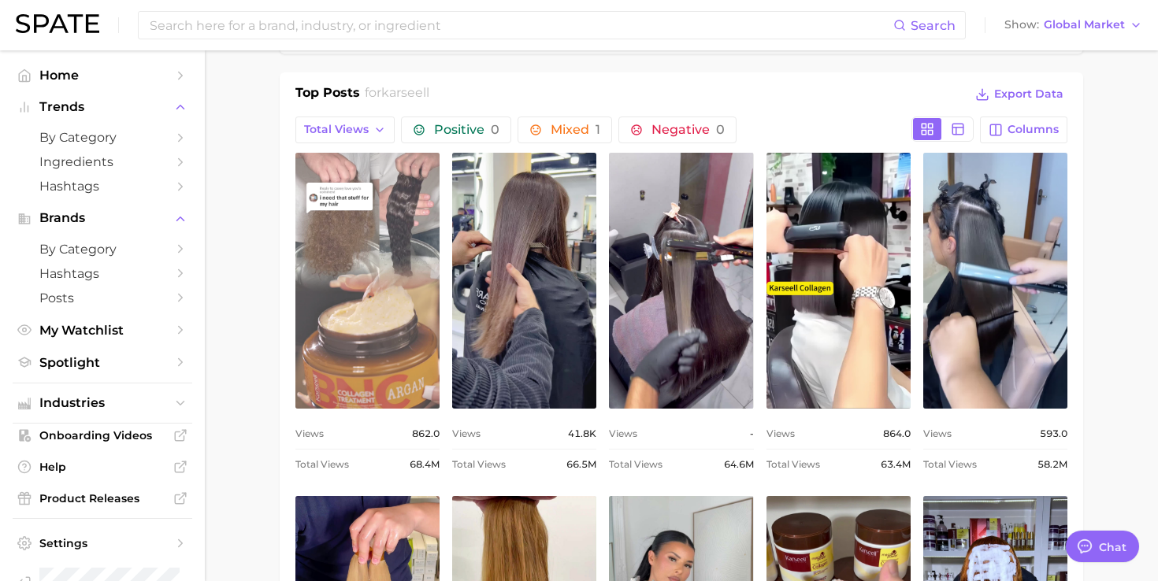
click at [381, 298] on link "view post on TikTok" at bounding box center [367, 281] width 144 height 256
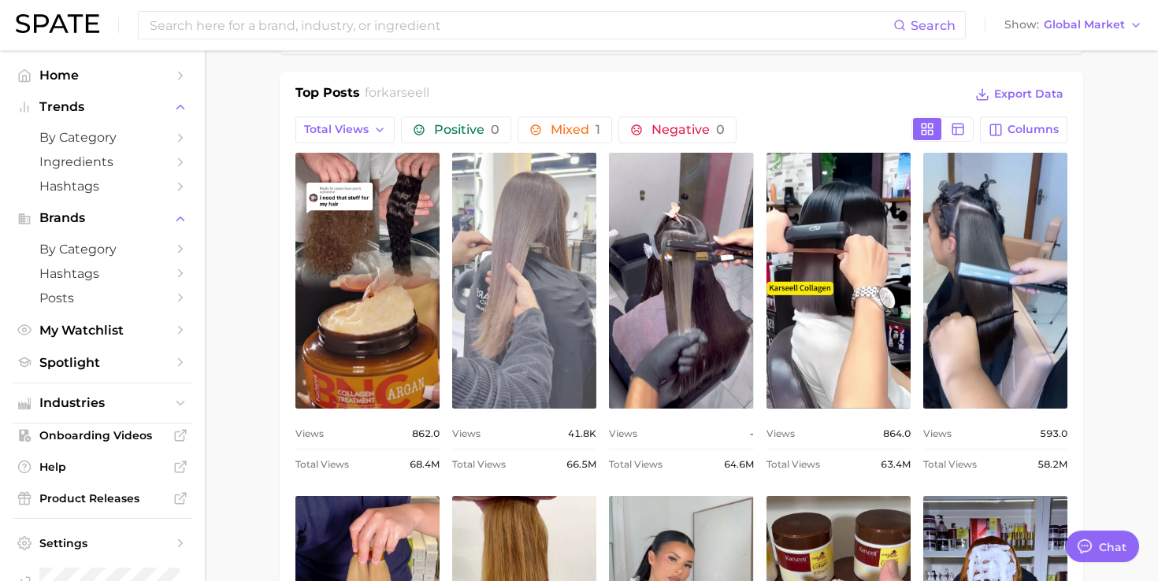
click at [569, 239] on link "view post on TikTok" at bounding box center [524, 281] width 144 height 256
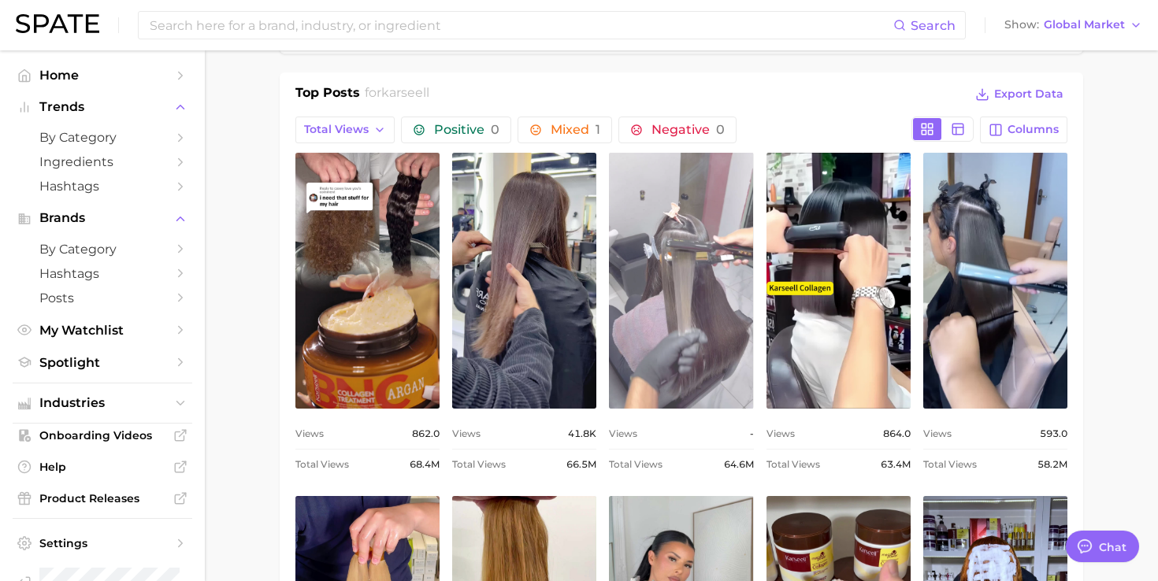
click at [725, 332] on link "view post on TikTok" at bounding box center [681, 281] width 144 height 256
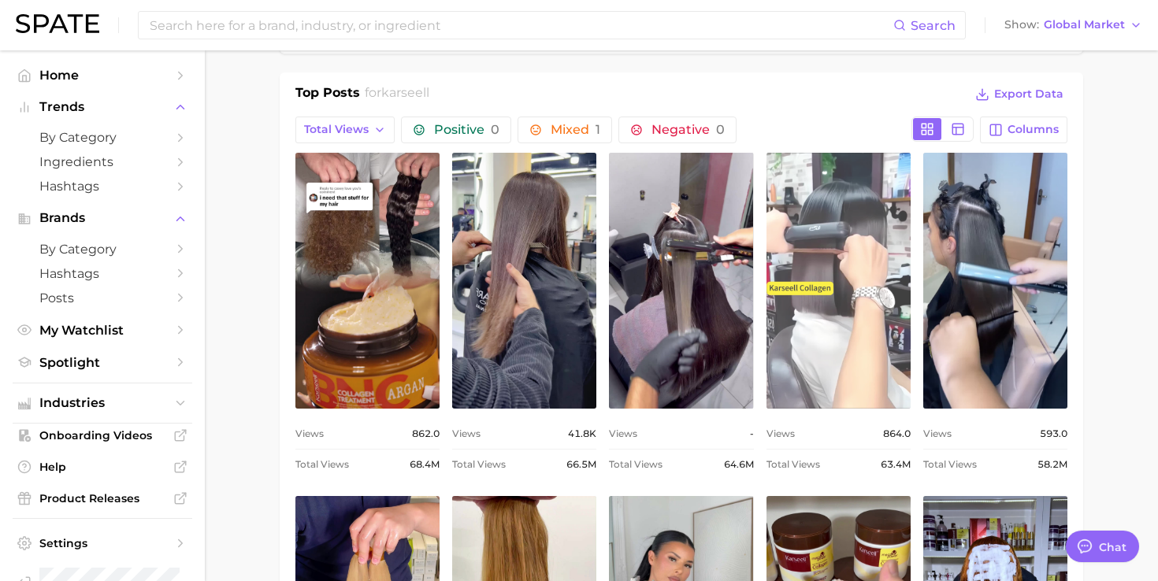
click at [846, 332] on link "view post on TikTok" at bounding box center [838, 281] width 144 height 256
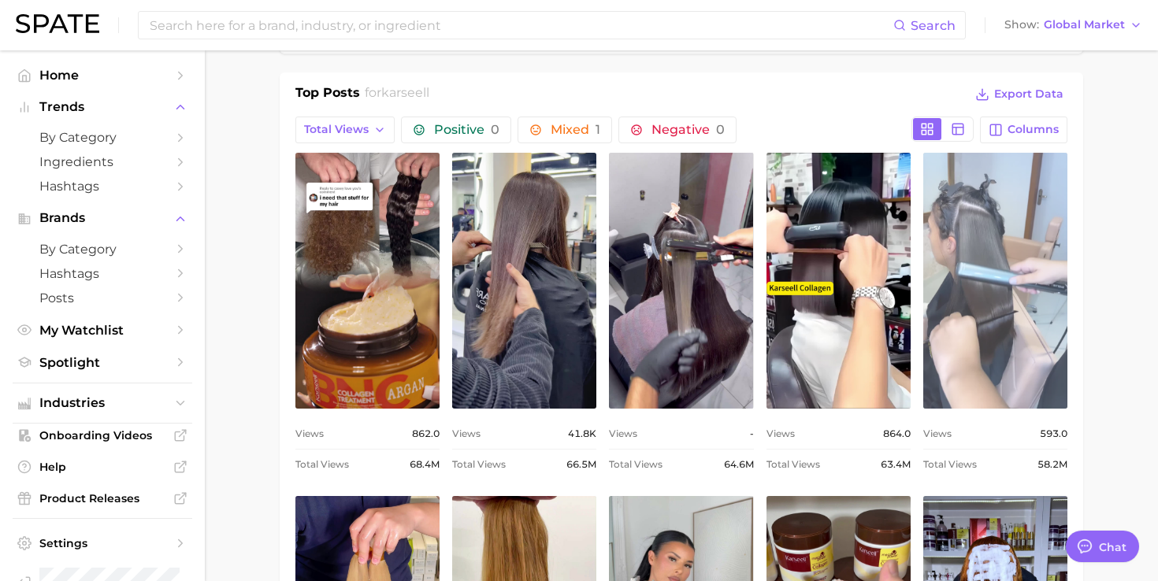
click at [999, 250] on link "view post on TikTok" at bounding box center [995, 281] width 144 height 256
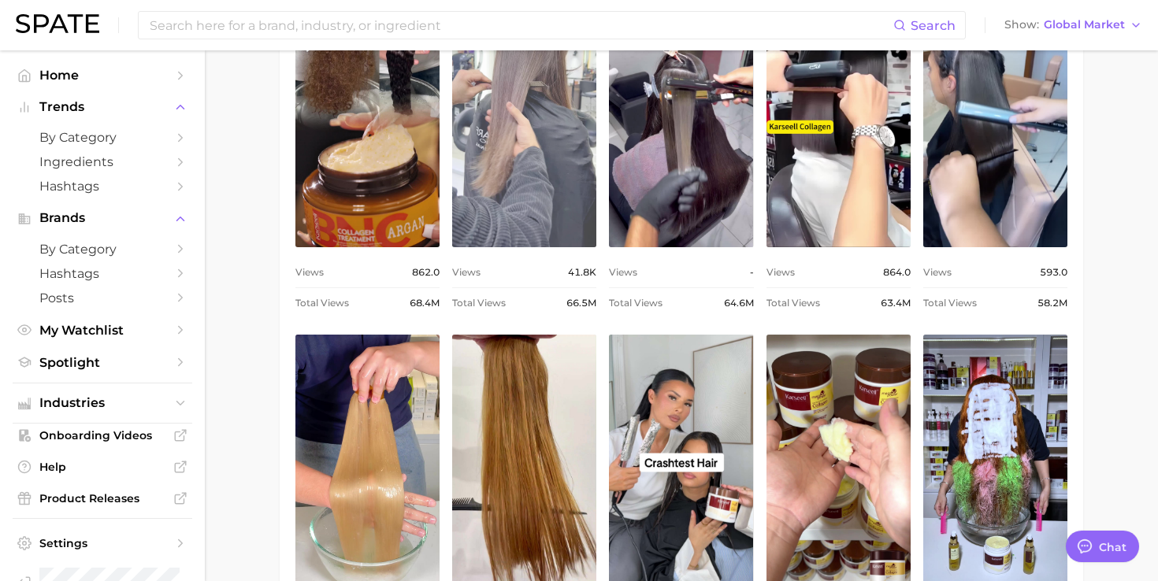
scroll to position [841, 0]
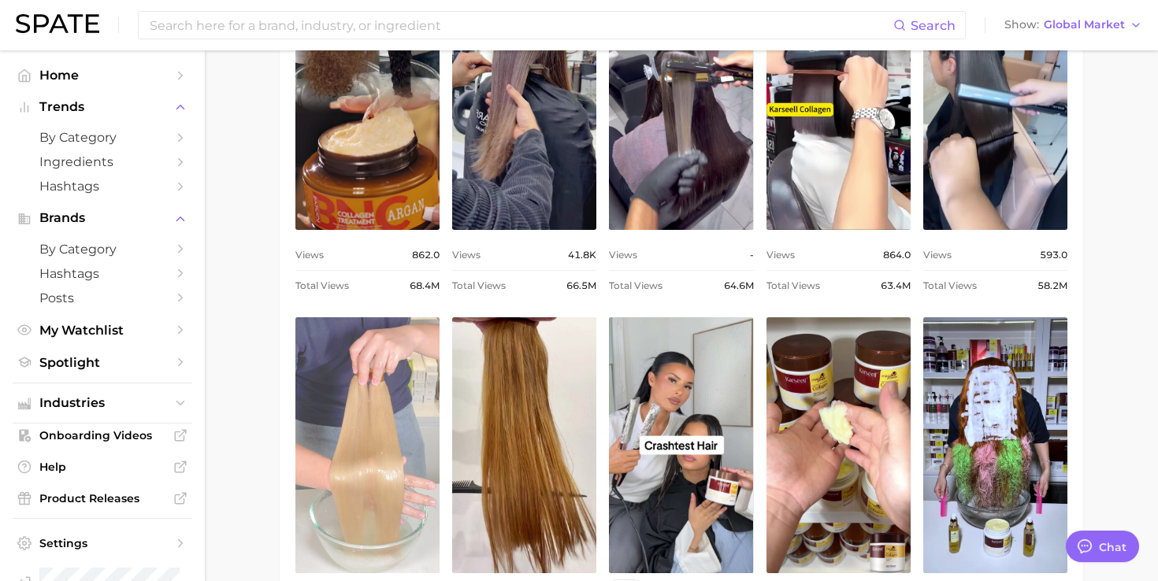
click at [369, 391] on link "view post on TikTok" at bounding box center [367, 445] width 144 height 256
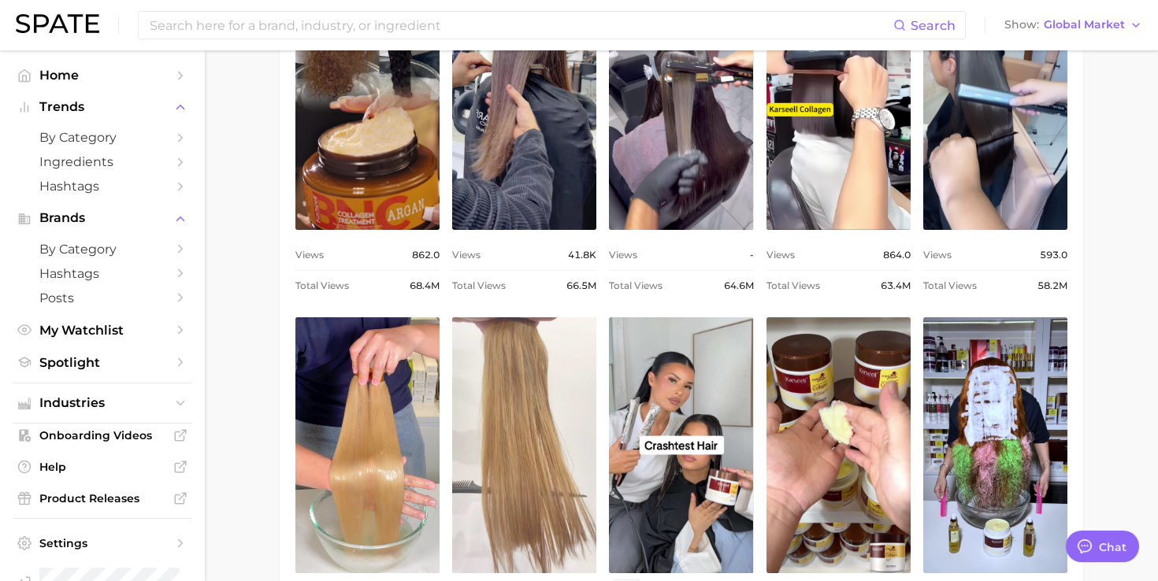
click at [540, 360] on link "view post on TikTok" at bounding box center [524, 445] width 144 height 256
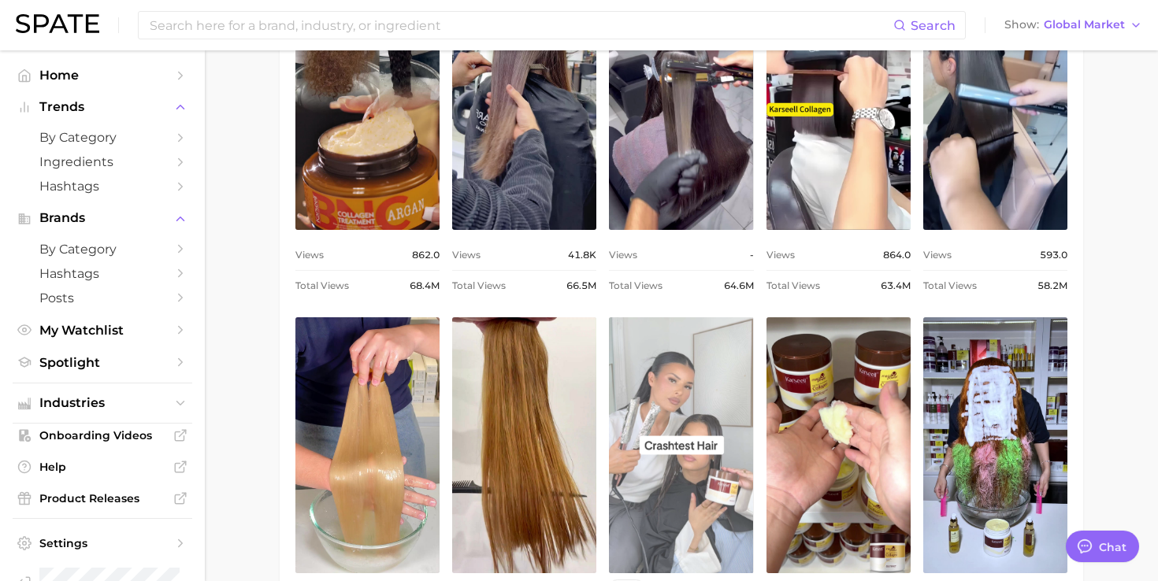
click at [715, 380] on link "view post on TikTok" at bounding box center [681, 445] width 144 height 256
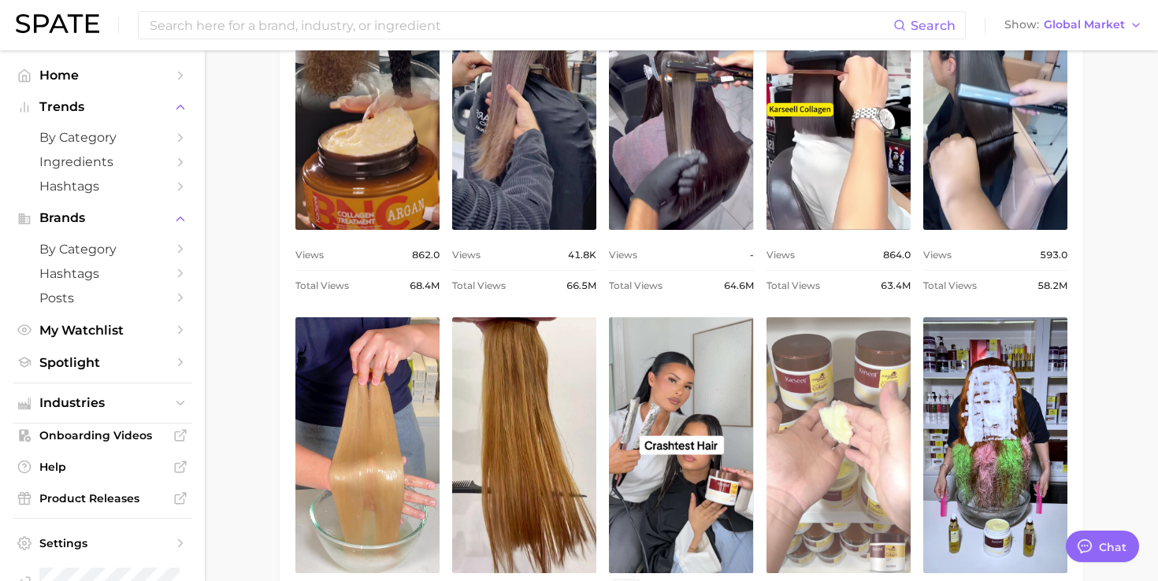
click at [847, 336] on link "view post on TikTok" at bounding box center [838, 445] width 144 height 256
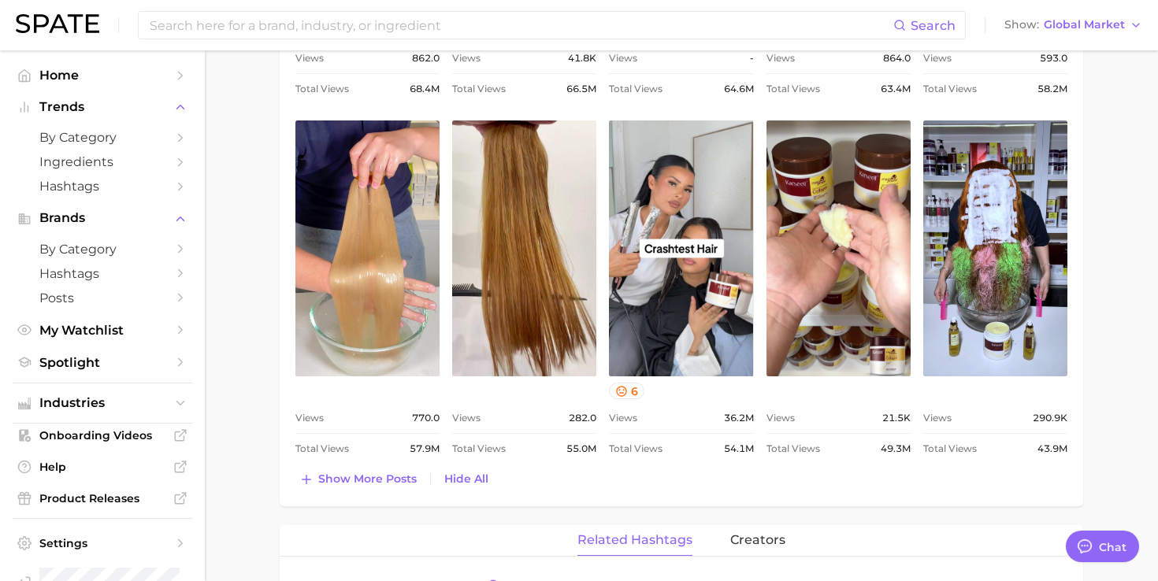
scroll to position [1041, 0]
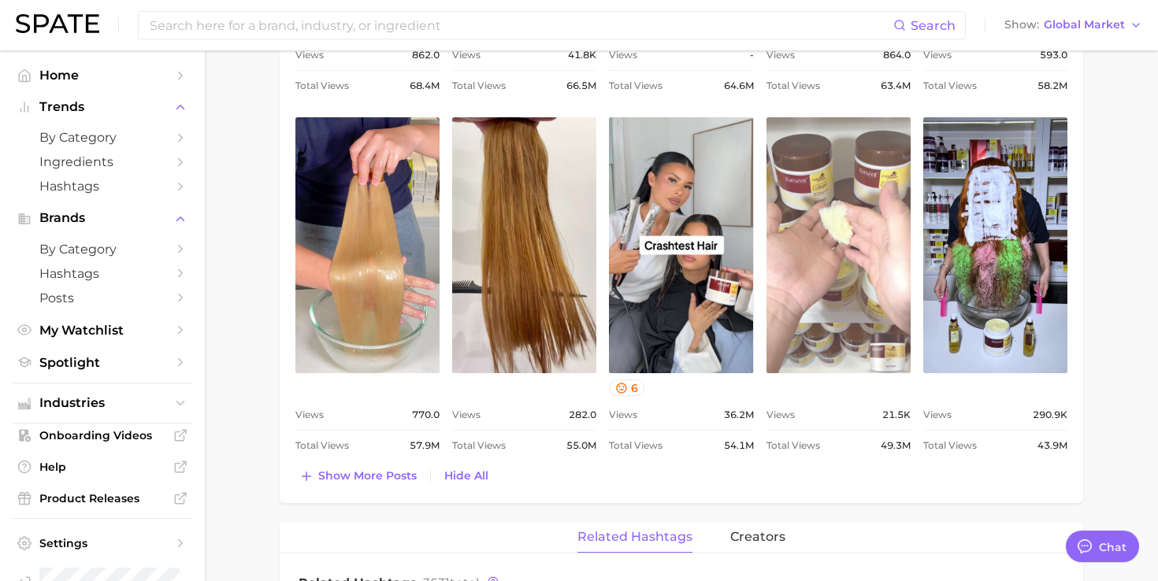
click at [887, 261] on link "view post on TikTok" at bounding box center [838, 245] width 144 height 256
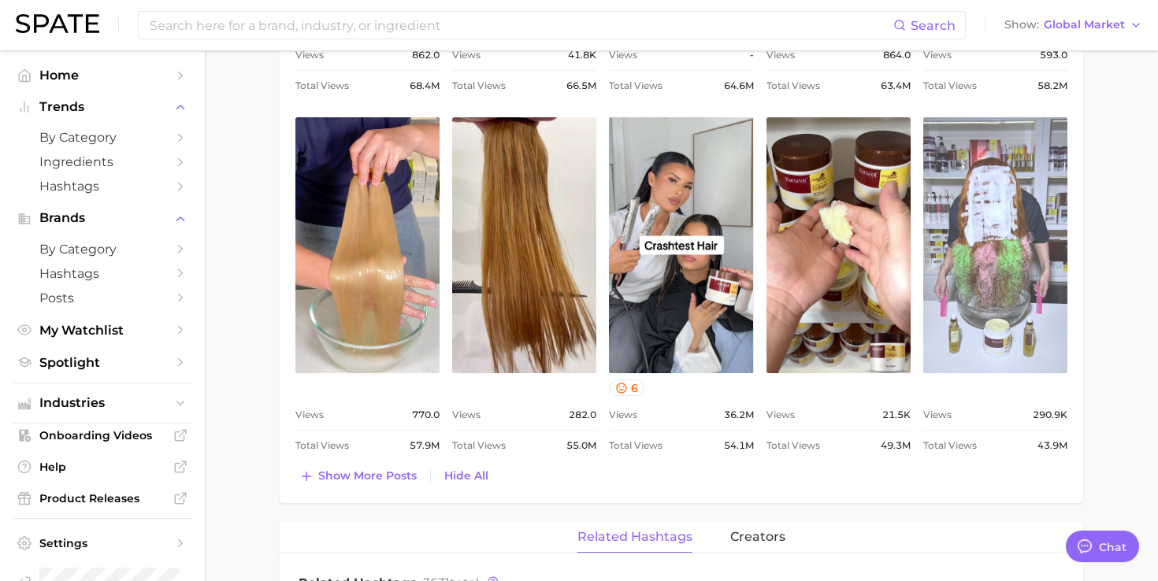
click at [969, 195] on link "view post on TikTok" at bounding box center [995, 245] width 144 height 256
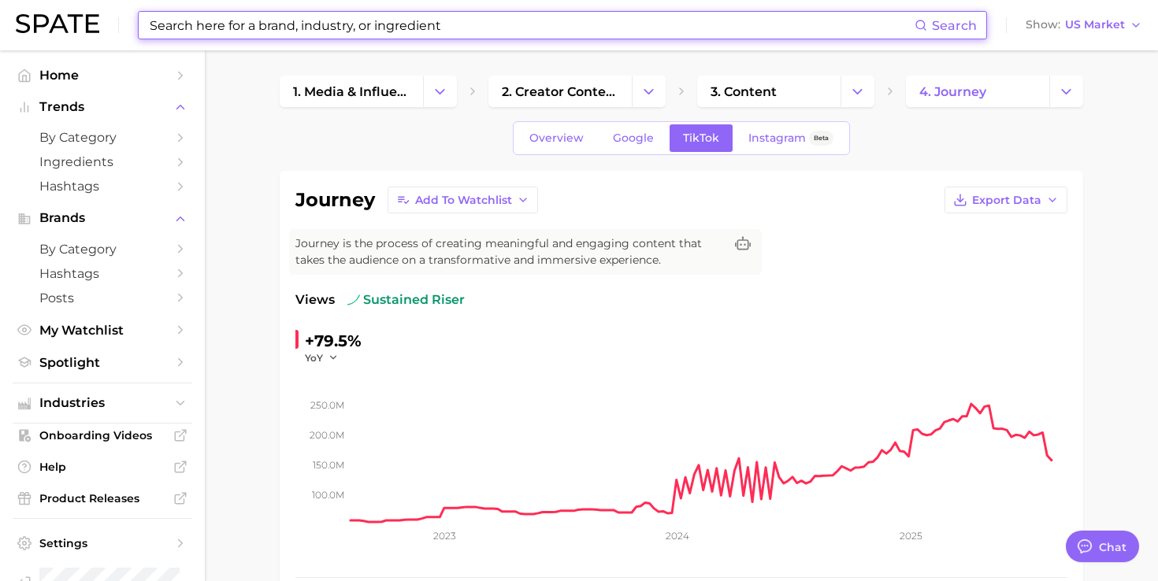
click at [373, 31] on input at bounding box center [531, 25] width 766 height 27
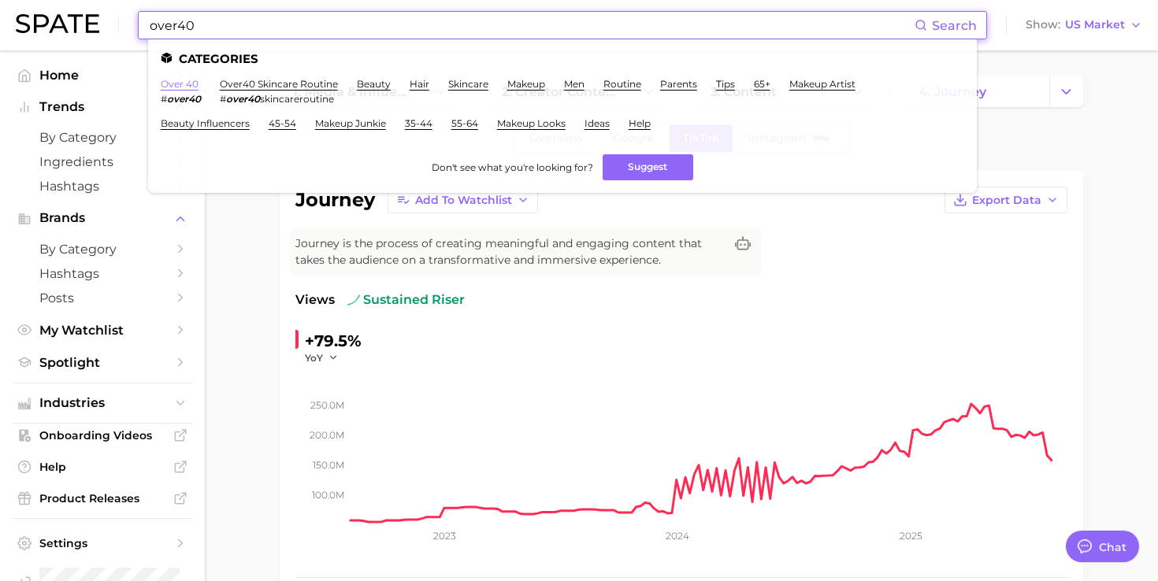
type input "over40"
click at [190, 78] on link "over 40" at bounding box center [180, 84] width 38 height 12
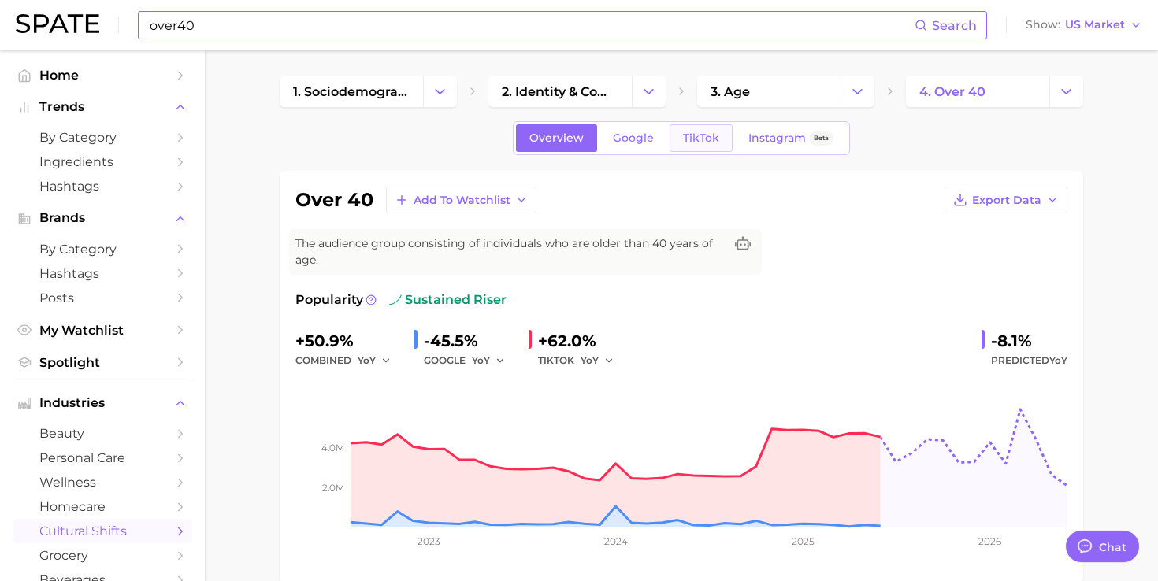
click at [696, 139] on span "TikTok" at bounding box center [701, 138] width 36 height 13
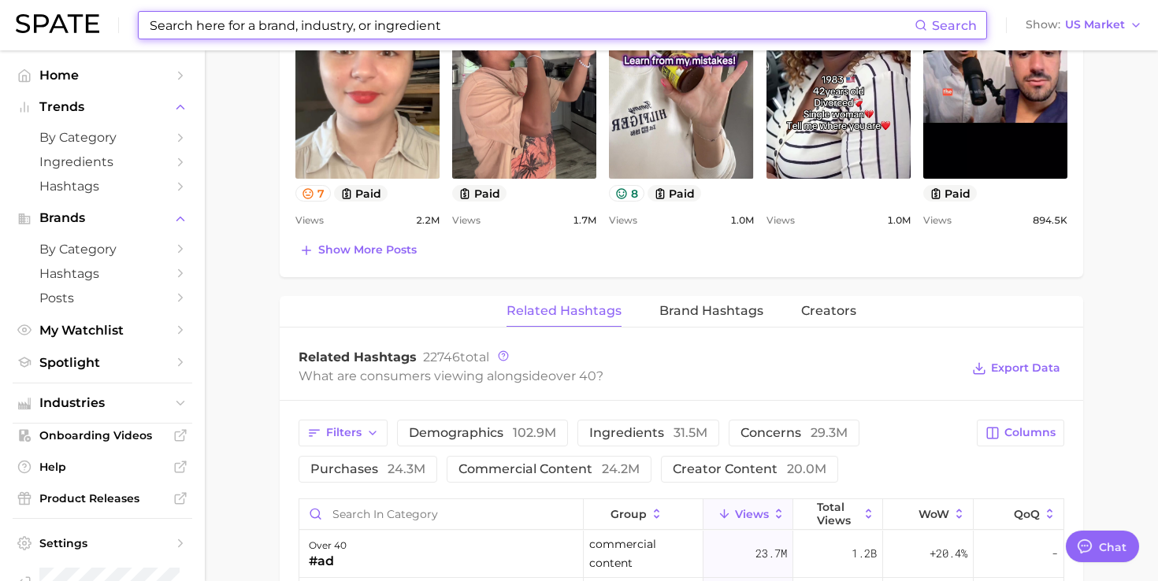
scroll to position [999, 0]
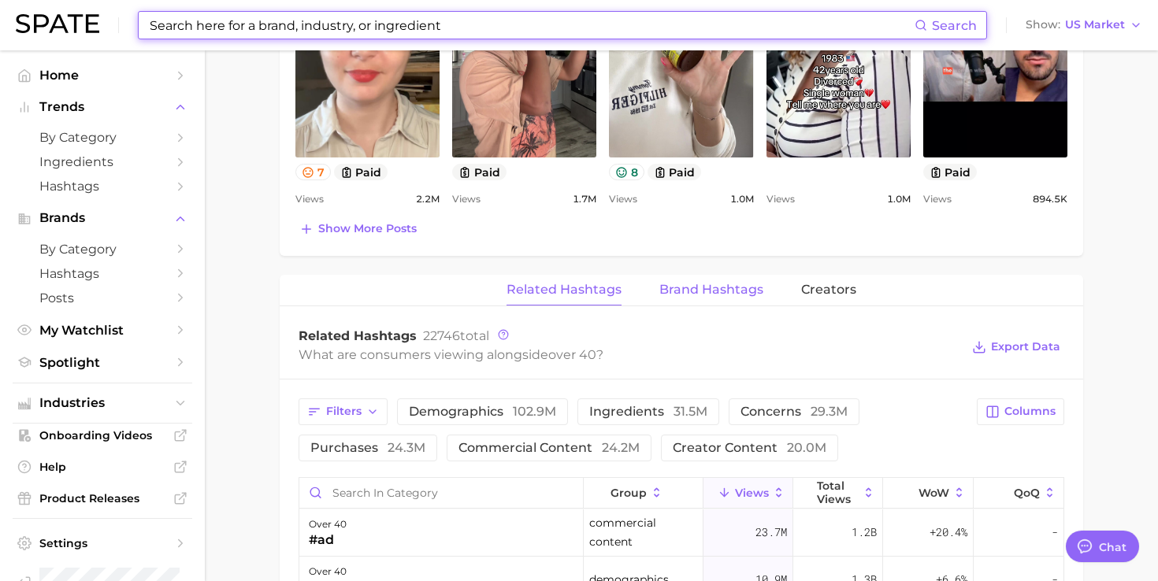
click at [705, 298] on button "Brand Hashtags" at bounding box center [711, 290] width 104 height 31
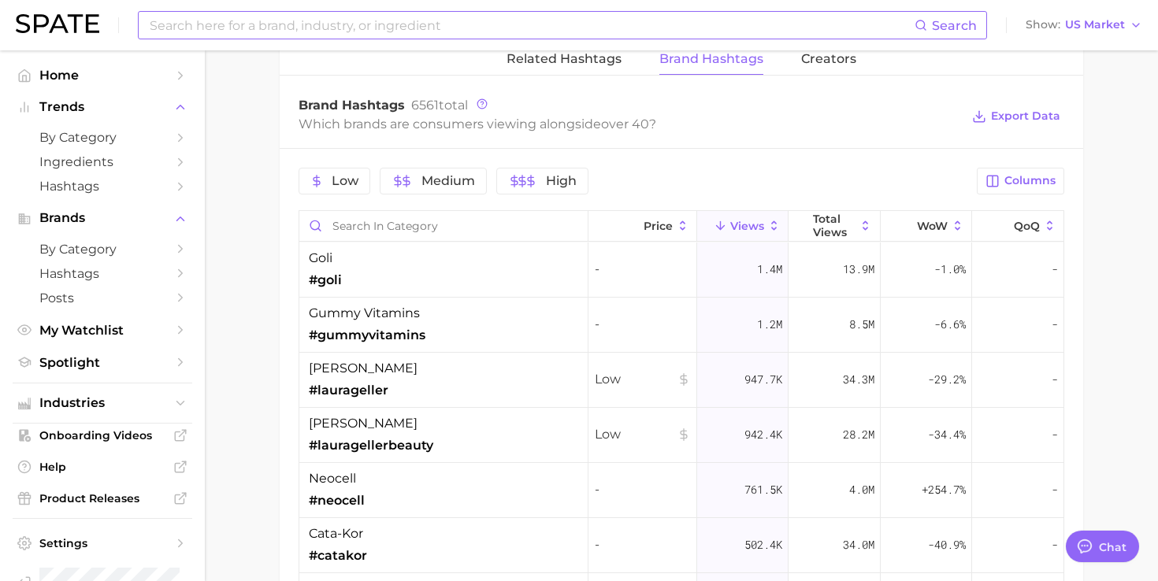
scroll to position [1317, 0]
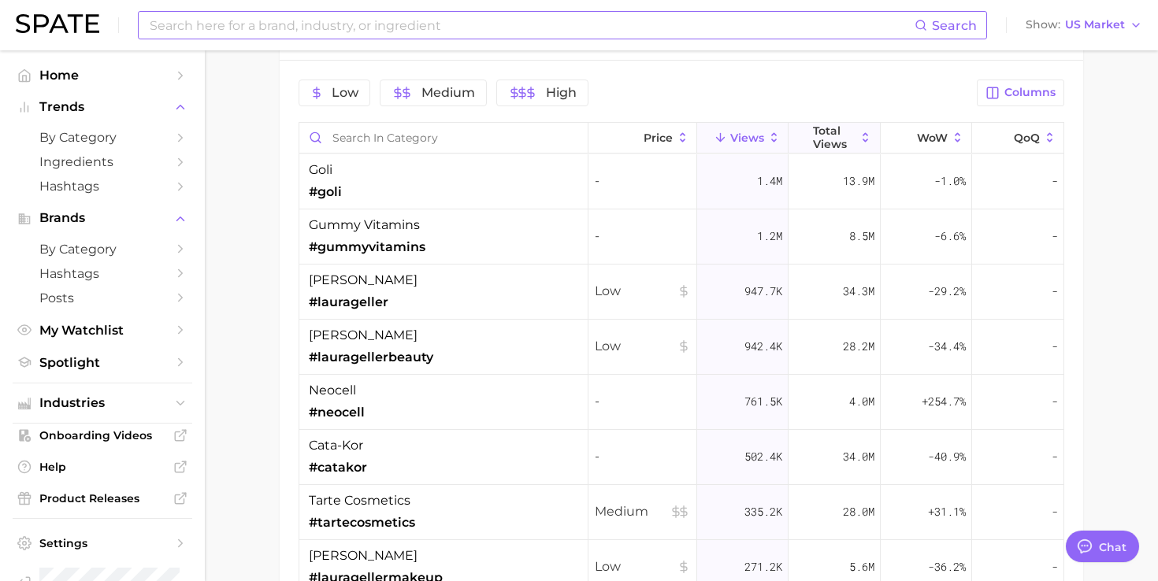
click at [829, 150] on button "Total Views" at bounding box center [833, 138] width 91 height 31
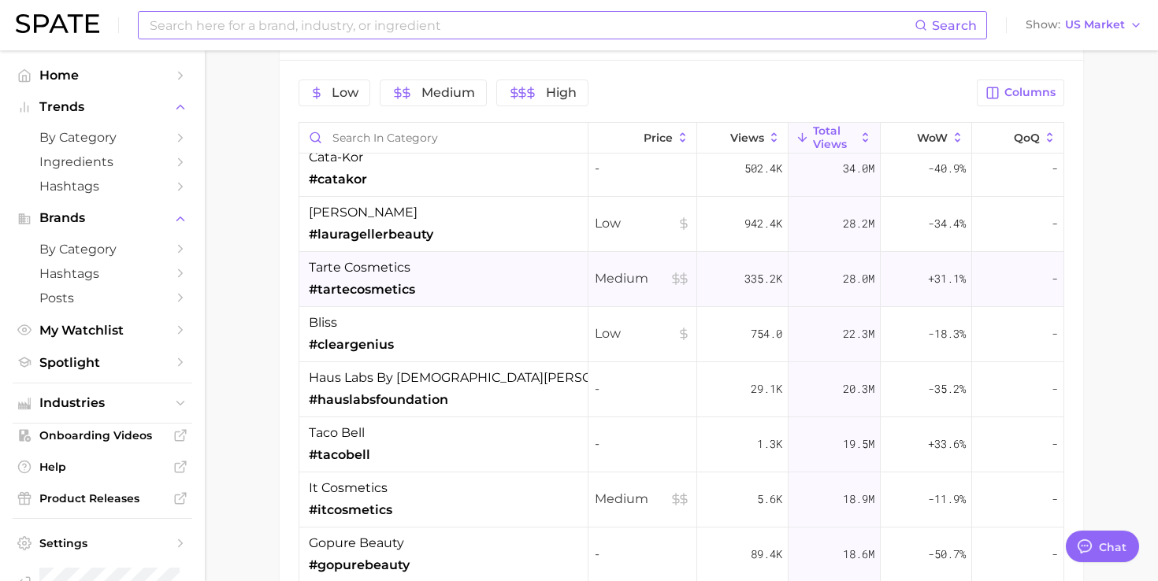
scroll to position [0, 0]
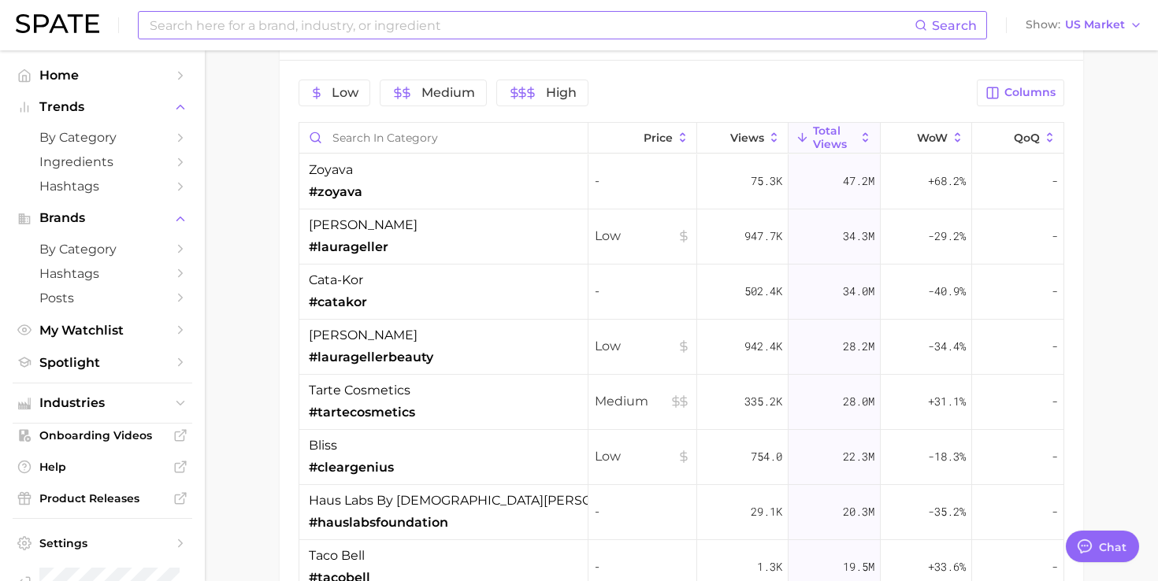
type input "over40"
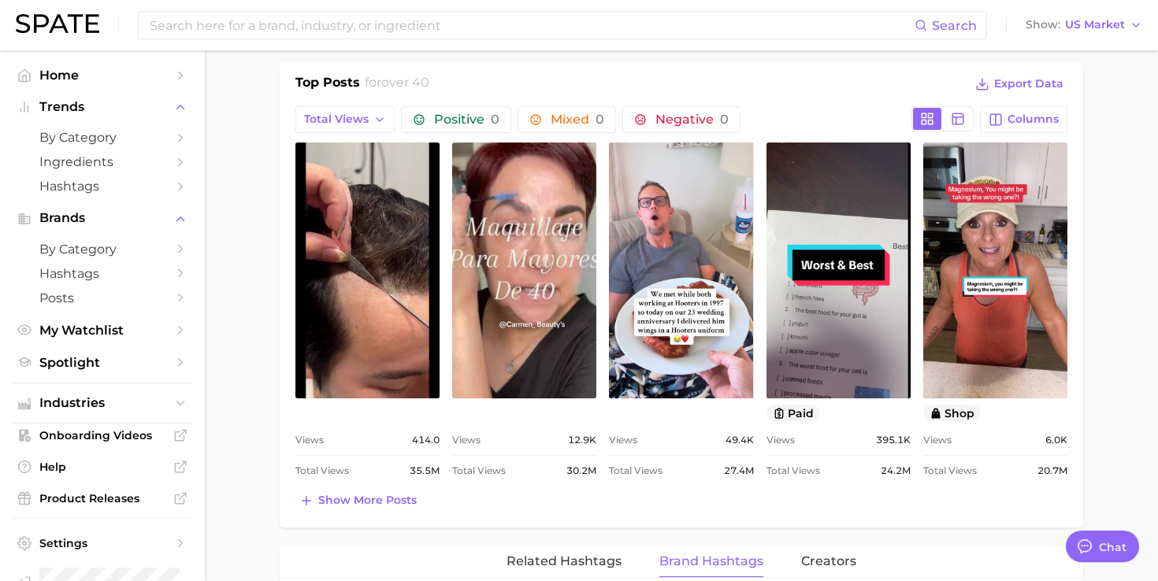
scroll to position [1116, 0]
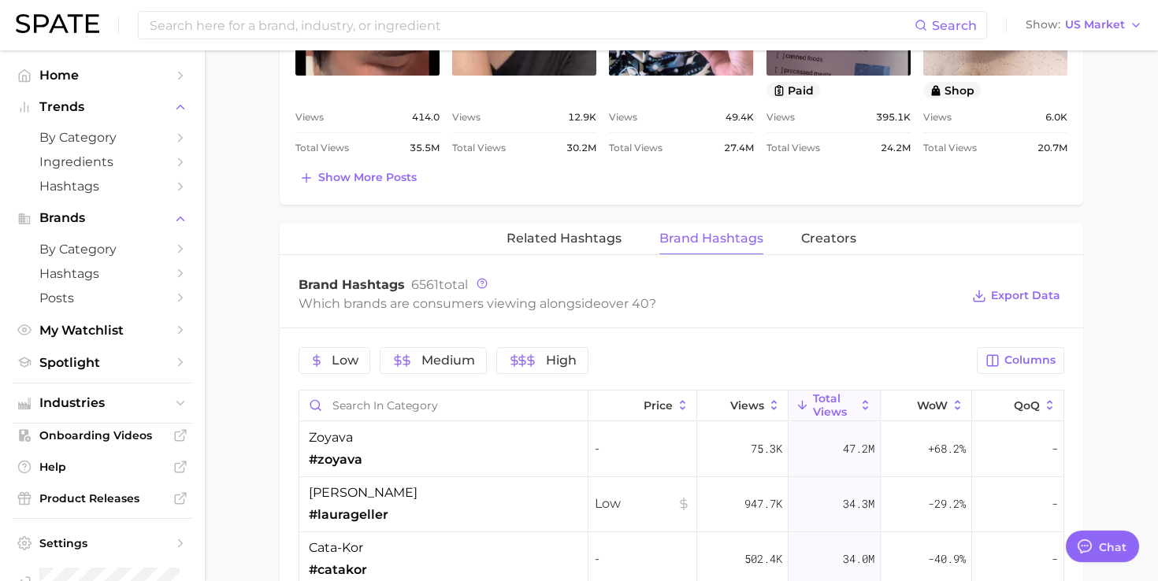
drag, startPoint x: 995, startPoint y: 369, endPoint x: 895, endPoint y: 366, distance: 100.8
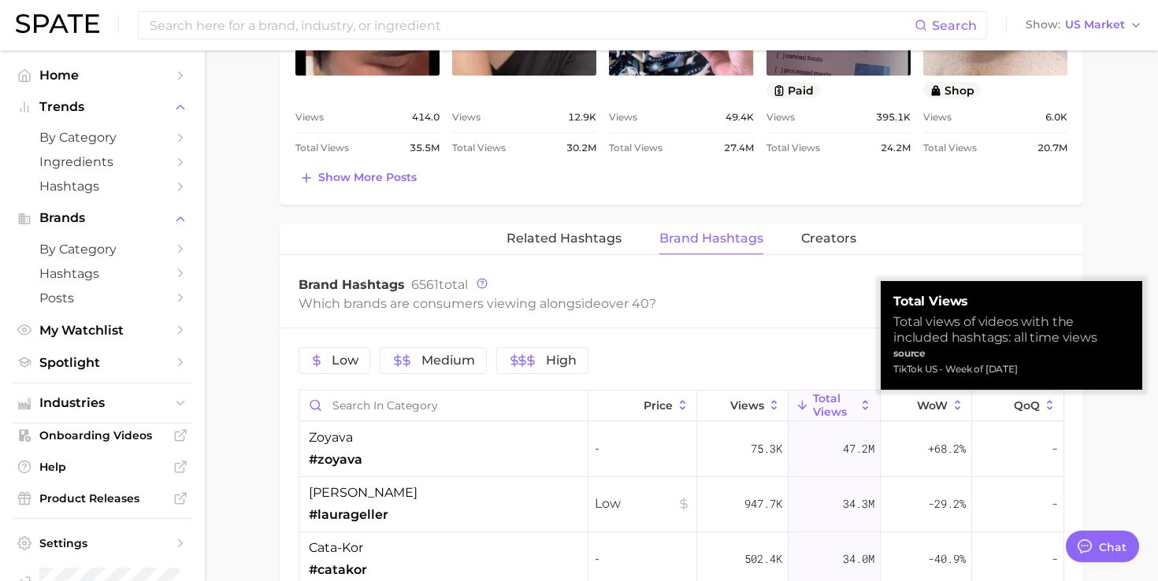
click at [932, 371] on div "TikTok US - Week of [DATE]" at bounding box center [1011, 369] width 236 height 16
copy div "TikTok US - Week of [DATE]"
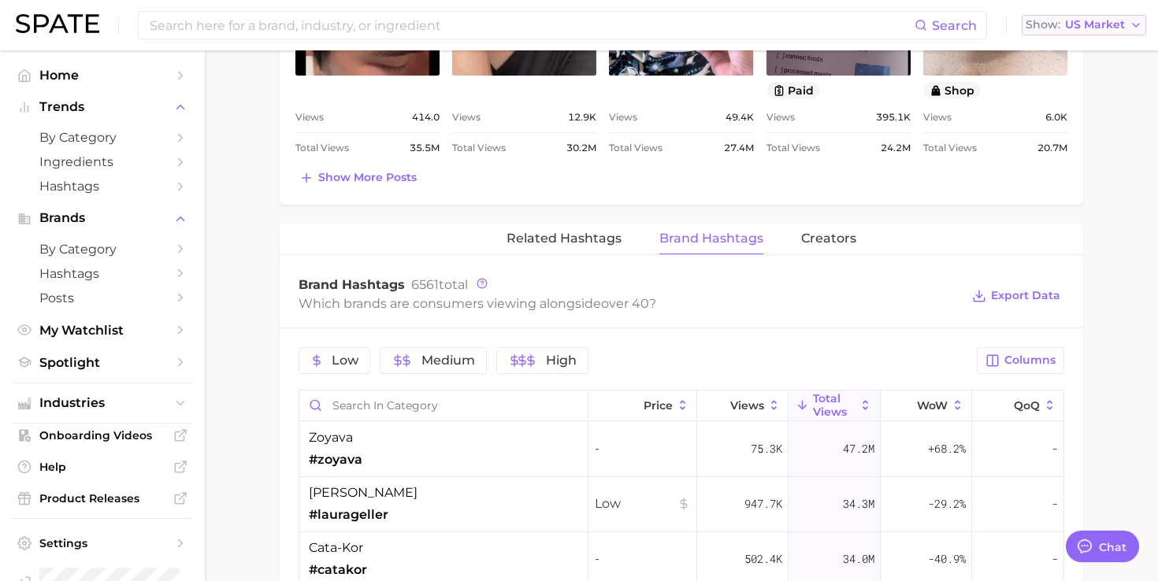
click at [1093, 25] on span "US Market" at bounding box center [1095, 24] width 60 height 9
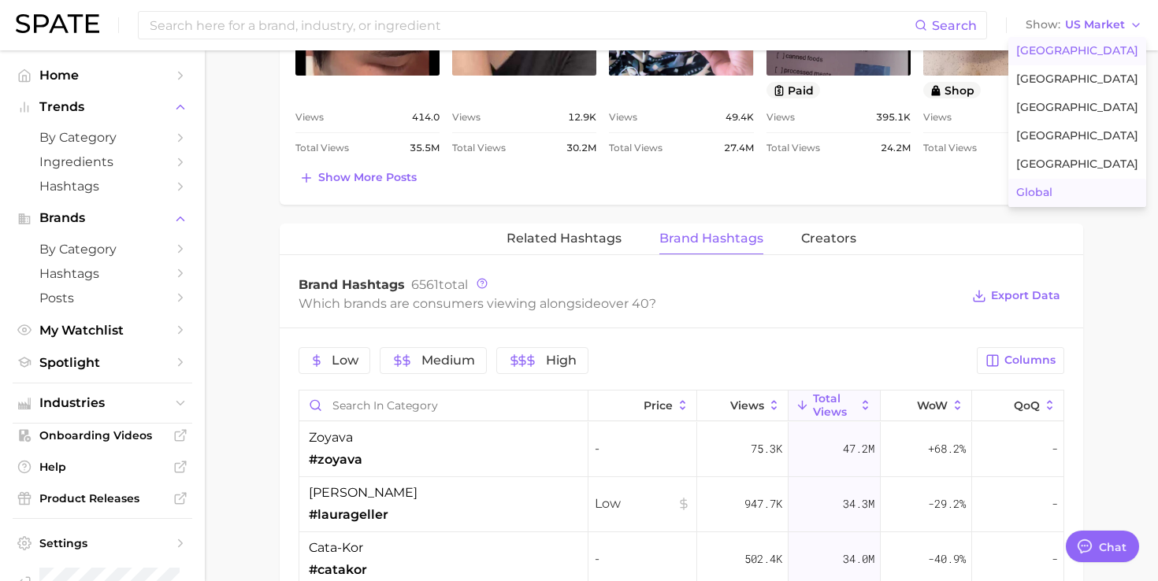
click at [1045, 196] on span "Global" at bounding box center [1034, 192] width 36 height 13
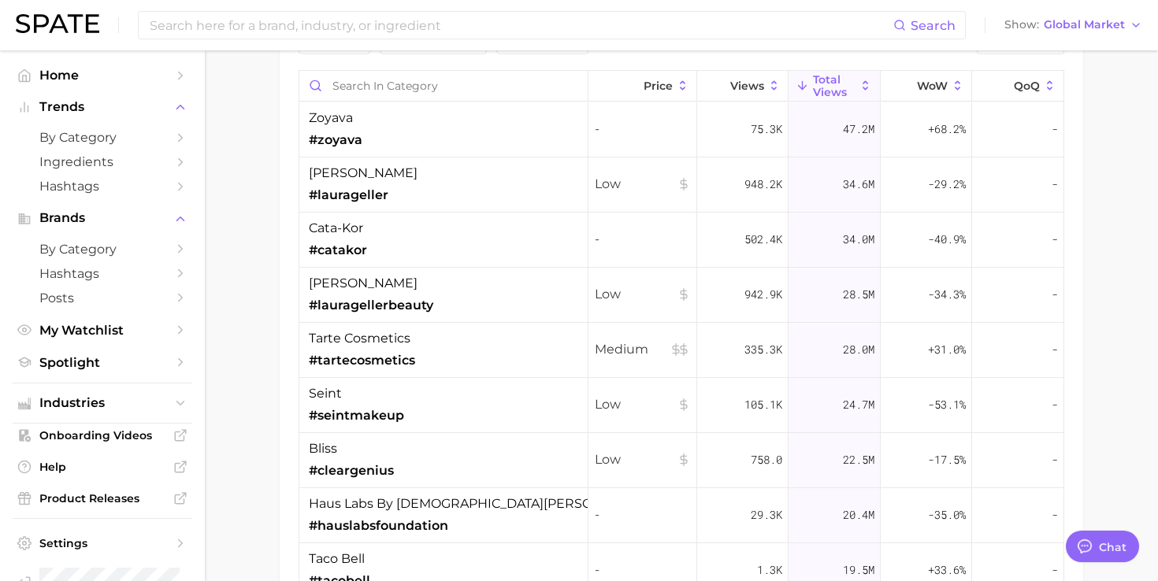
scroll to position [1386, 0]
